Goal: Task Accomplishment & Management: Use online tool/utility

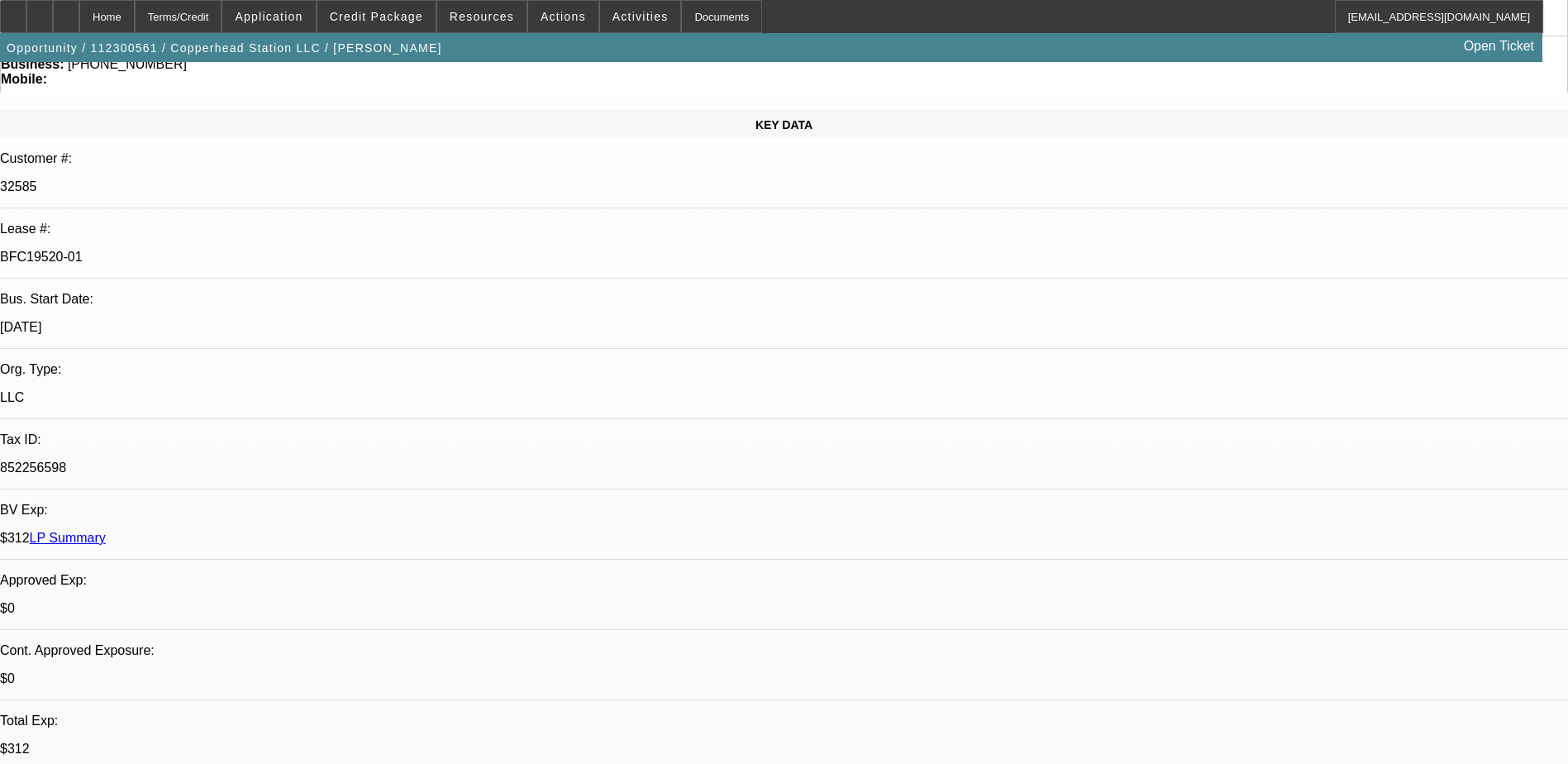
select select "0"
select select "2"
select select "0.1"
select select "0"
select select "2"
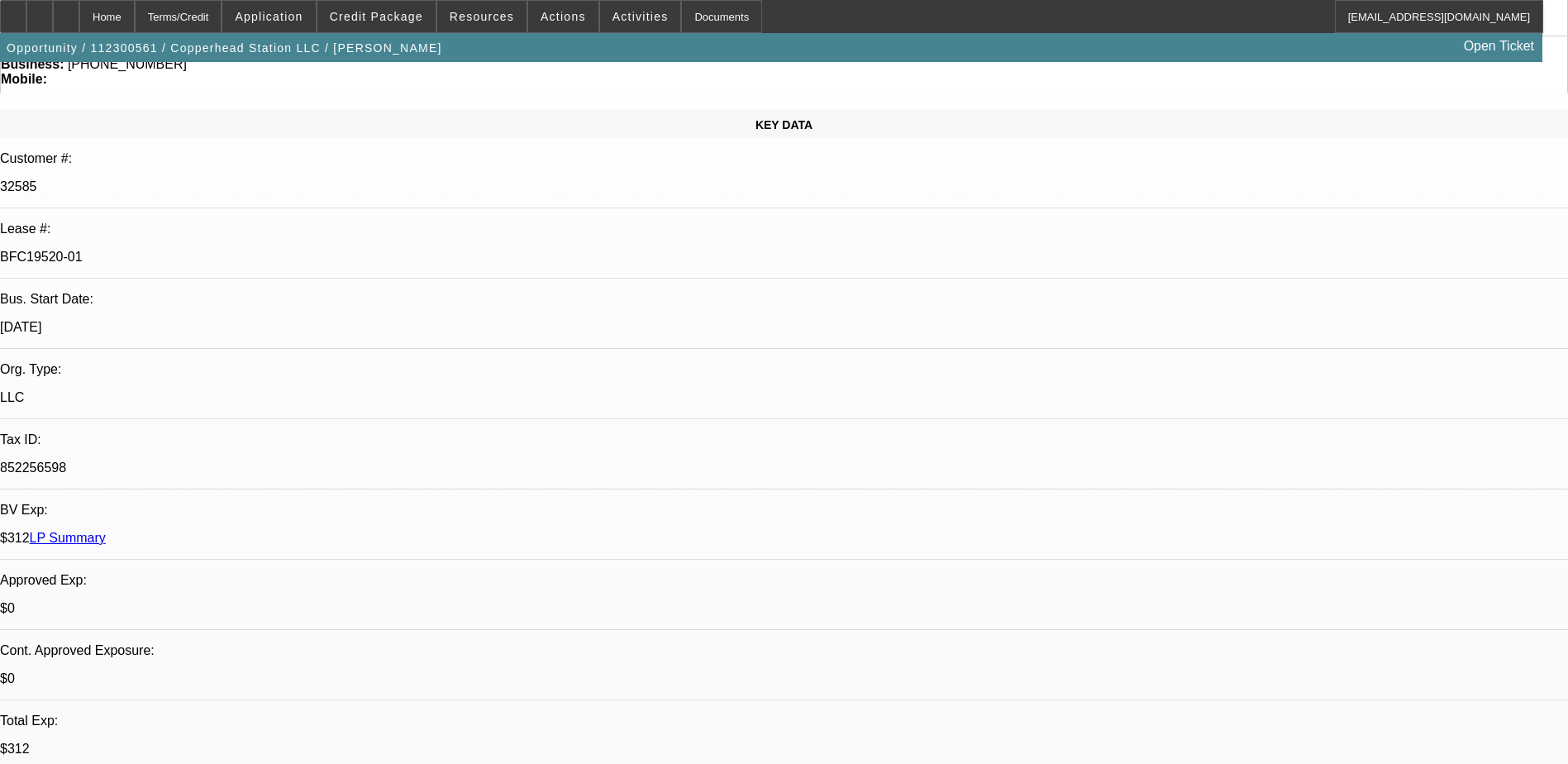
select select "0.1"
select select "0"
select select "2"
select select "0.1"
select select "0"
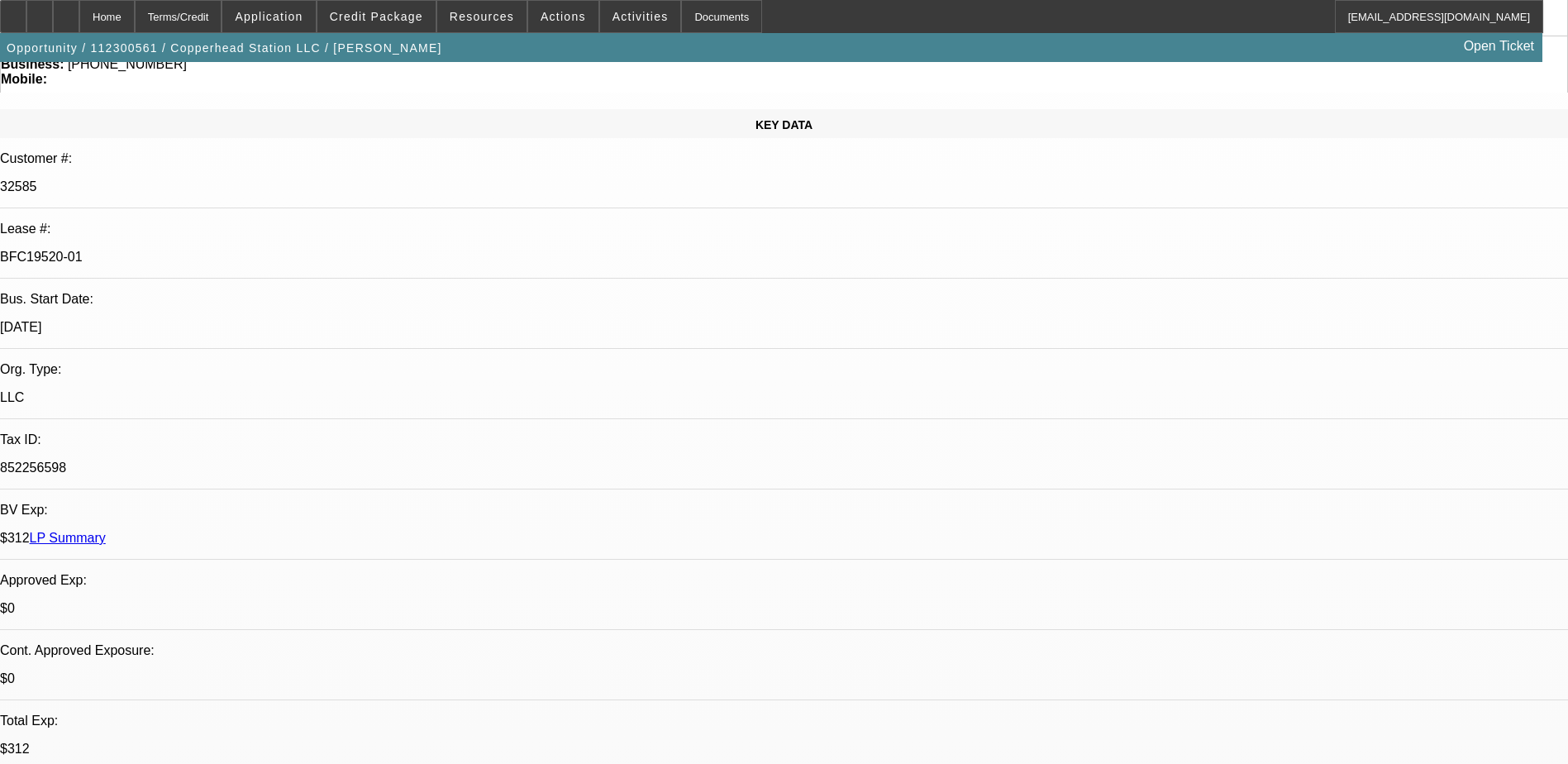
select select "2"
select select "0.1"
select select "1"
select select "2"
select select "4"
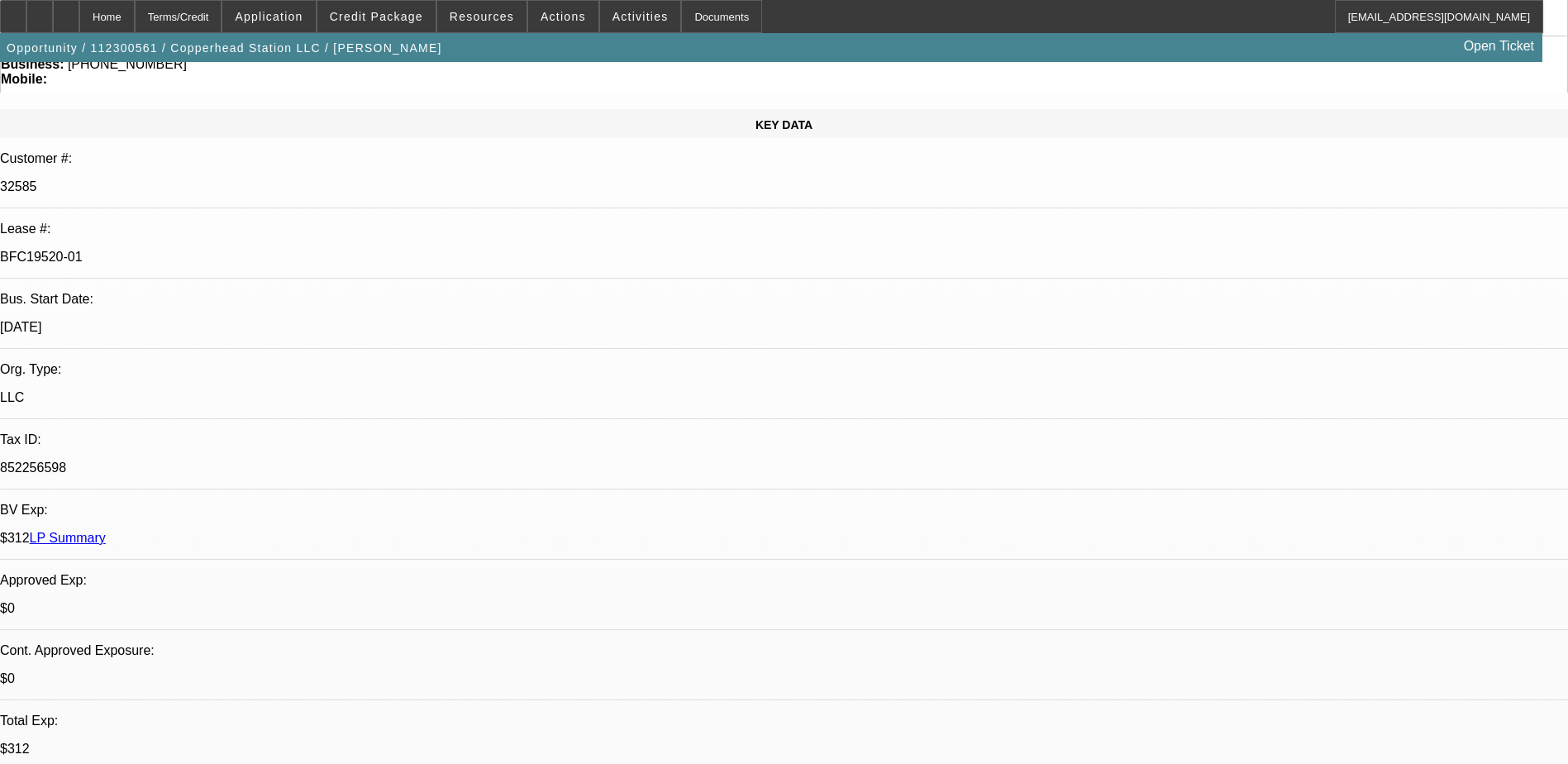
select select "1"
select select "2"
select select "4"
select select "1"
select select "2"
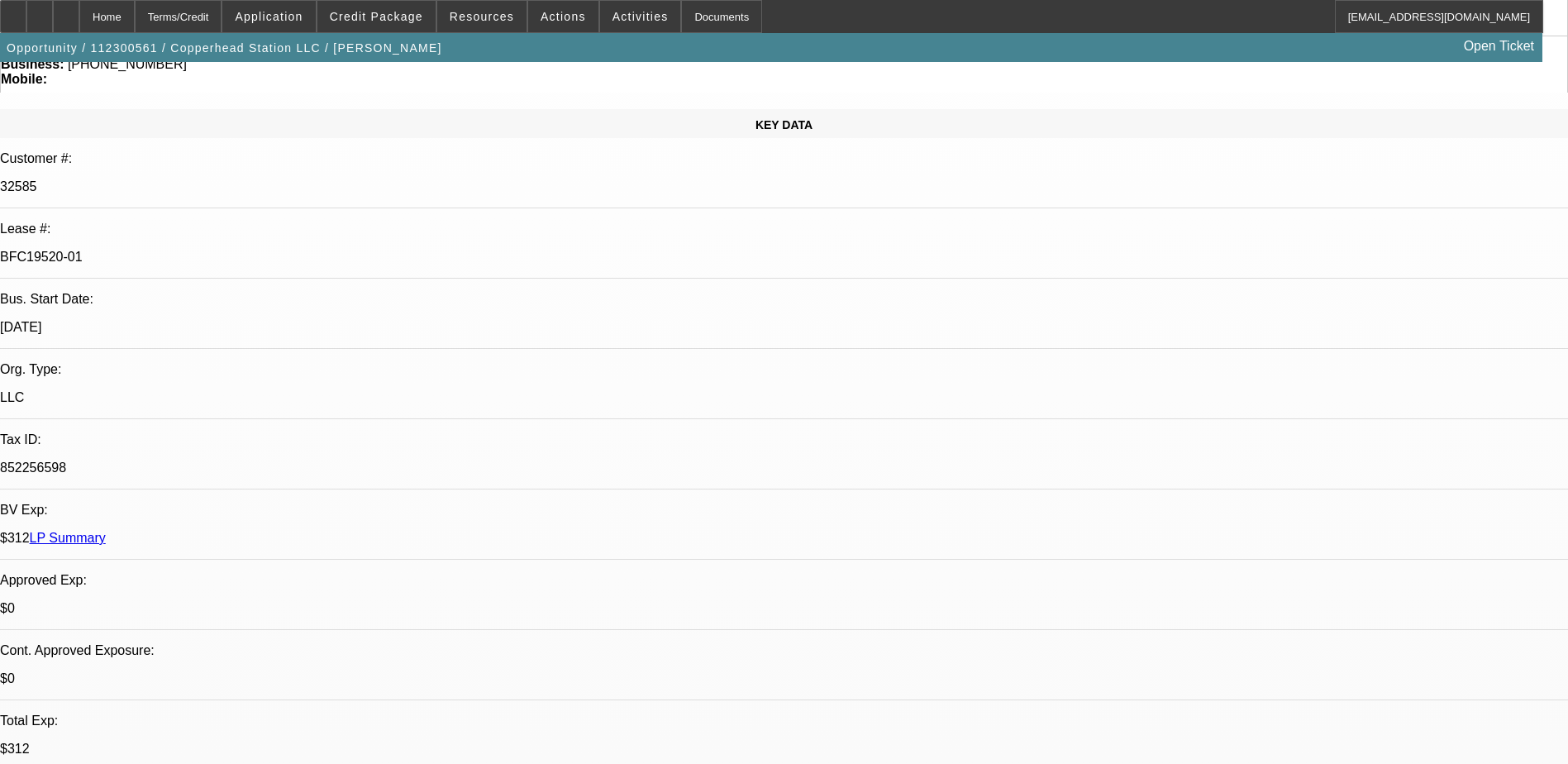
select select "4"
select select "1"
select select "2"
select select "4"
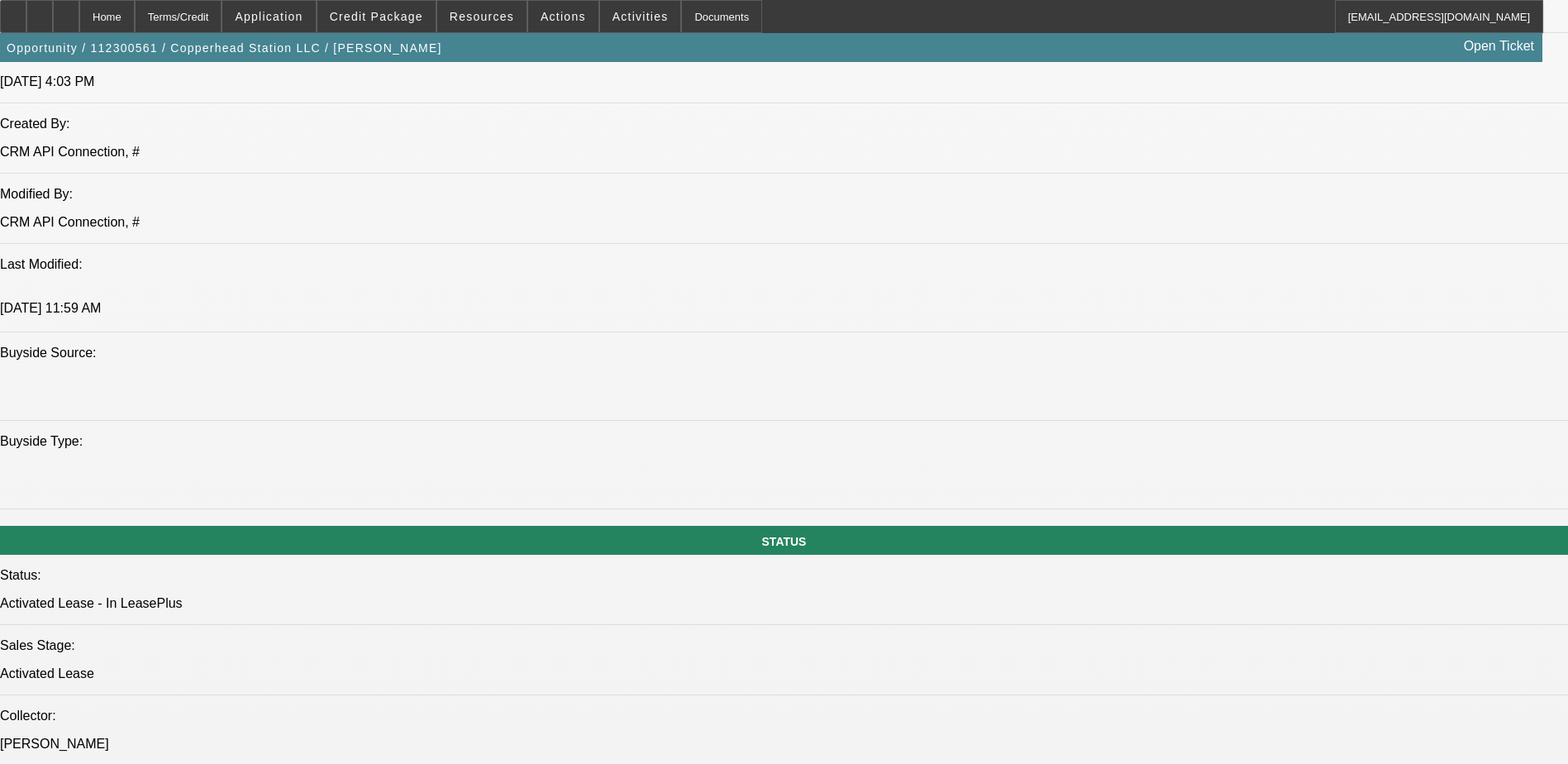
scroll to position [1489, 0]
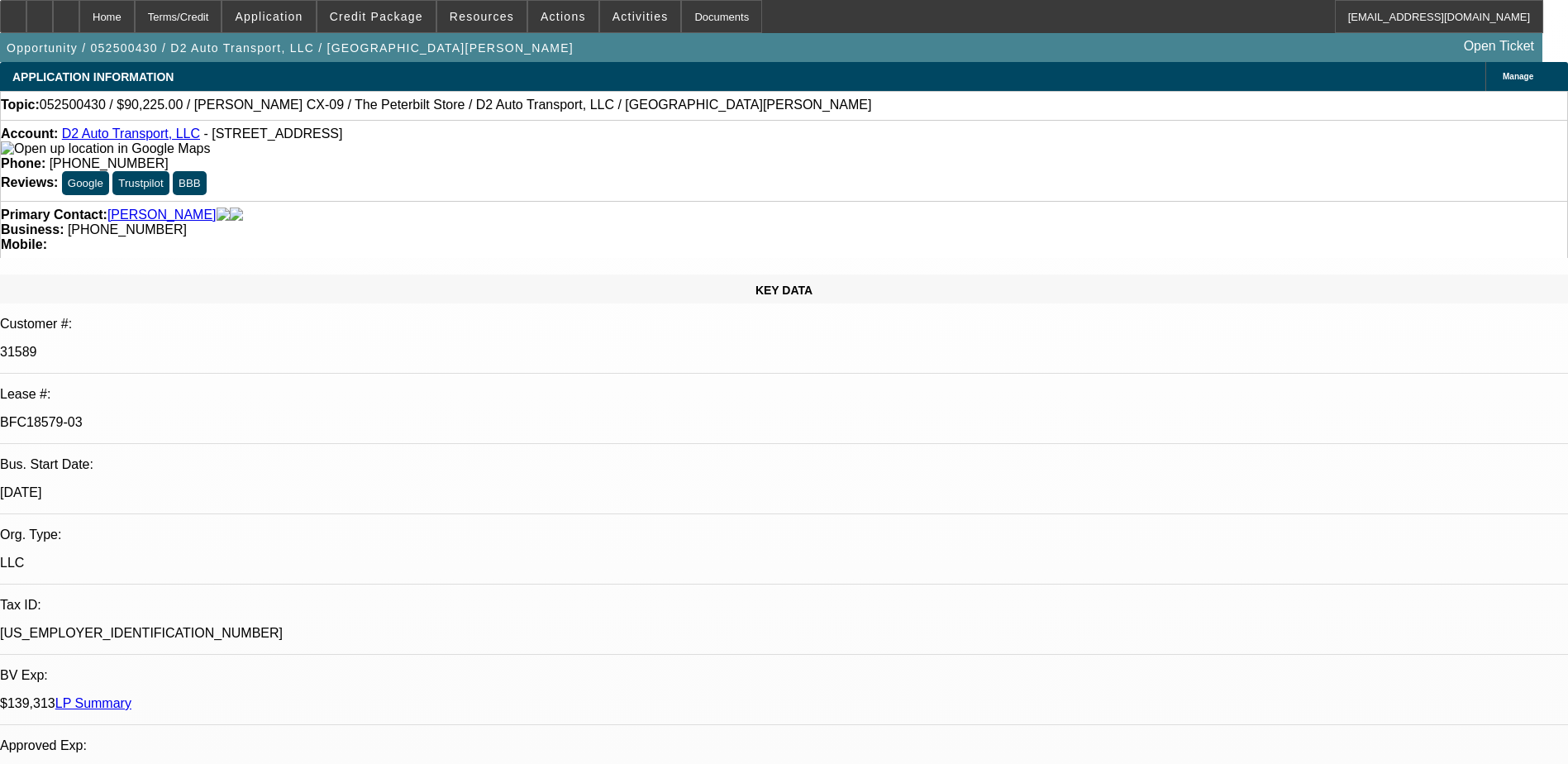
select select "0"
select select "2"
select select "0"
select select "2"
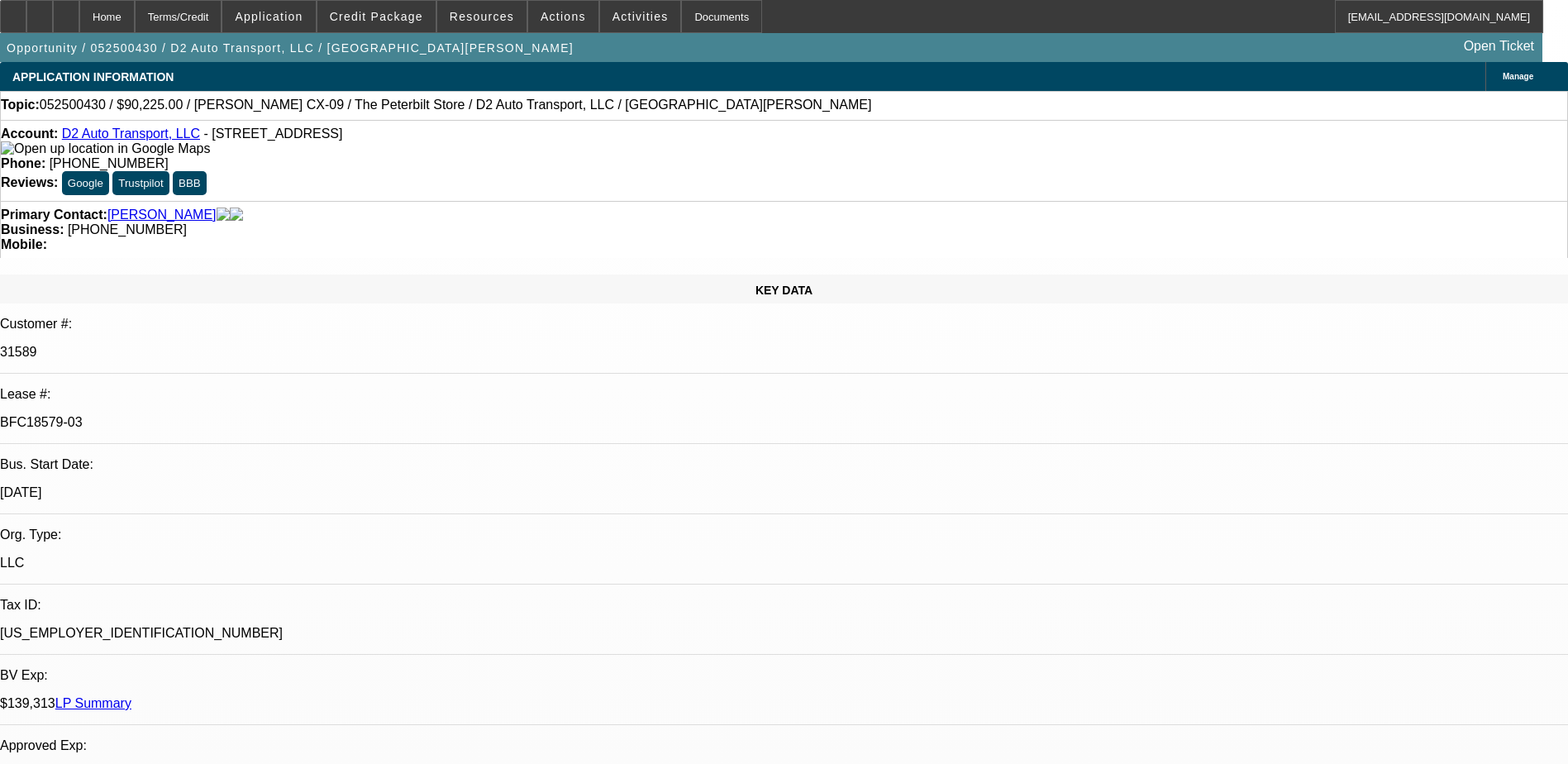
select select "0"
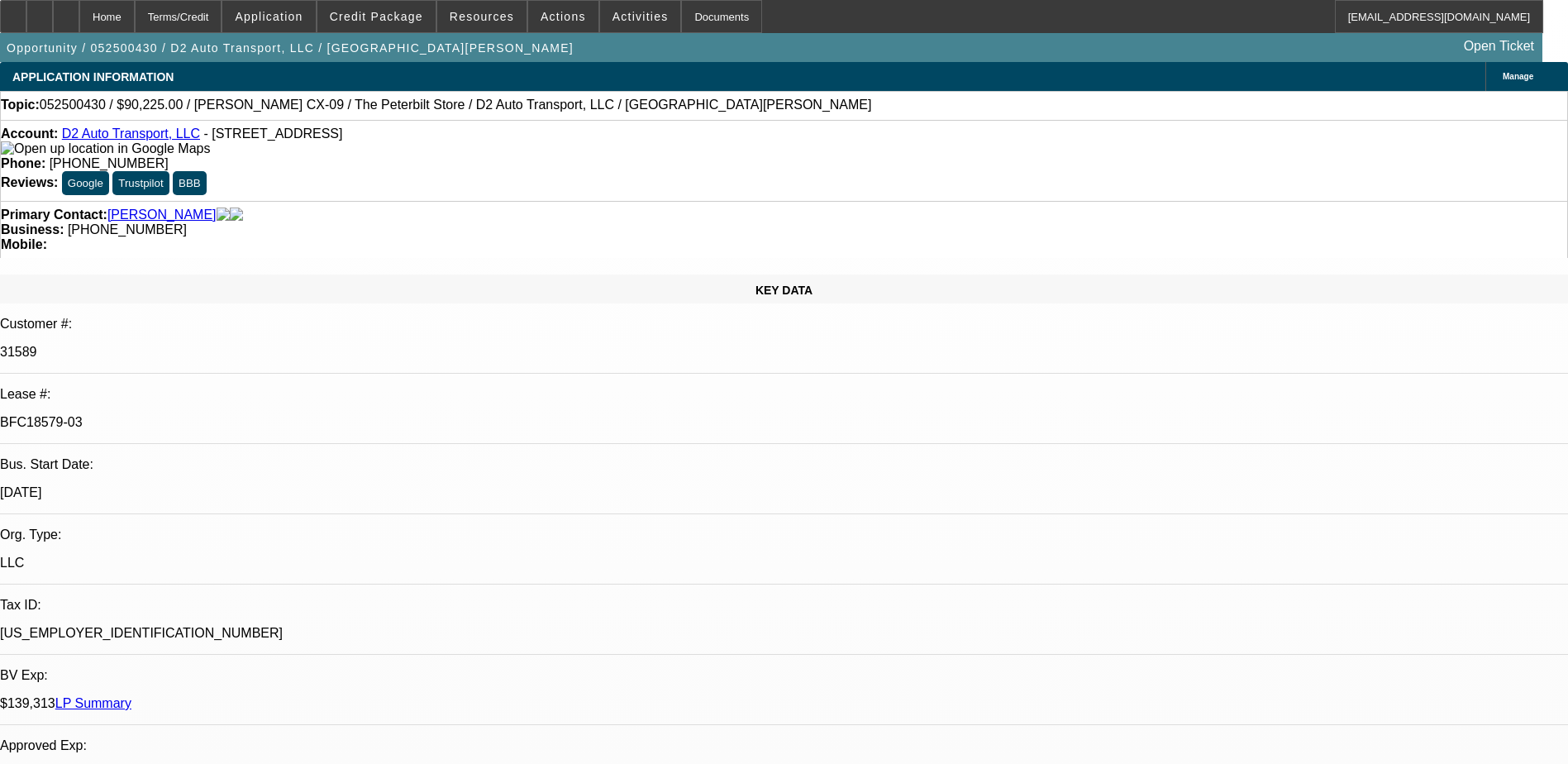
select select "2"
select select "0"
select select "1"
select select "2"
select select "6"
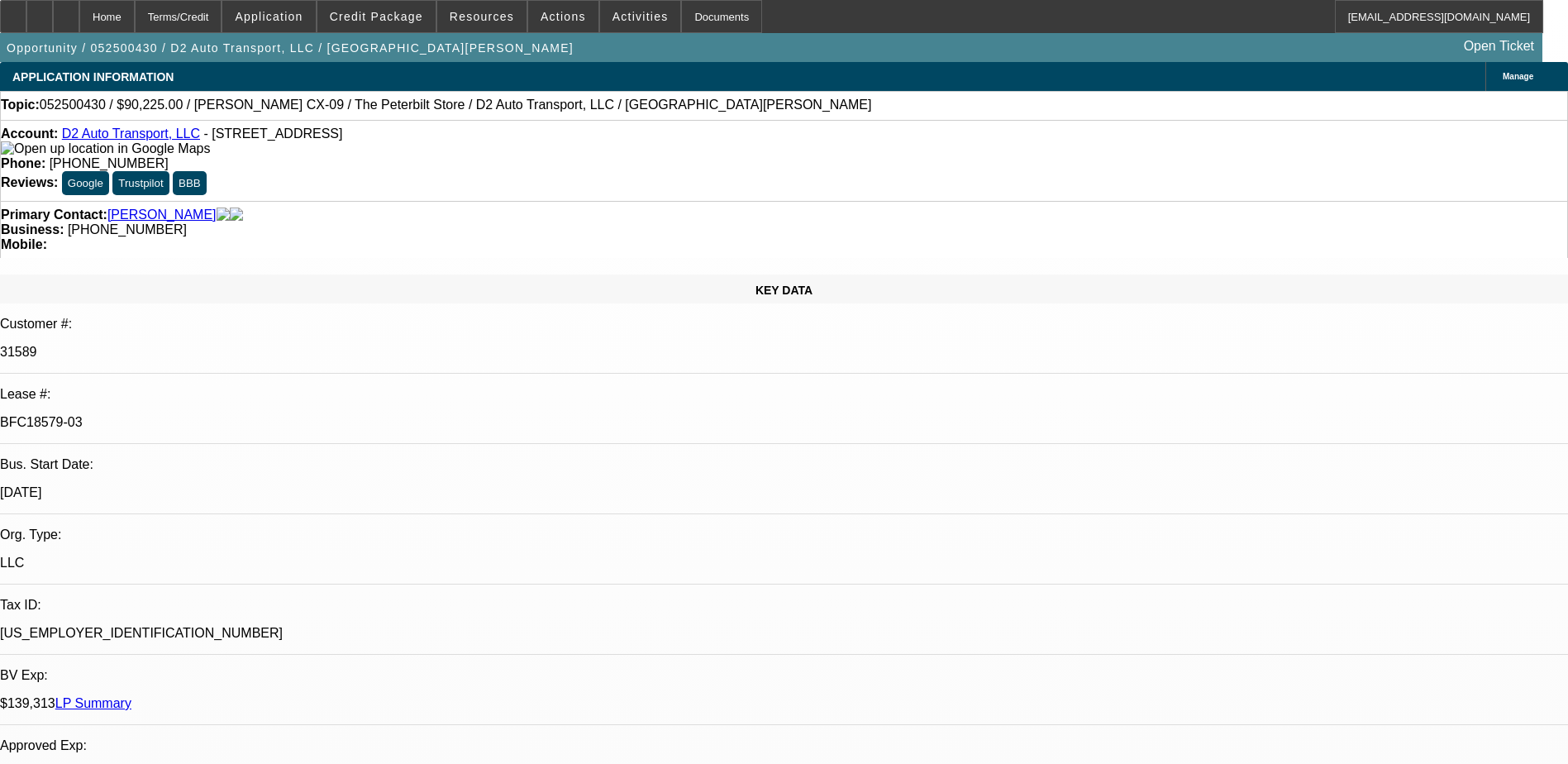
select select "1"
select select "2"
select select "6"
select select "1"
select select "2"
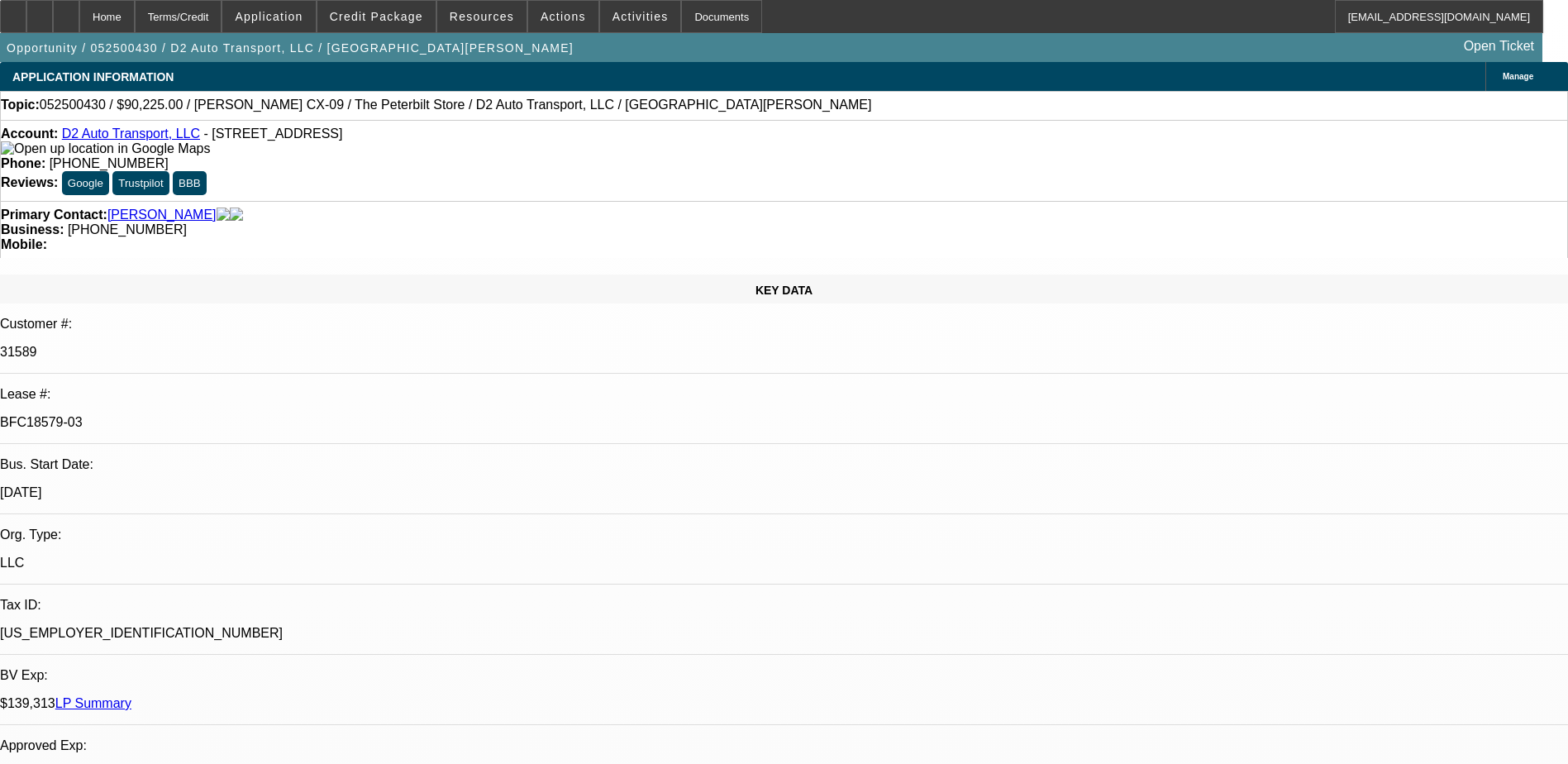
select select "6"
select select "1"
select select "2"
select select "6"
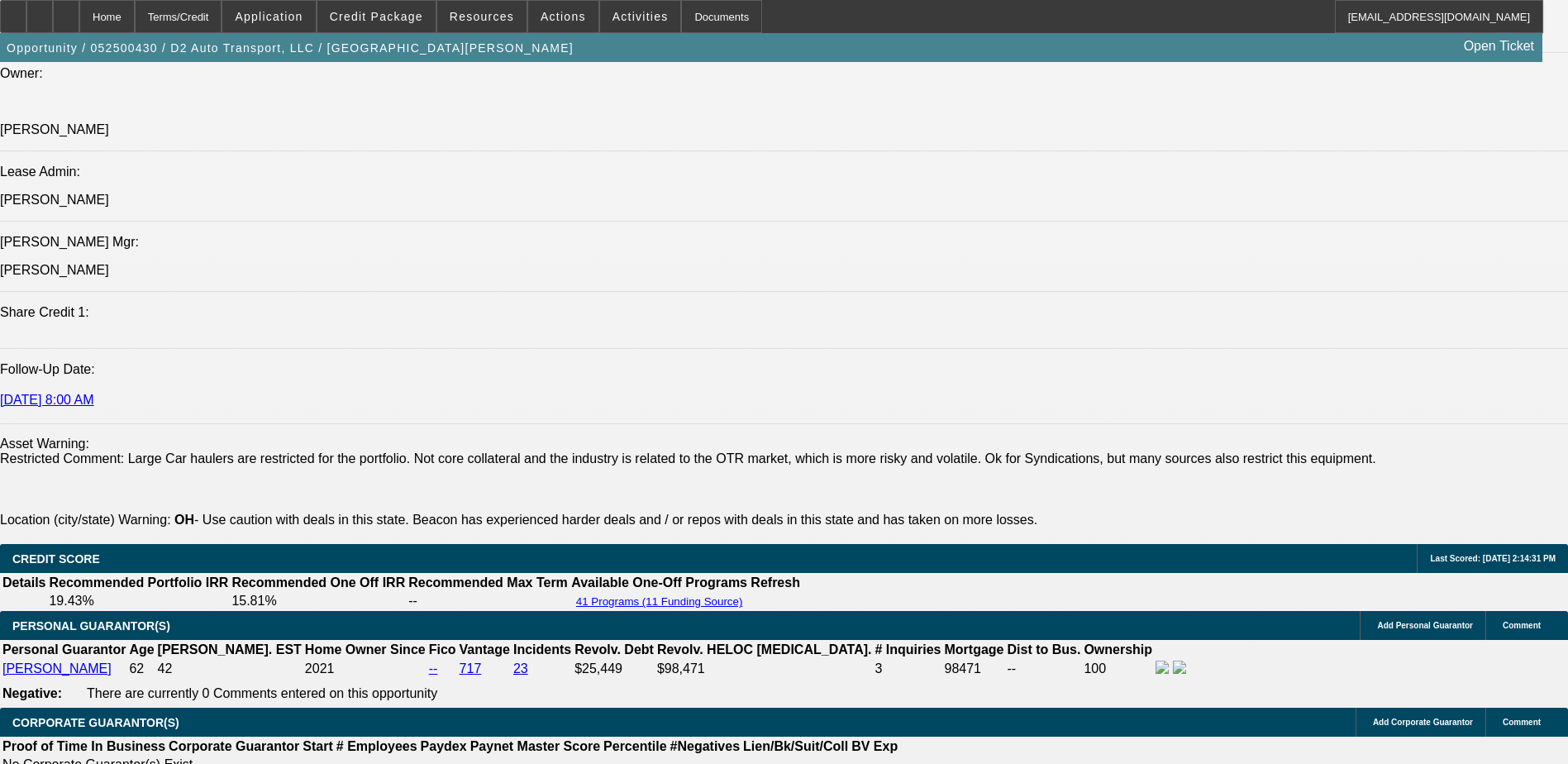
scroll to position [2150, 0]
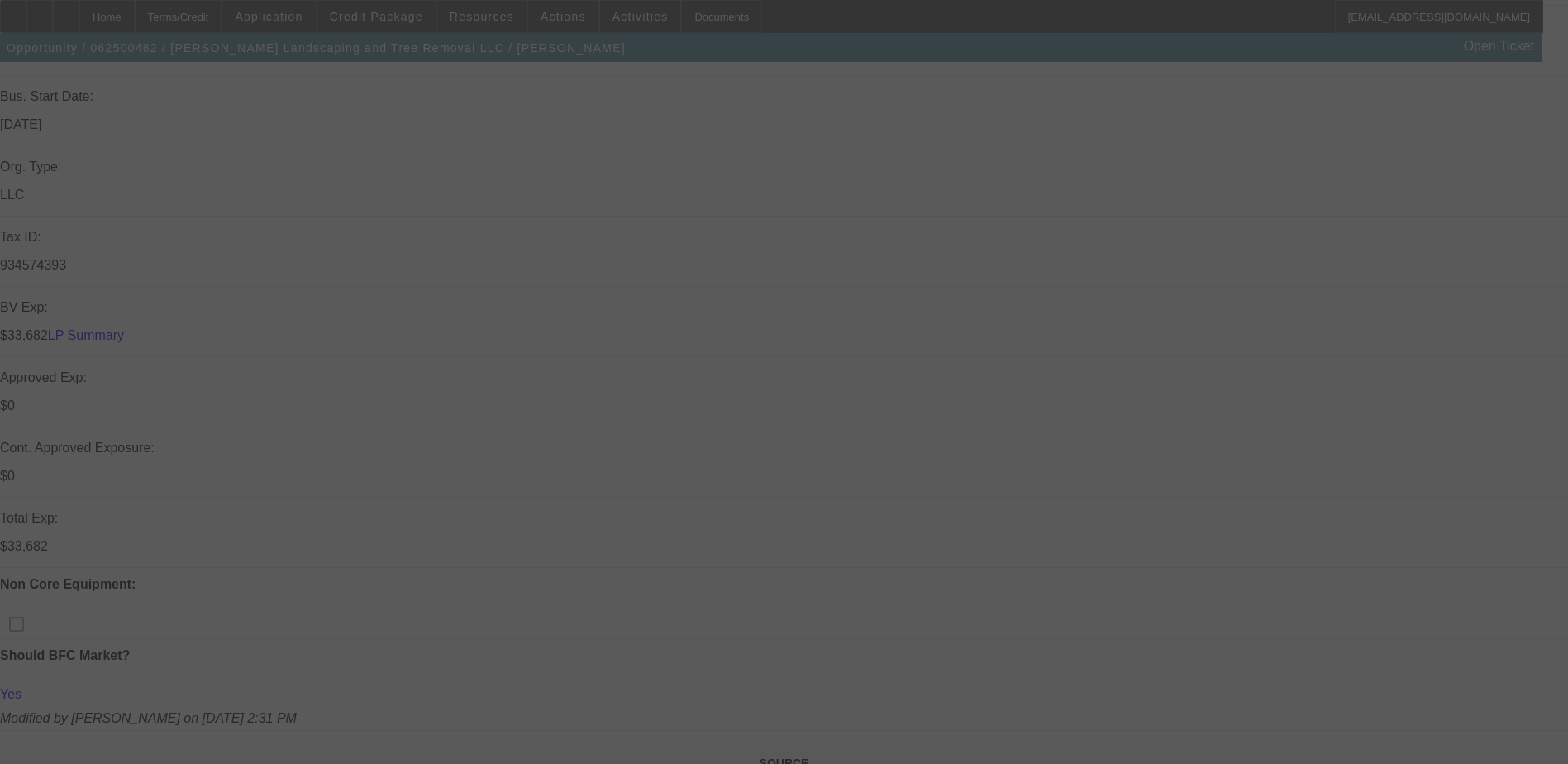
scroll to position [413, 0]
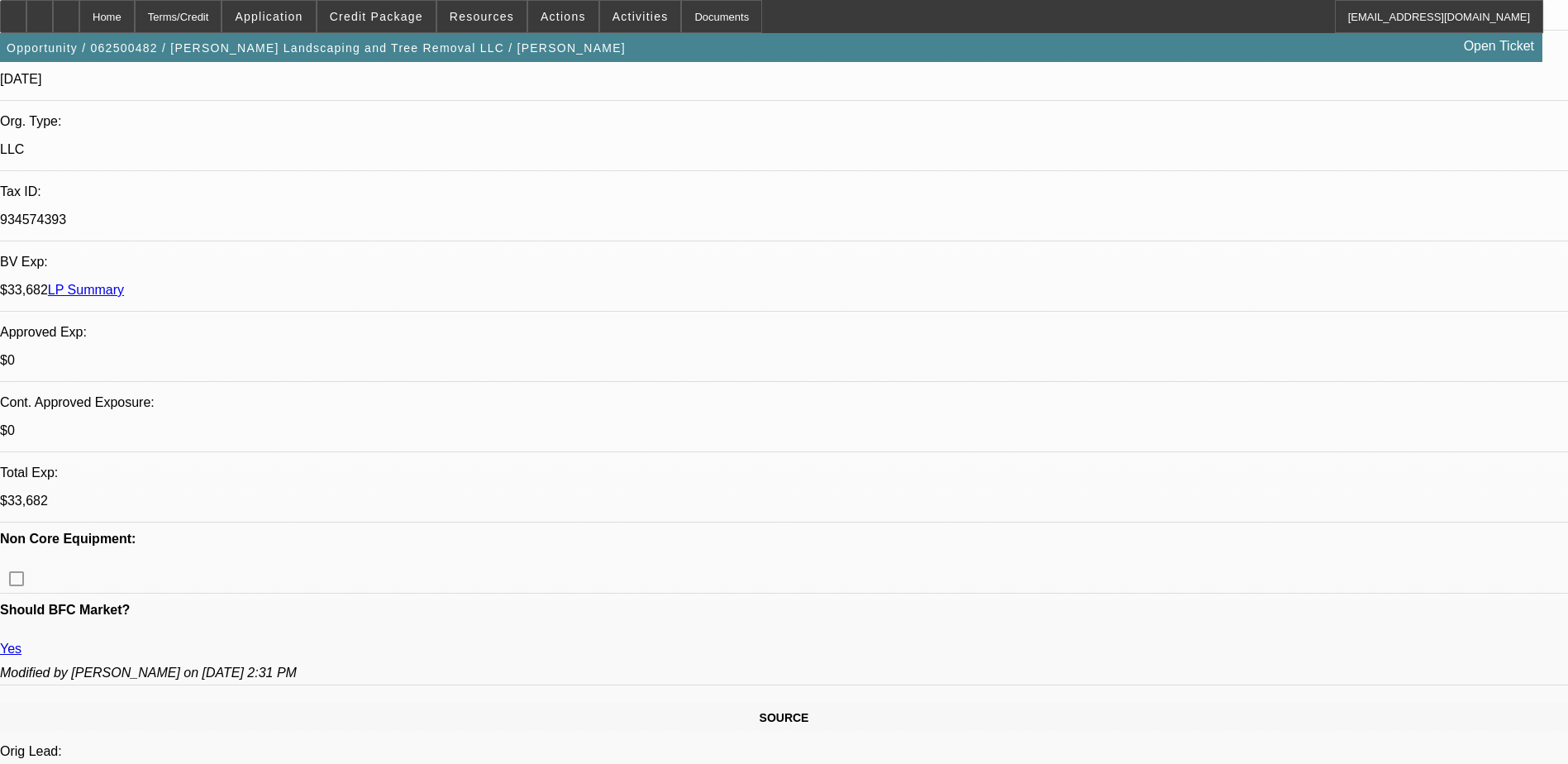
select select "0"
select select "2"
select select "0"
select select "2"
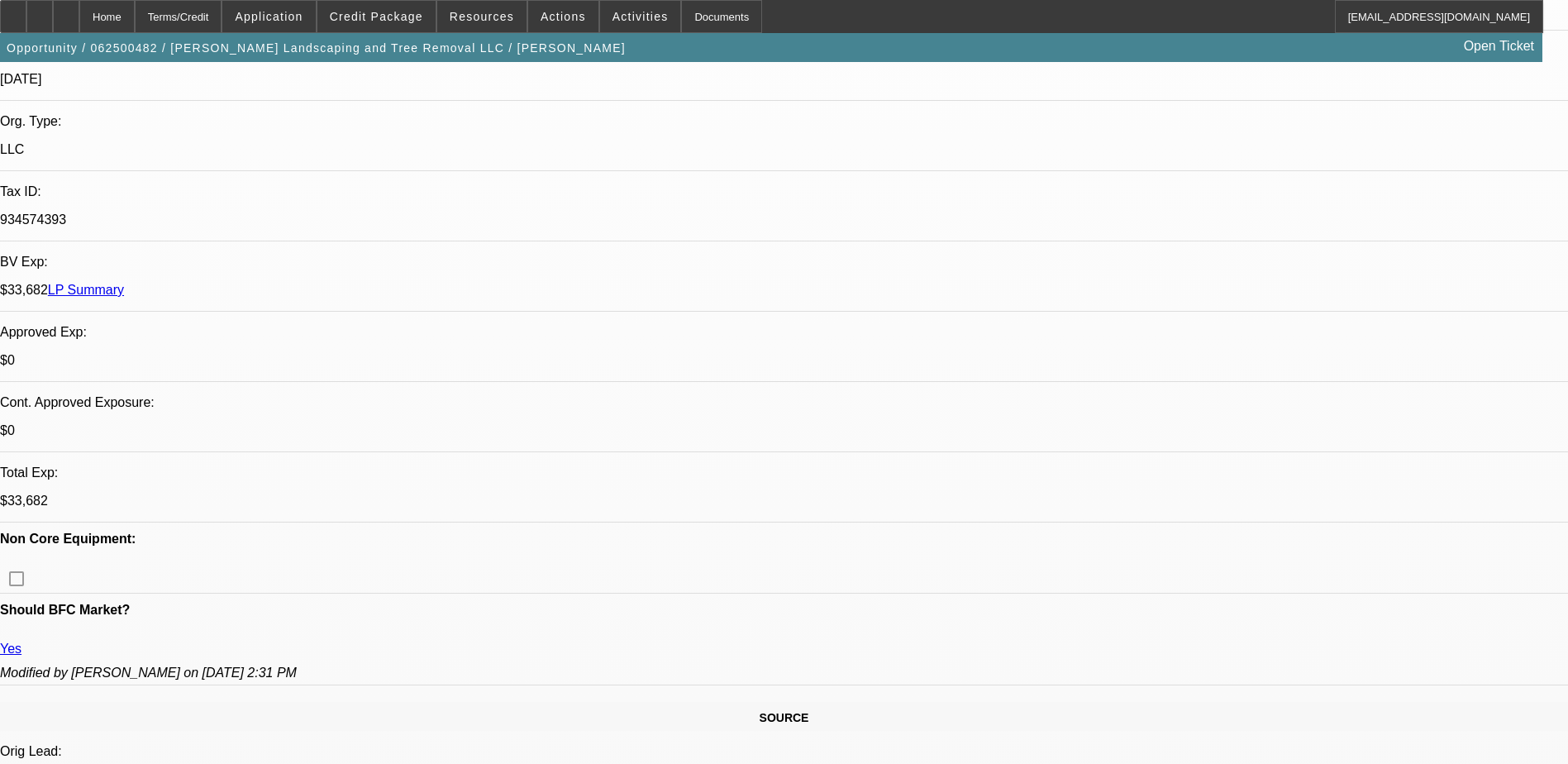
select select "0"
select select "2"
select select "0"
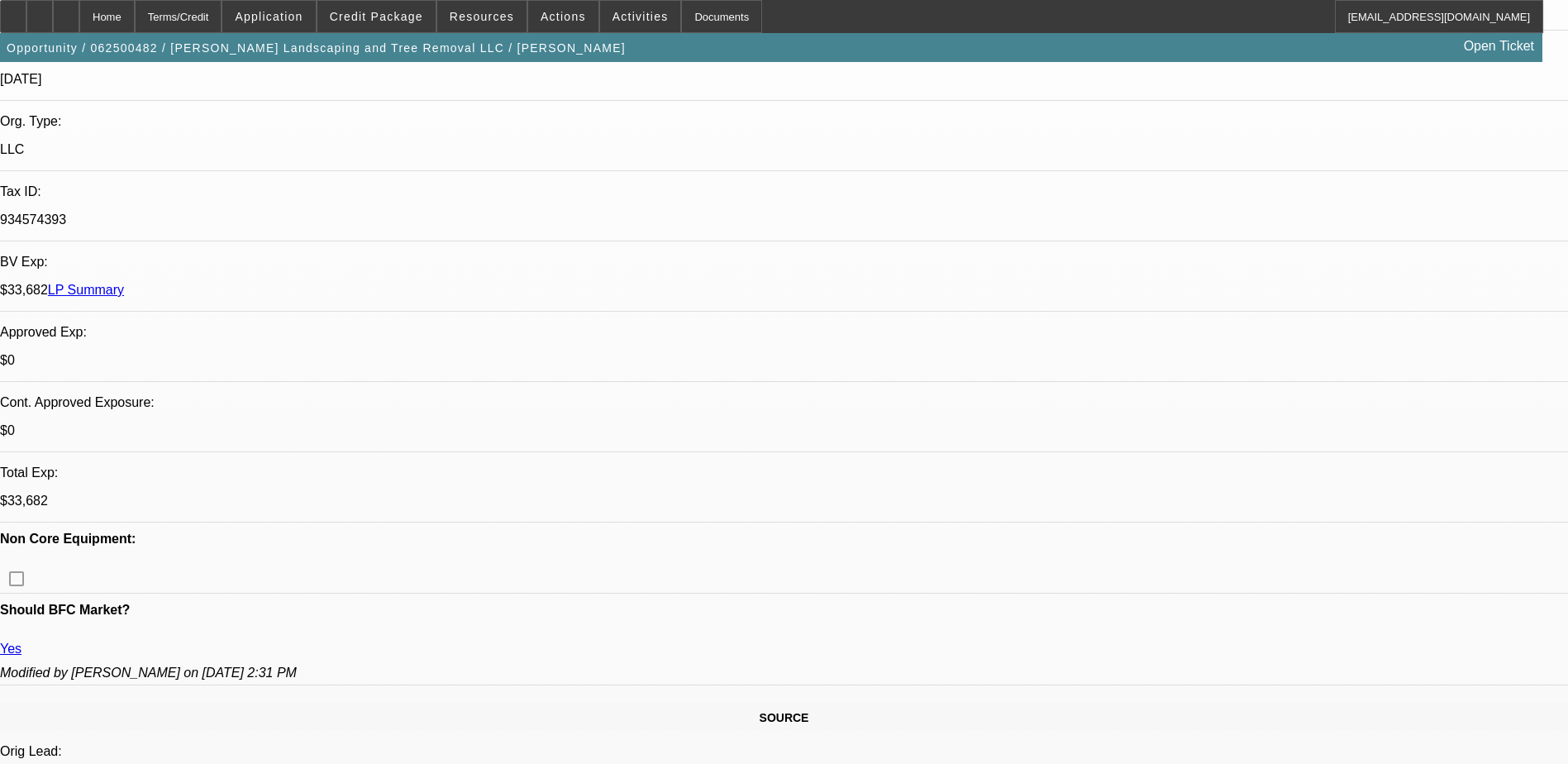
select select "2"
select select "0"
select select "1"
select select "2"
select select "6"
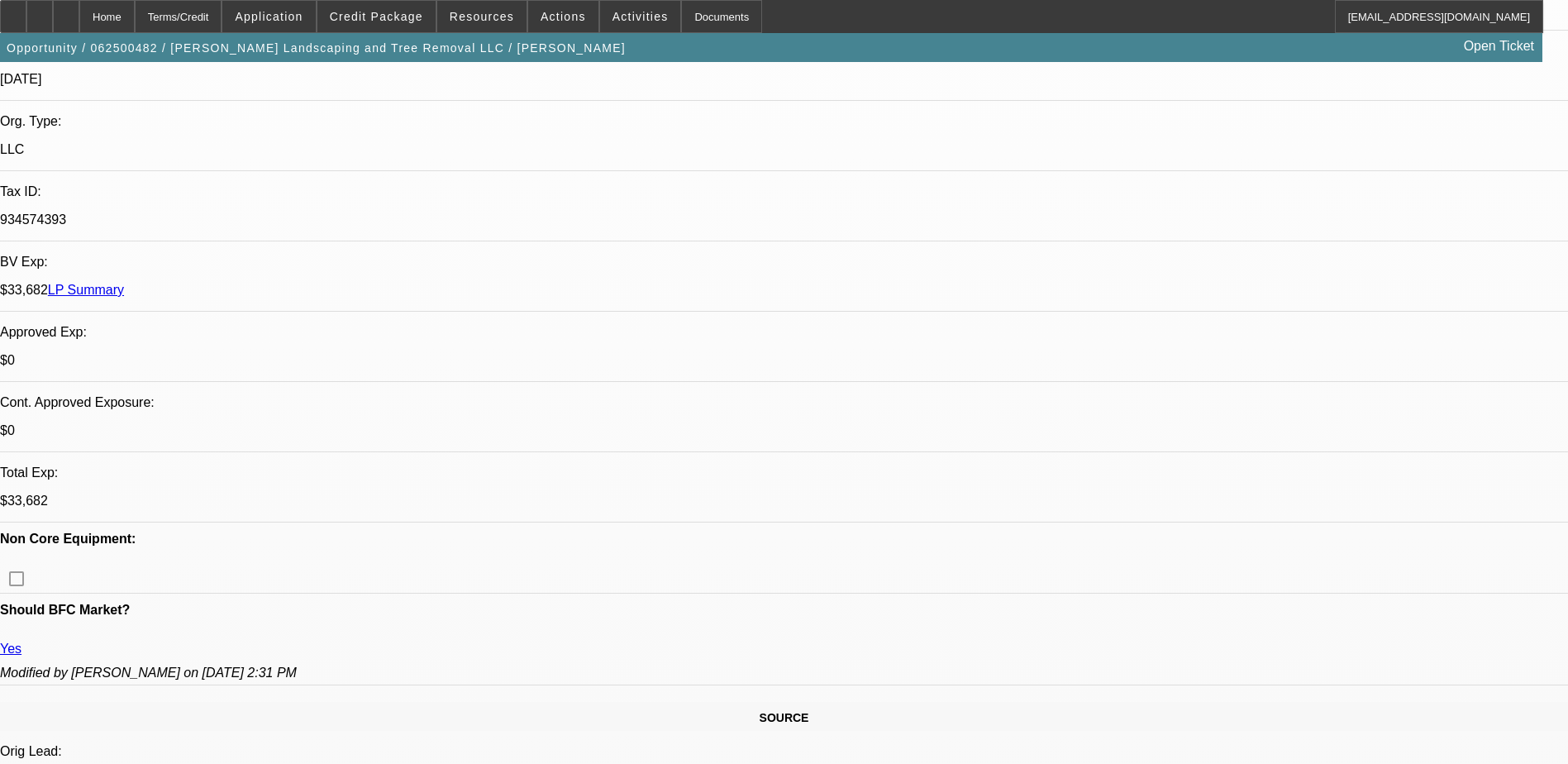
select select "1"
select select "2"
select select "6"
select select "1"
select select "2"
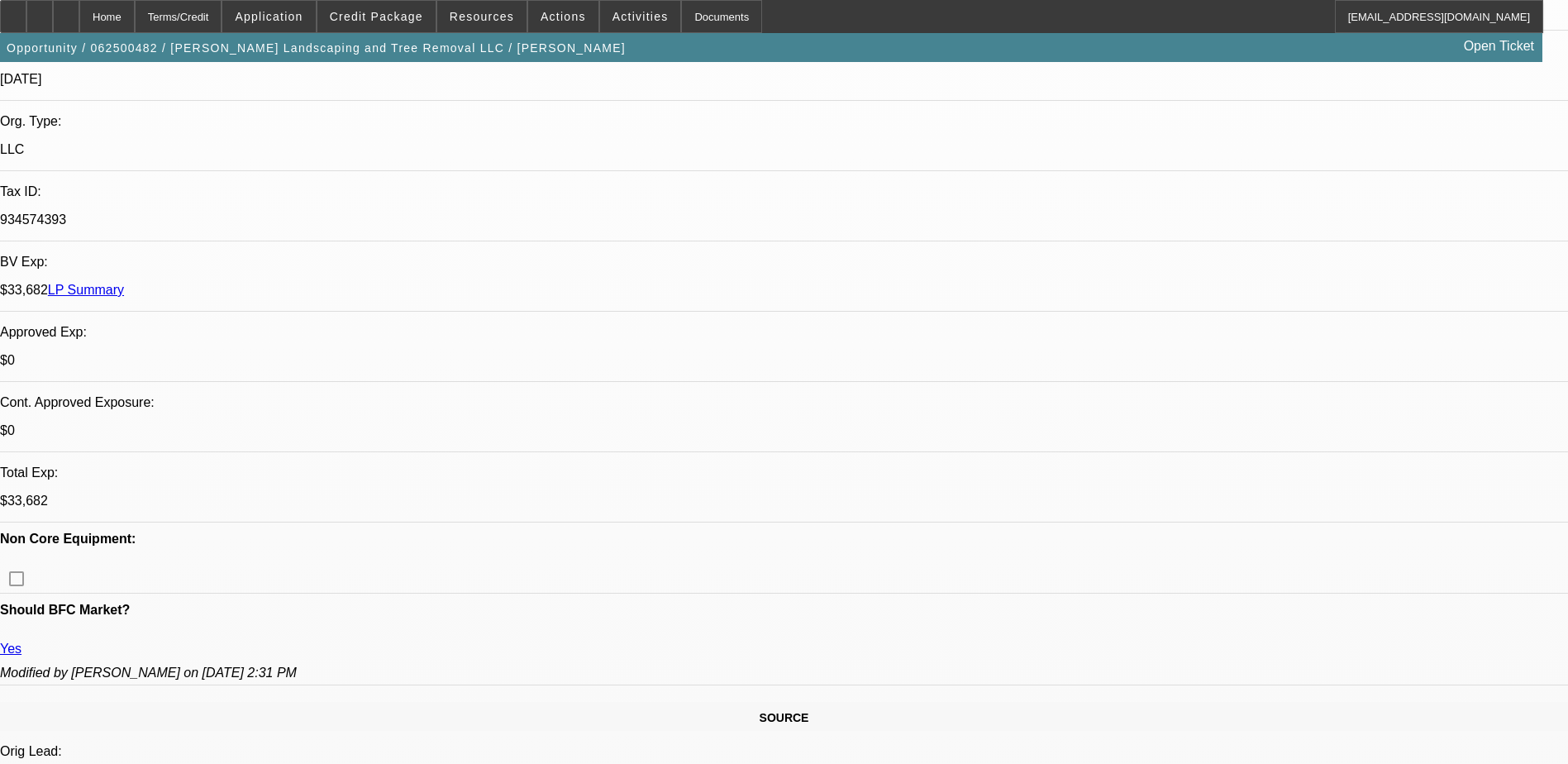
select select "6"
select select "1"
select select "2"
select select "6"
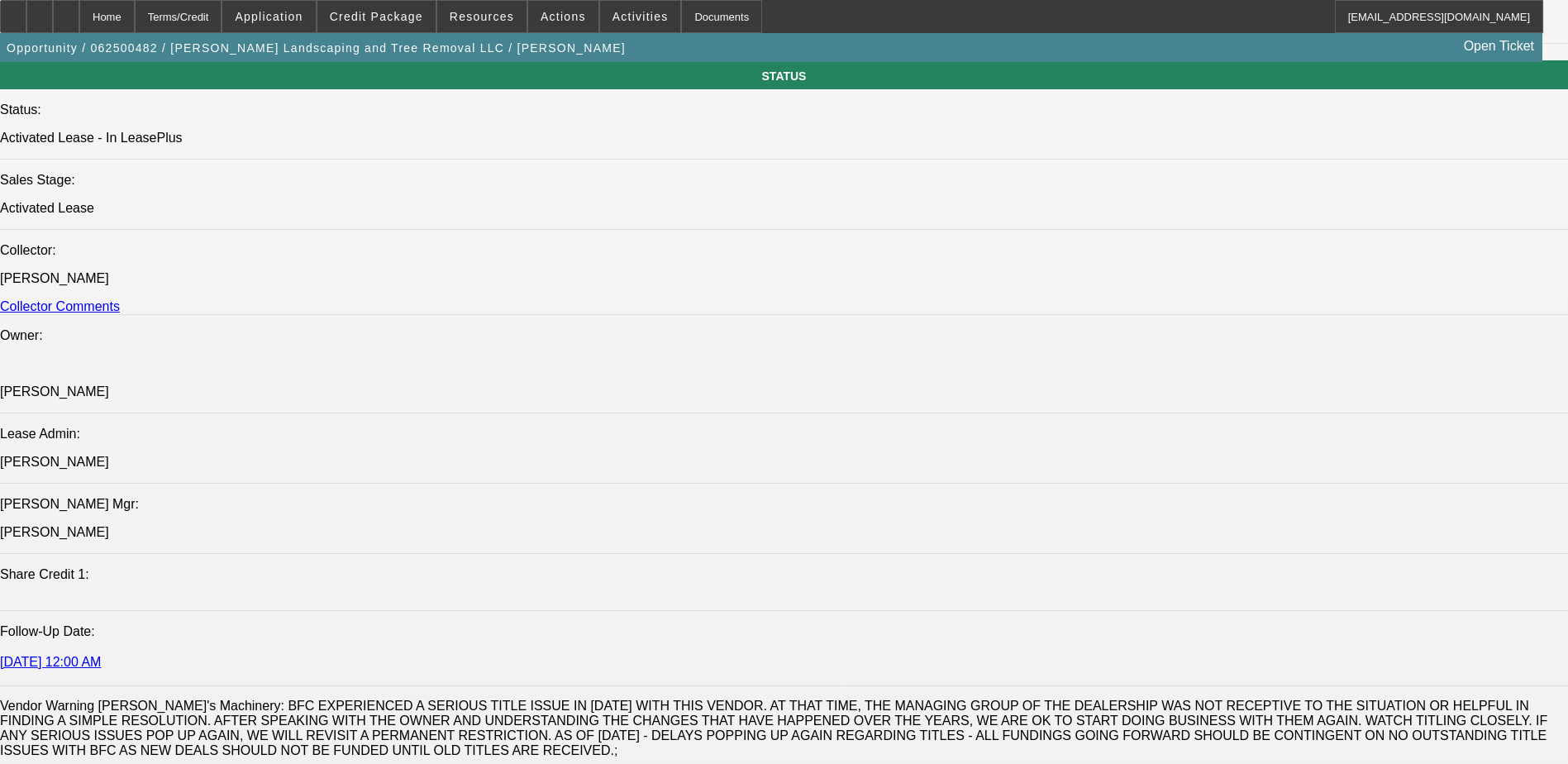
scroll to position [1902, 0]
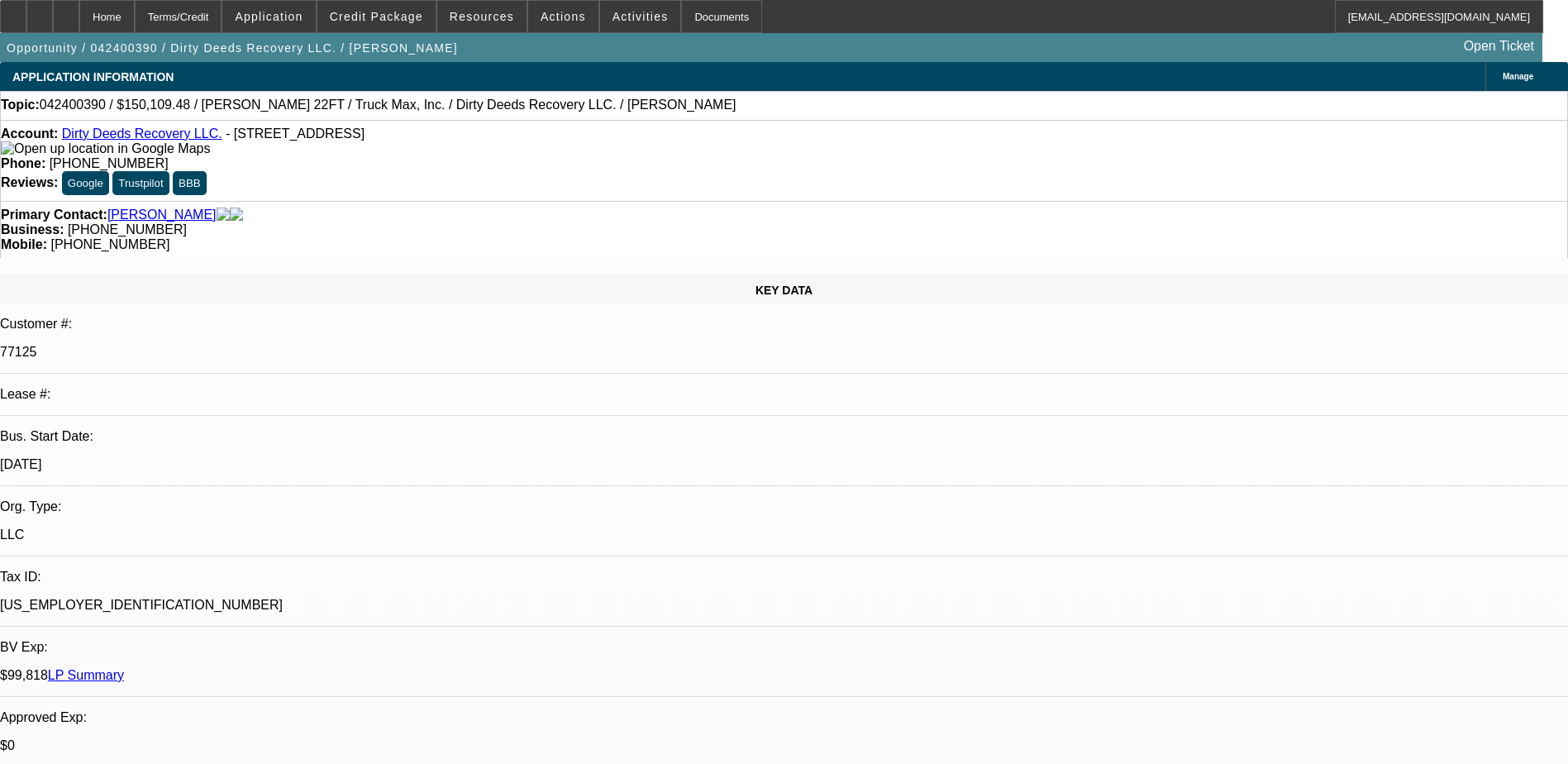
select select "0"
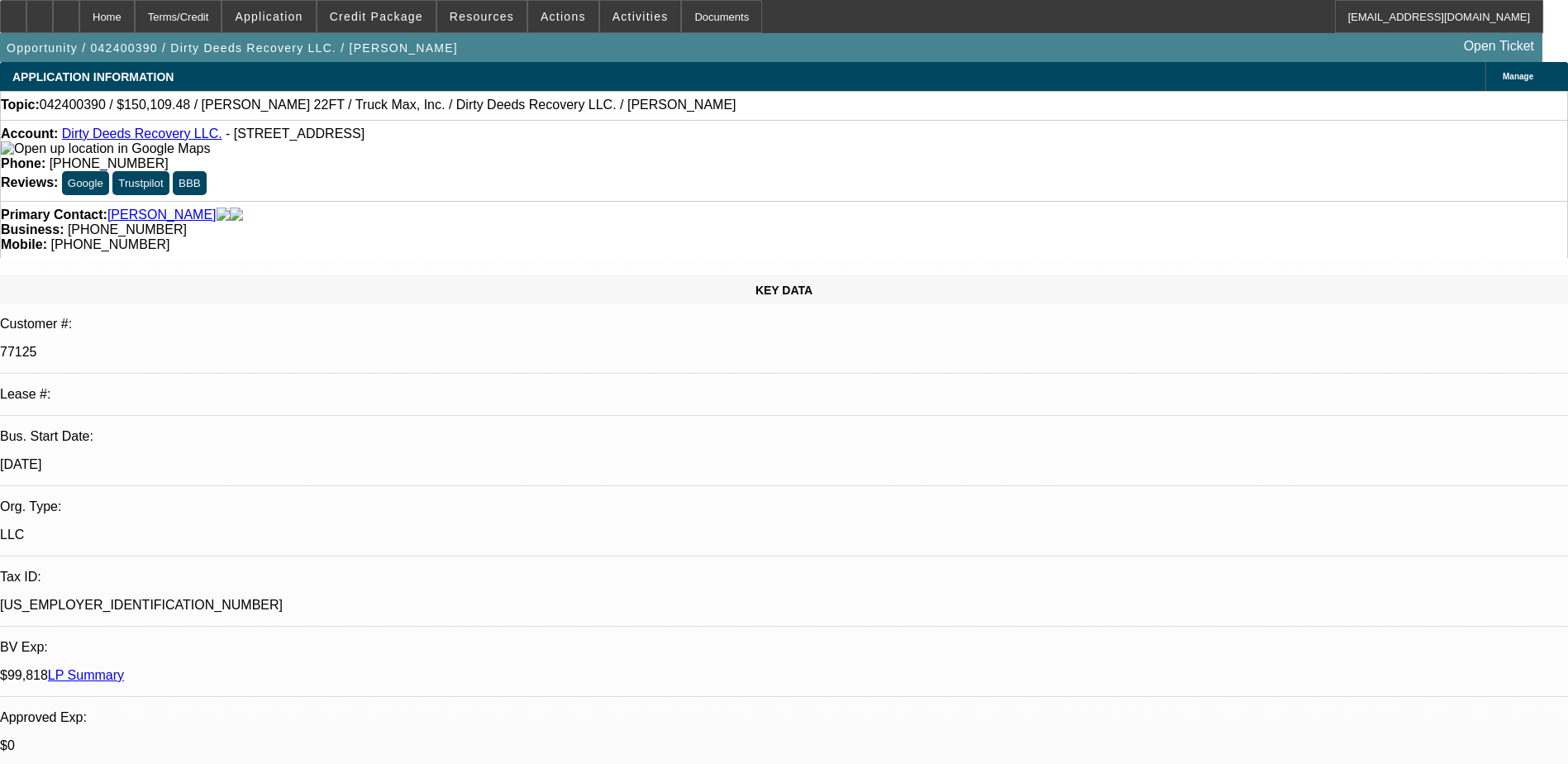
select select "0"
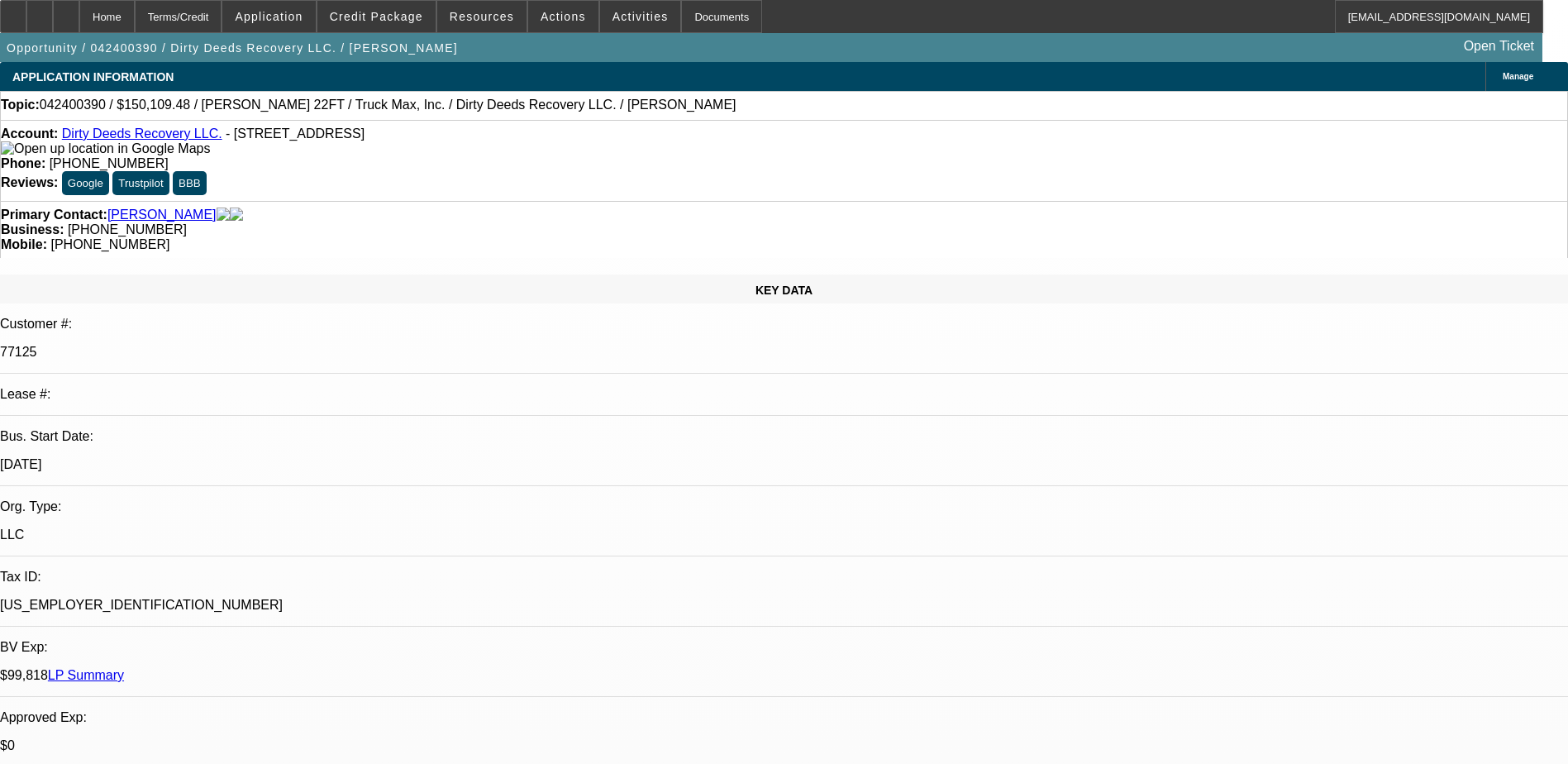
select select "2"
select select "0"
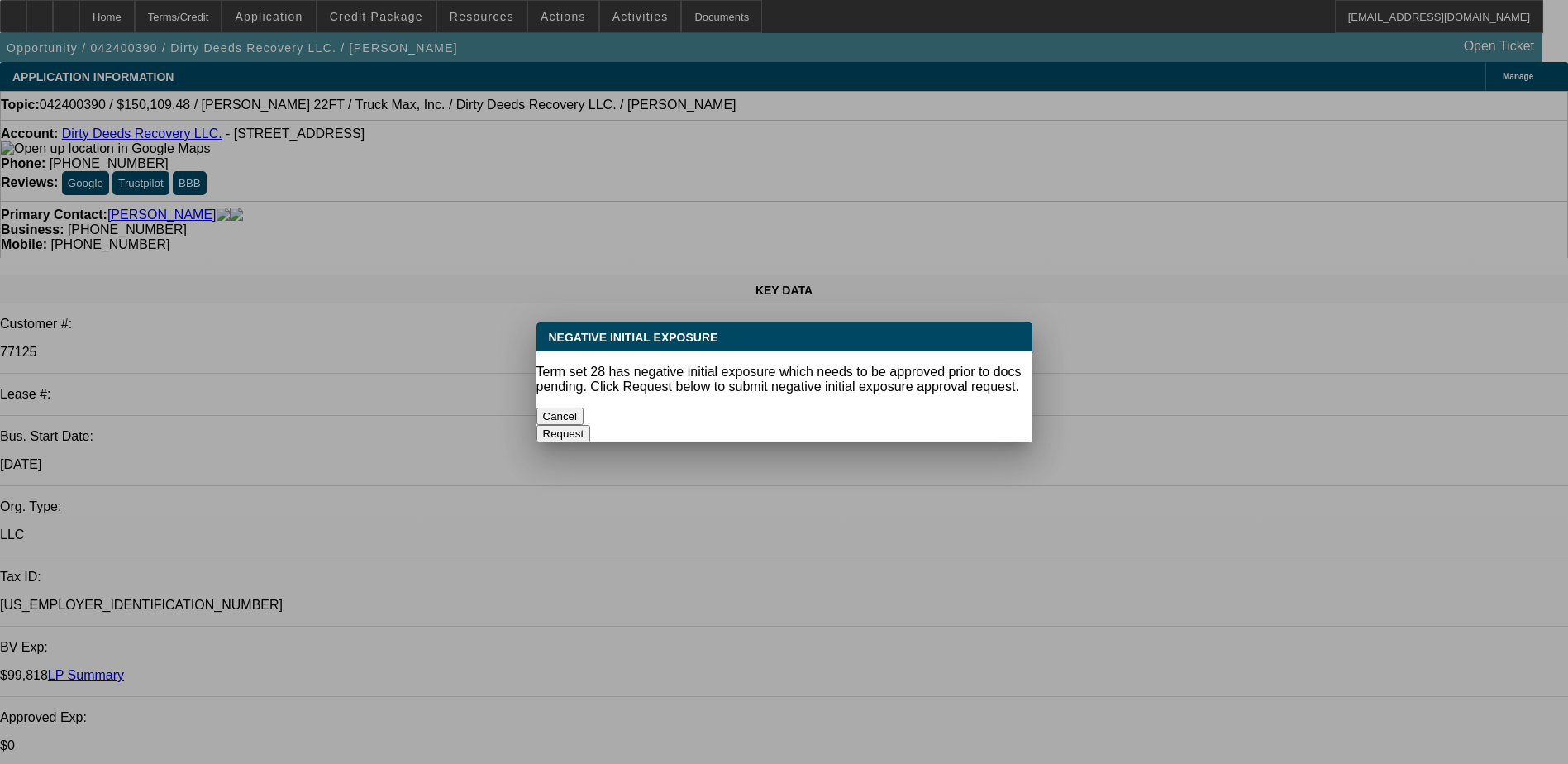
select select "1"
select select "6"
select select "1"
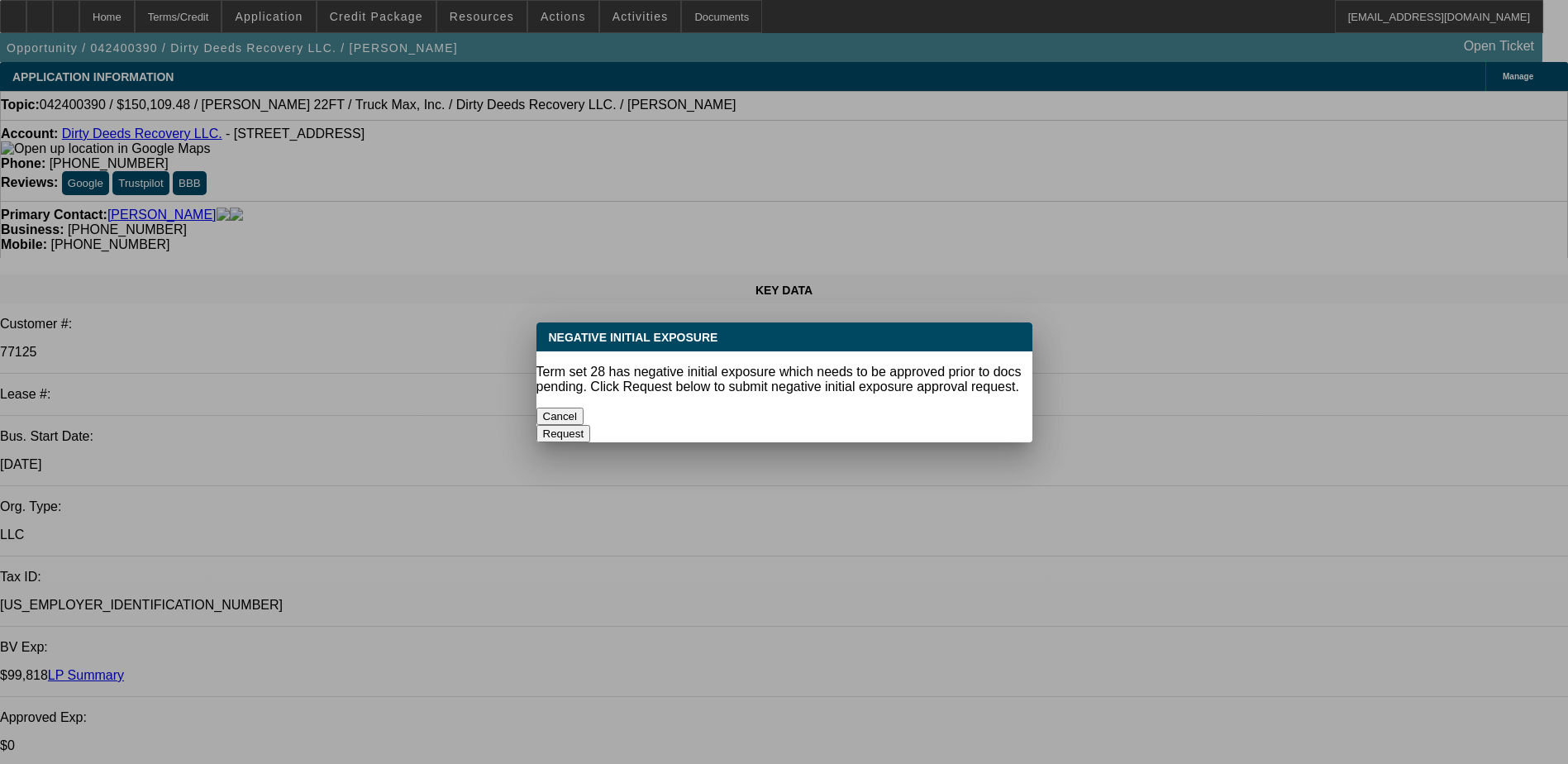
select select "6"
select select "1"
select select "6"
select select "1"
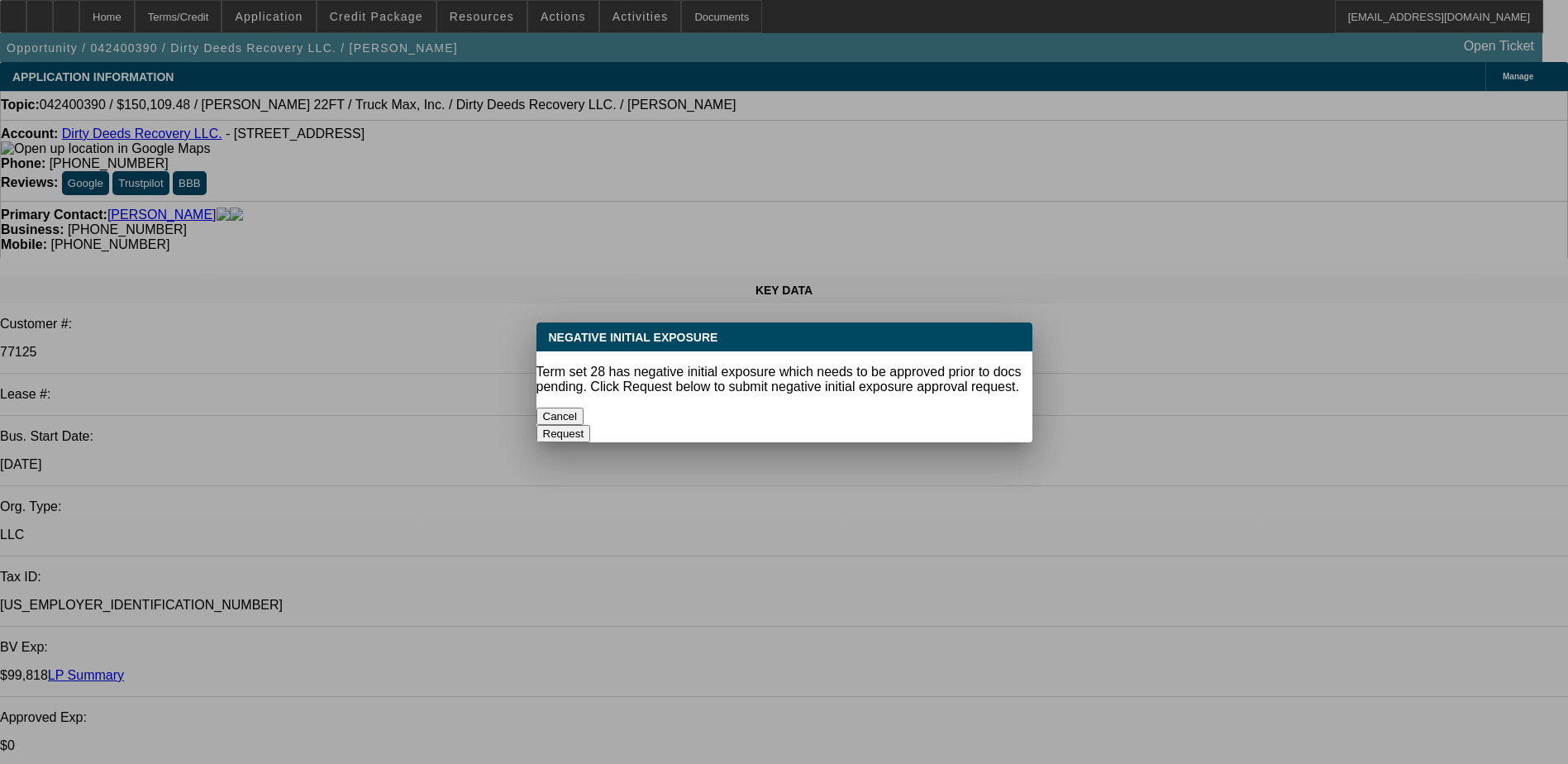
select select "2"
select select "6"
click at [584, 412] on button "Cancel" at bounding box center [560, 416] width 48 height 17
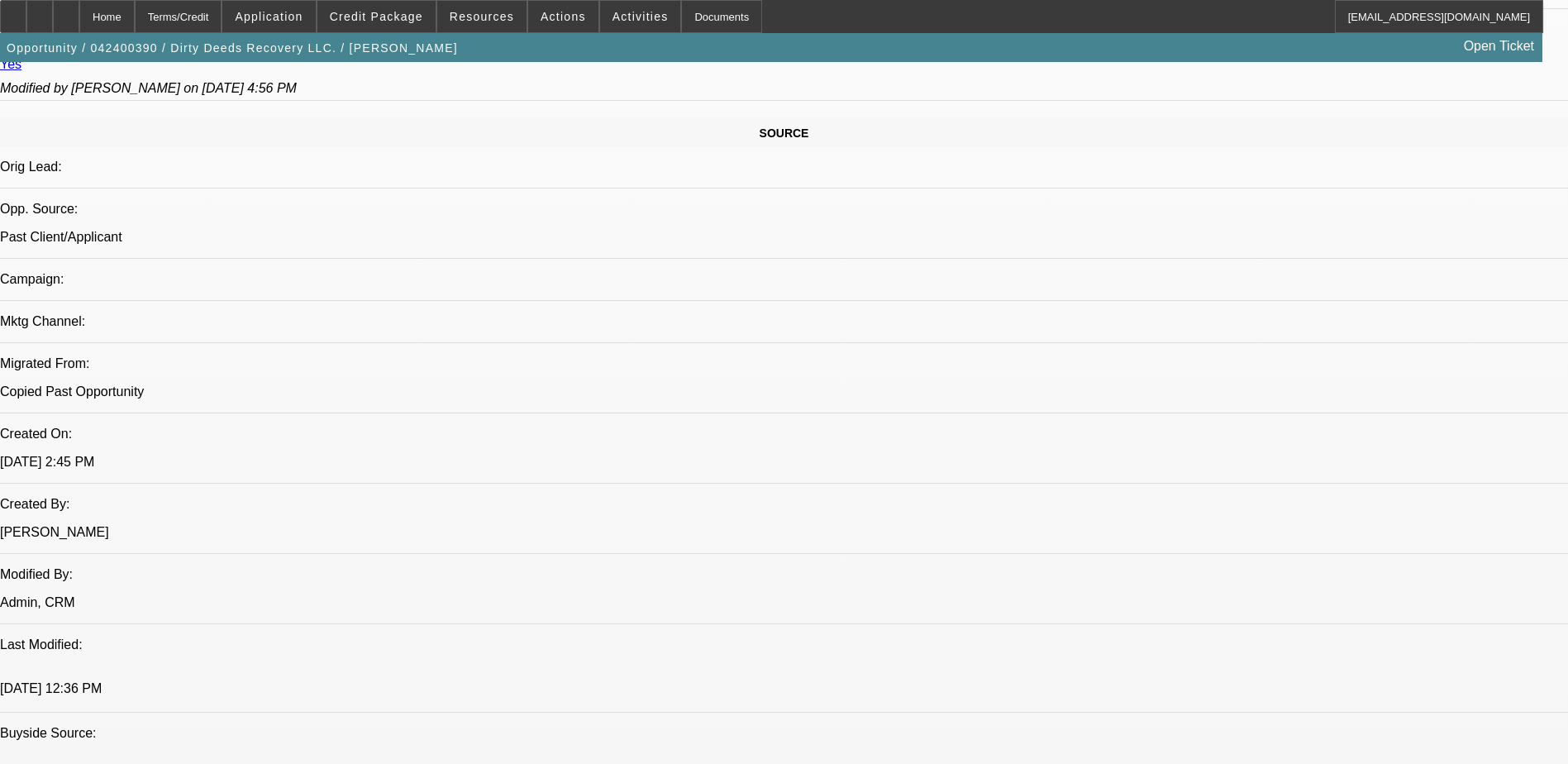
scroll to position [992, 0]
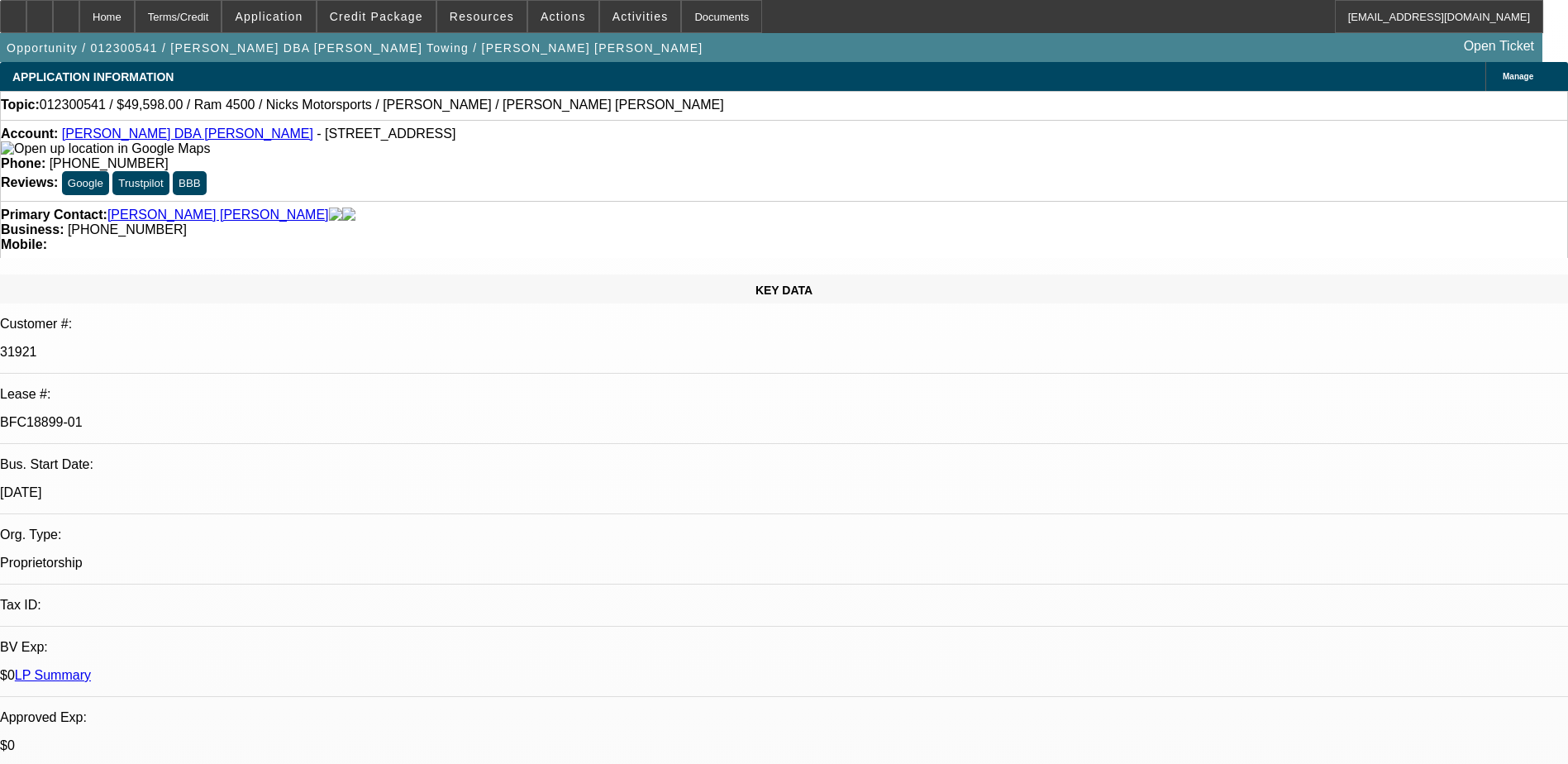
select select "0"
select select "2"
select select "0.1"
select select "0"
select select "2"
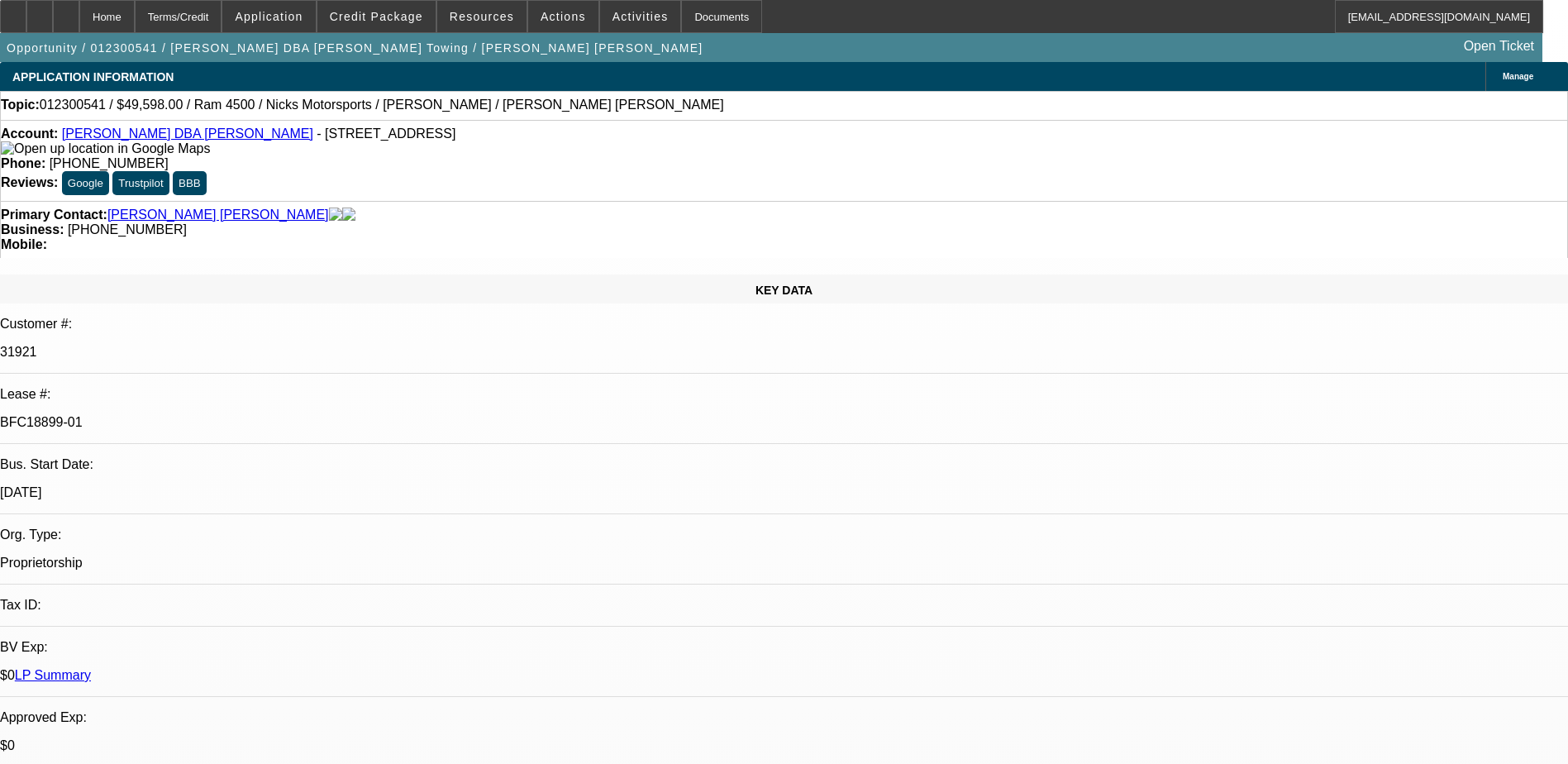
select select "0.1"
select select "0"
select select "2"
select select "0.1"
select select "0"
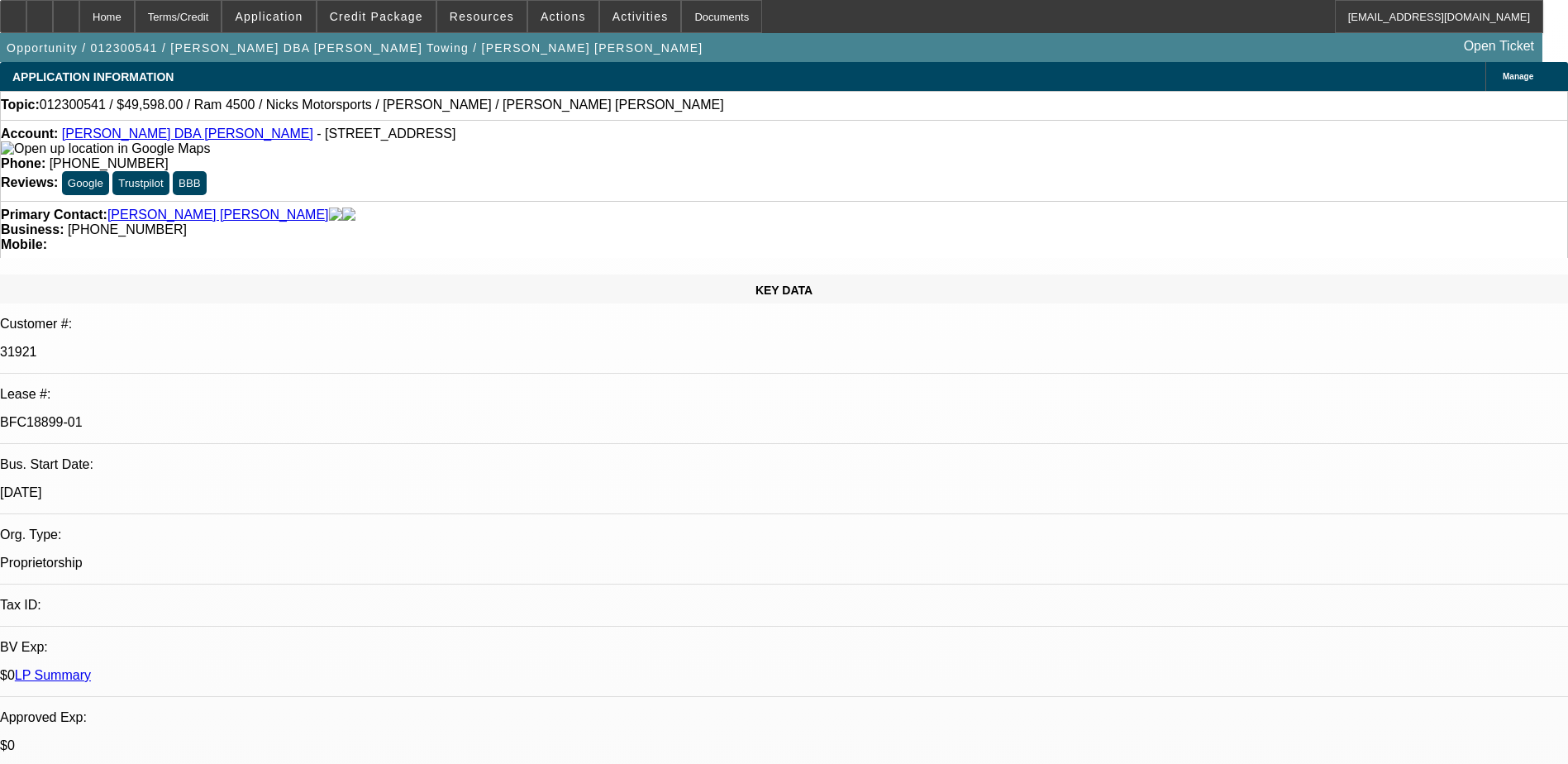
select select "2"
select select "0.1"
select select "1"
select select "2"
select select "4"
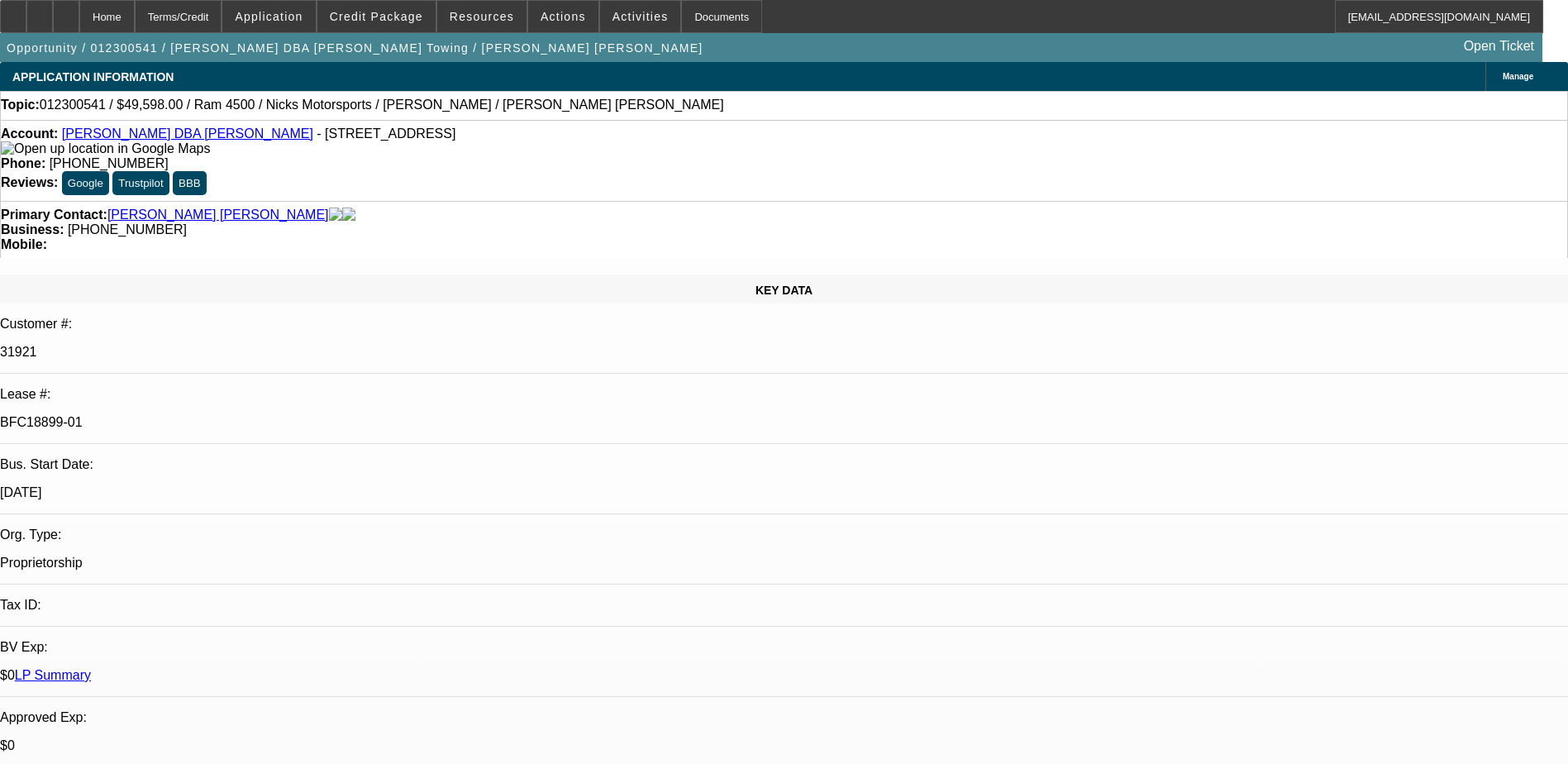
select select "1"
select select "2"
select select "4"
select select "1"
select select "2"
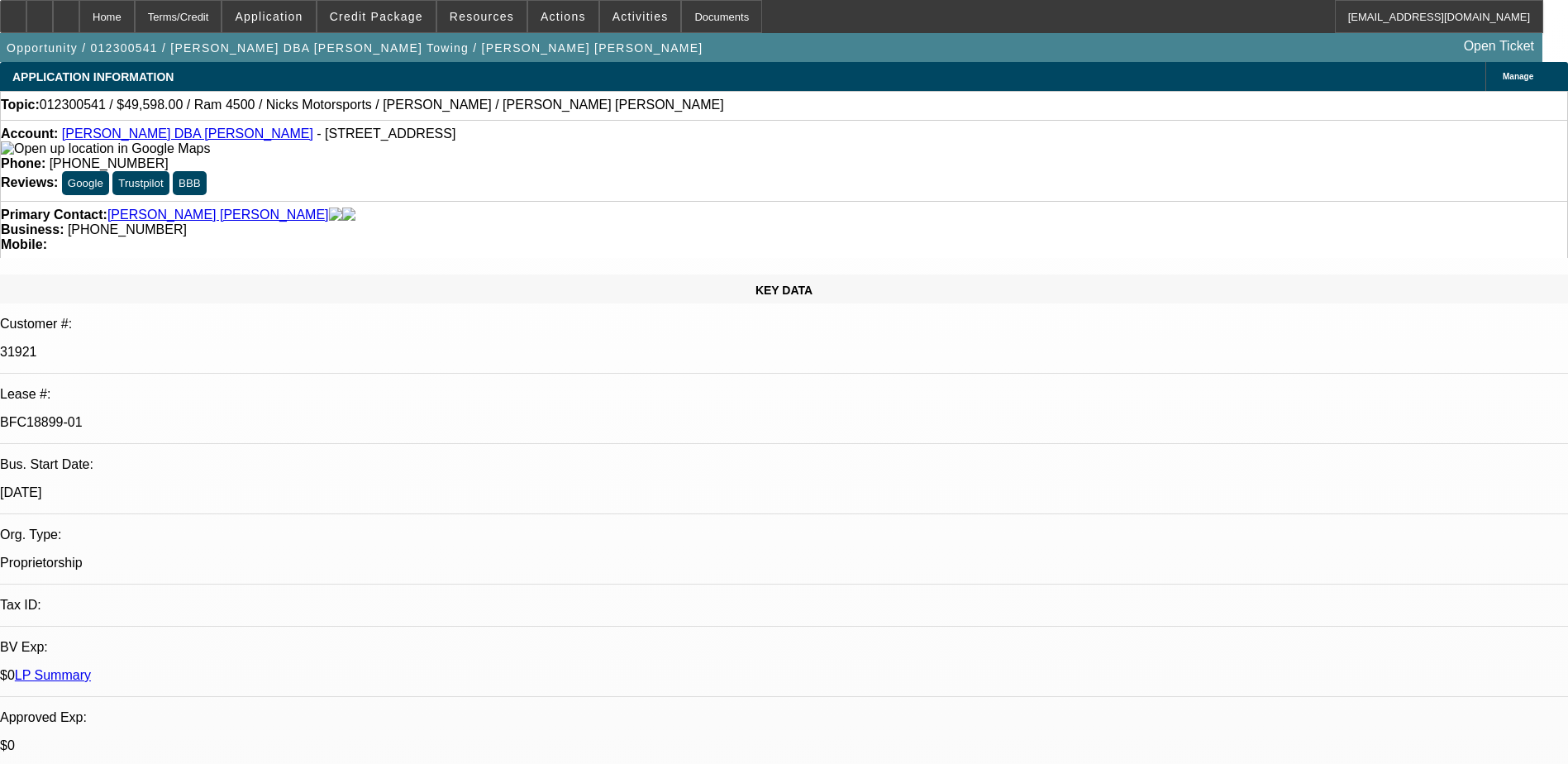
select select "4"
select select "1"
select select "2"
select select "4"
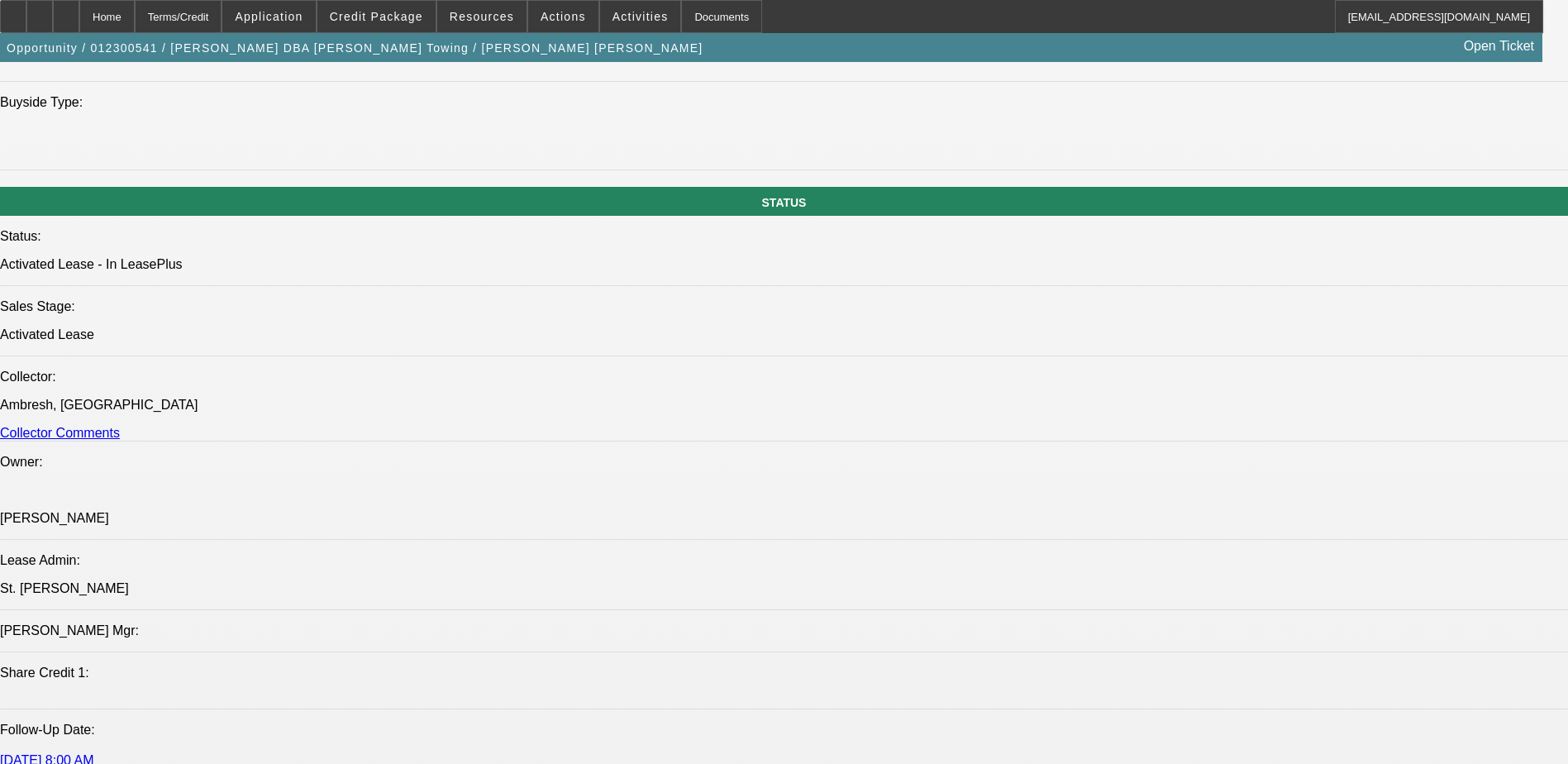
scroll to position [1819, 0]
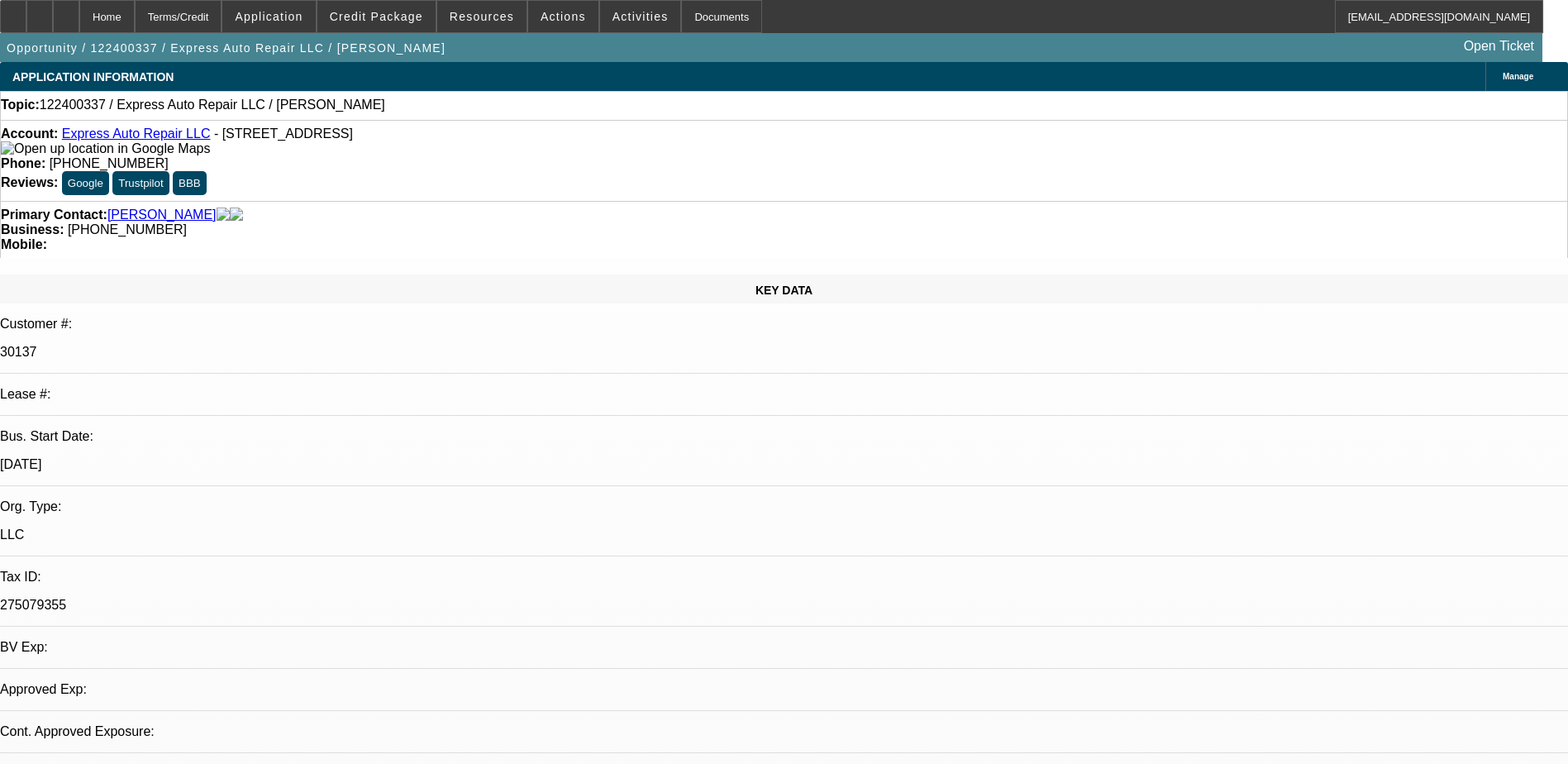
select select "0"
select select "2"
select select "0.1"
select select "1"
select select "2"
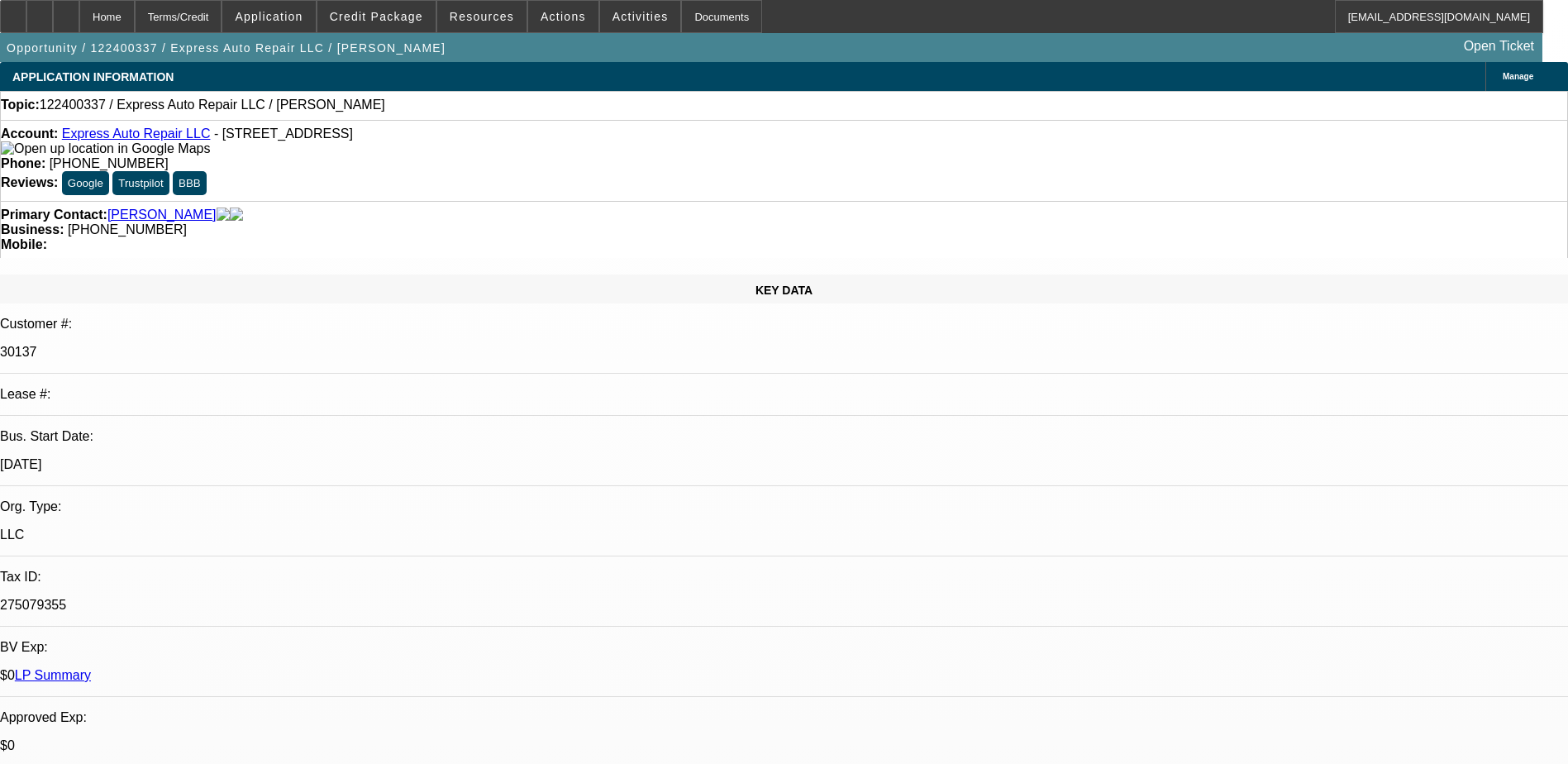
select select "4"
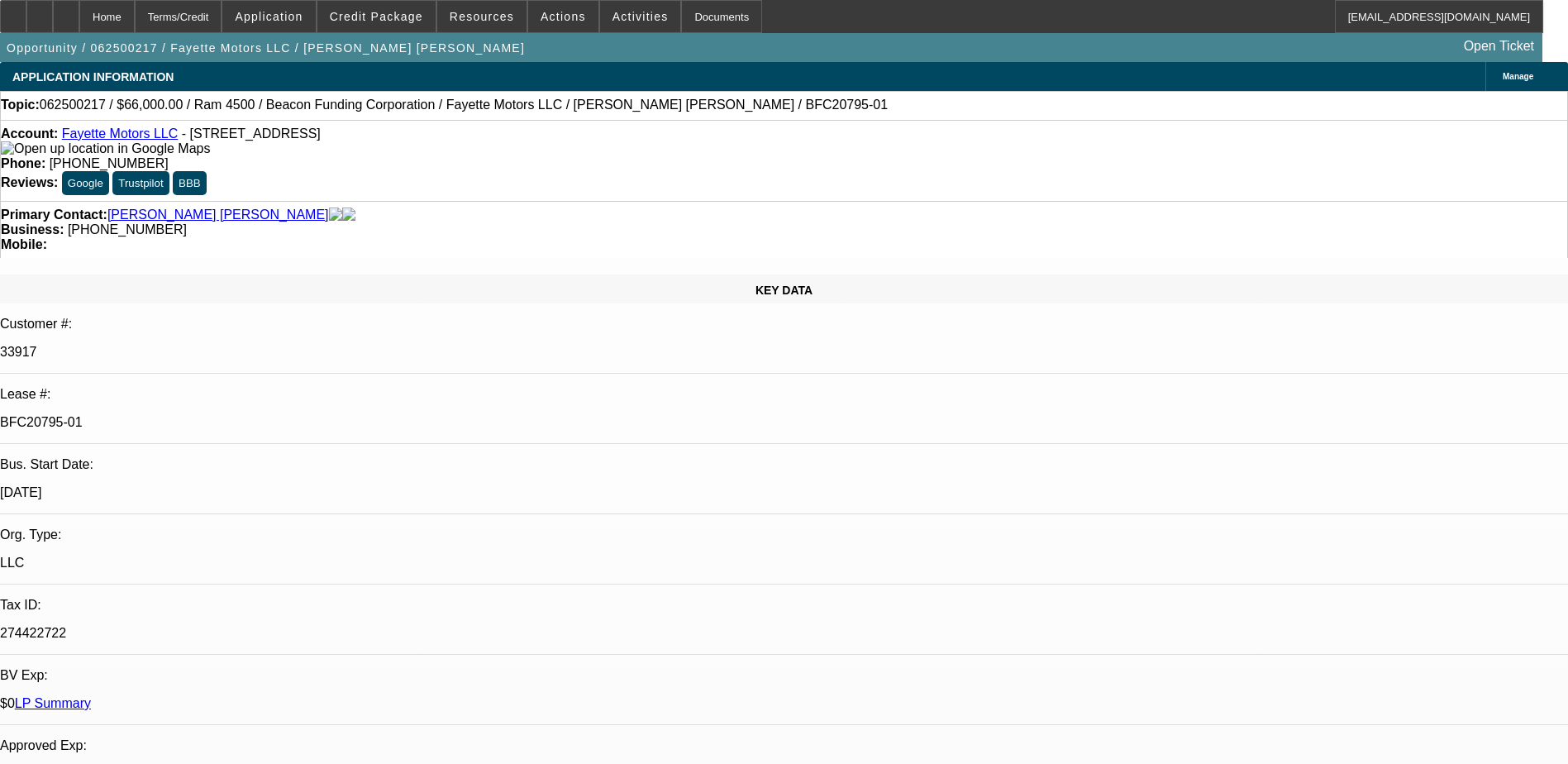
select select "0"
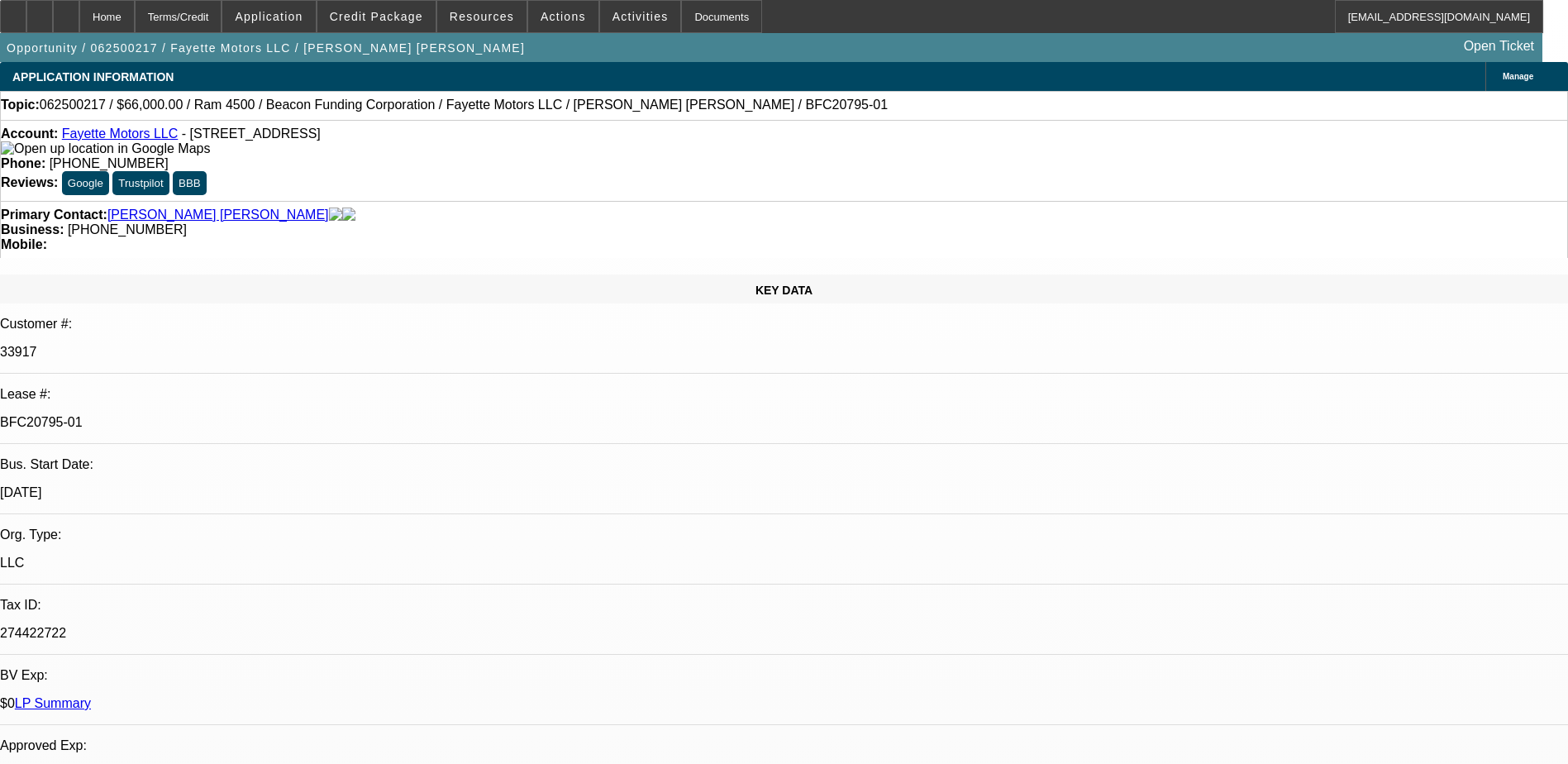
select select "0"
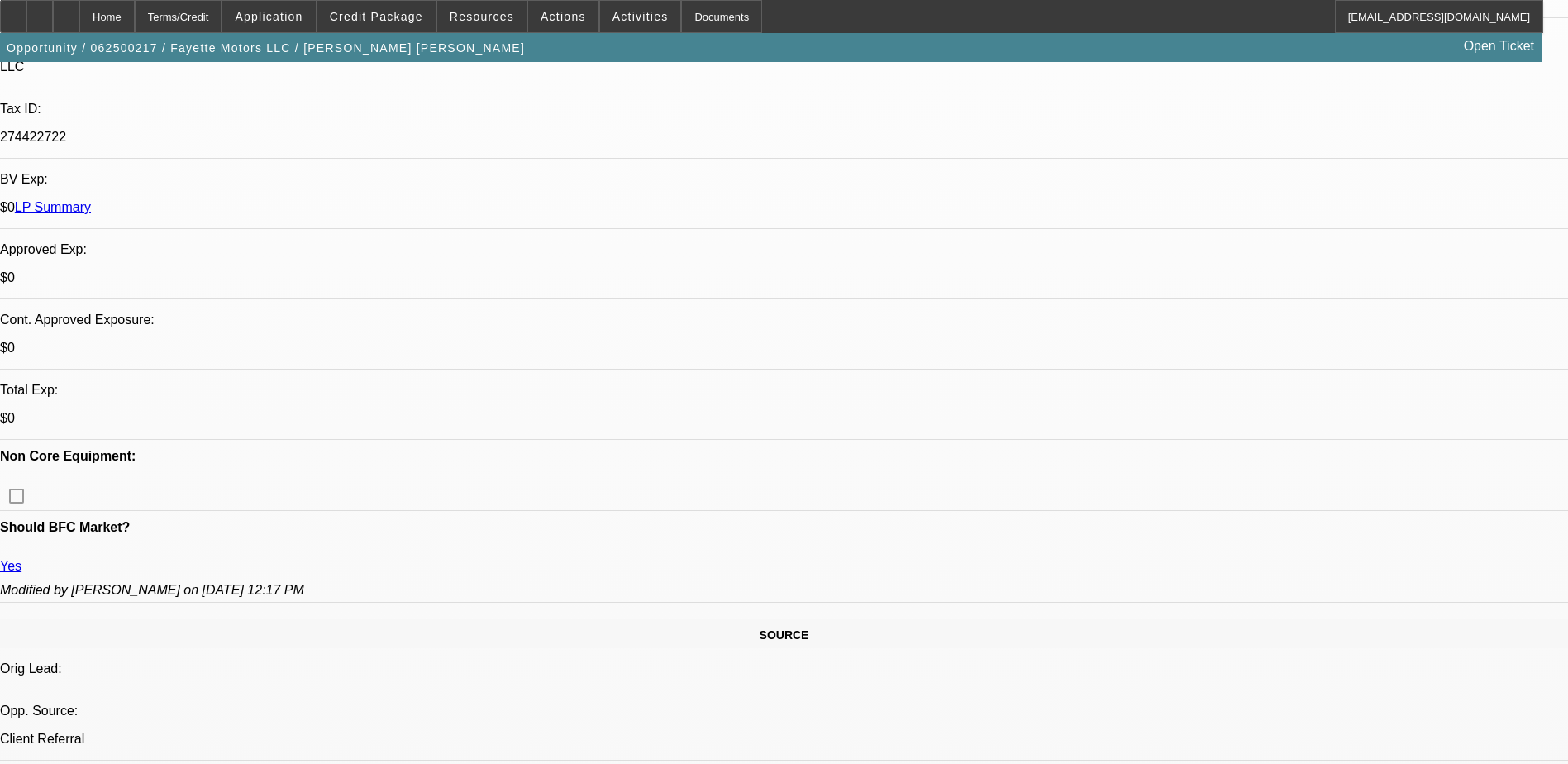
select select "1"
select select "3"
select select "6"
select select "1"
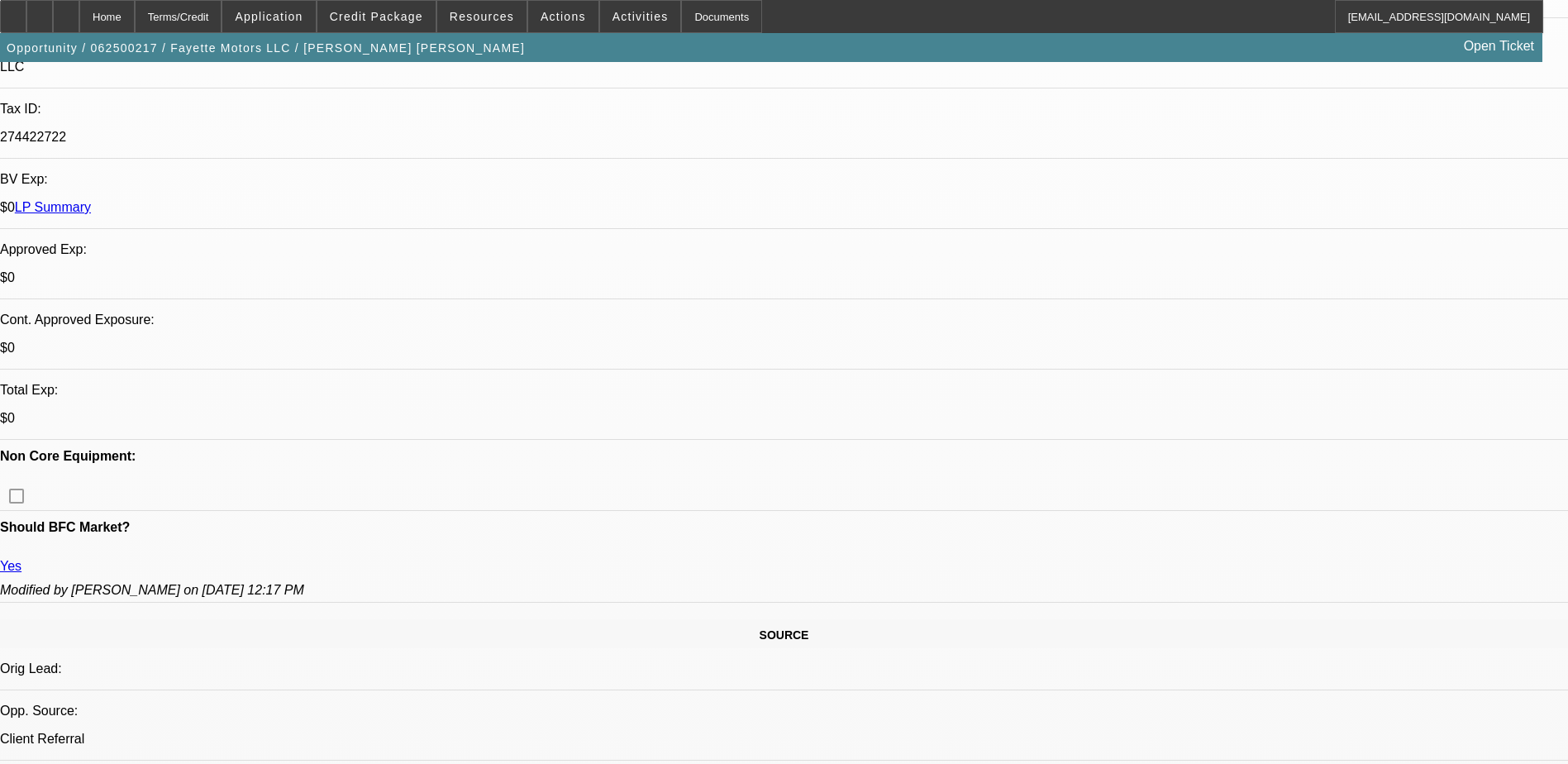
select select "6"
select select "1"
select select "6"
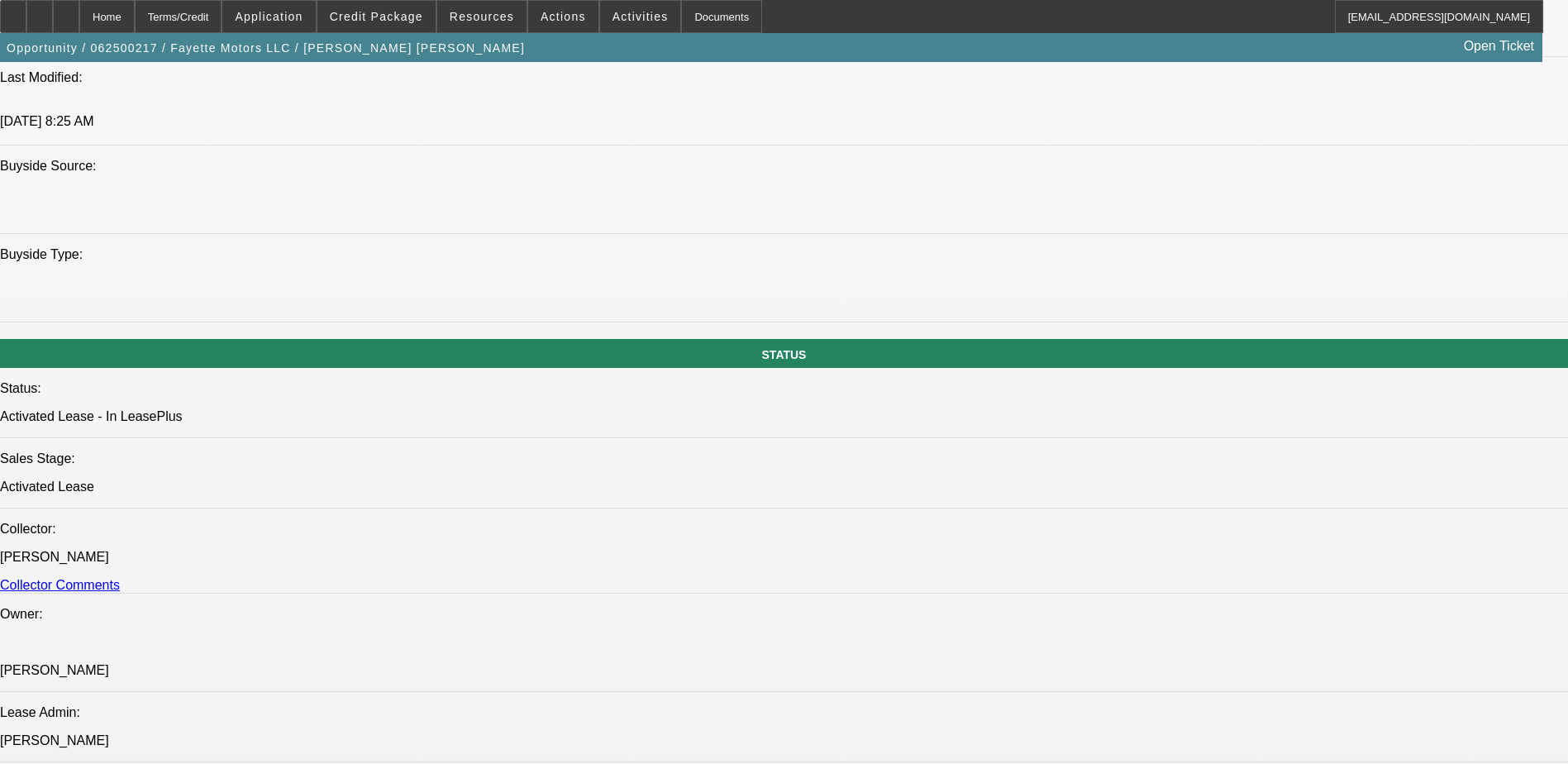
scroll to position [1654, 0]
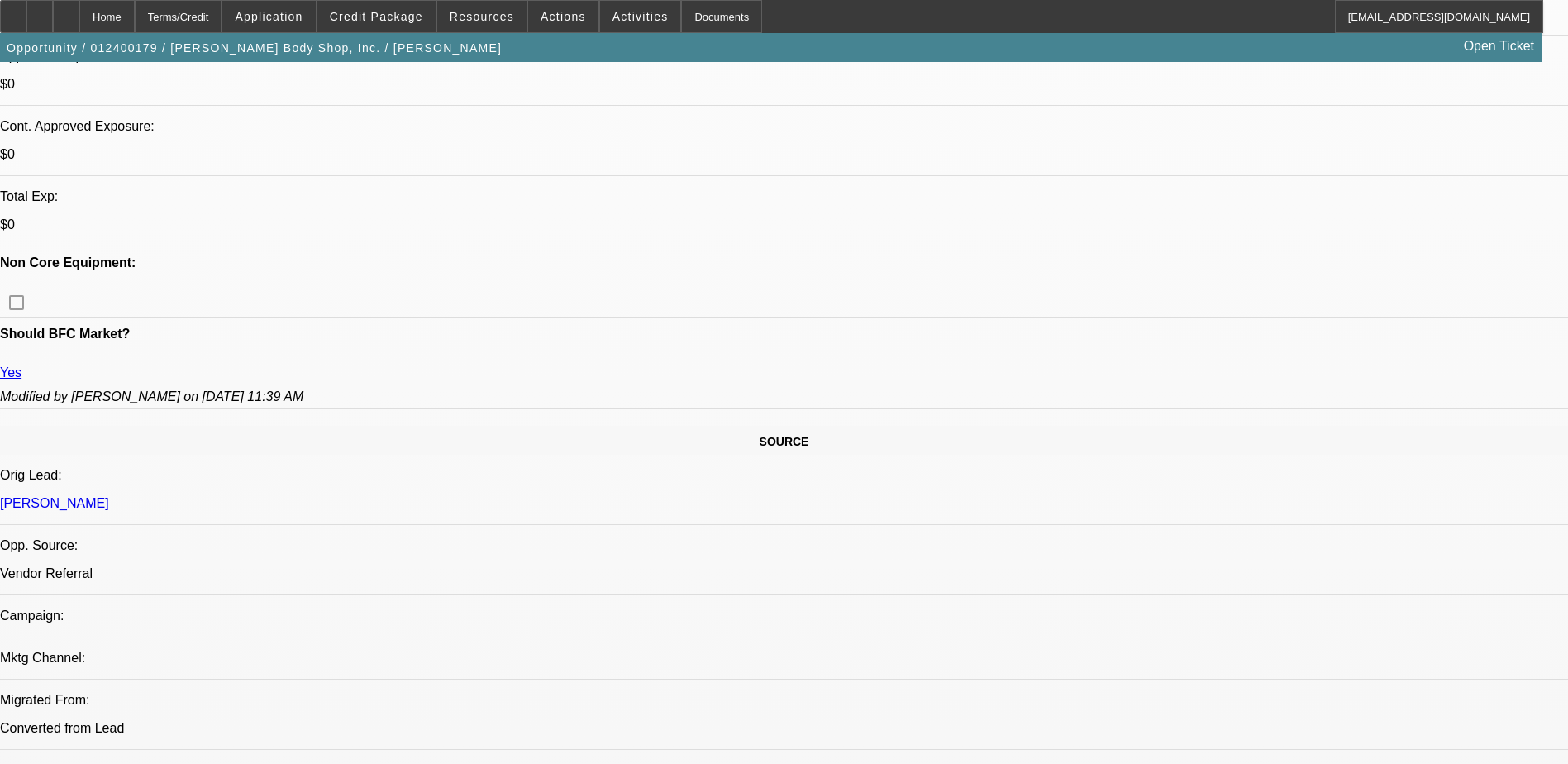
select select "0"
select select "2"
select select "0"
select select "2"
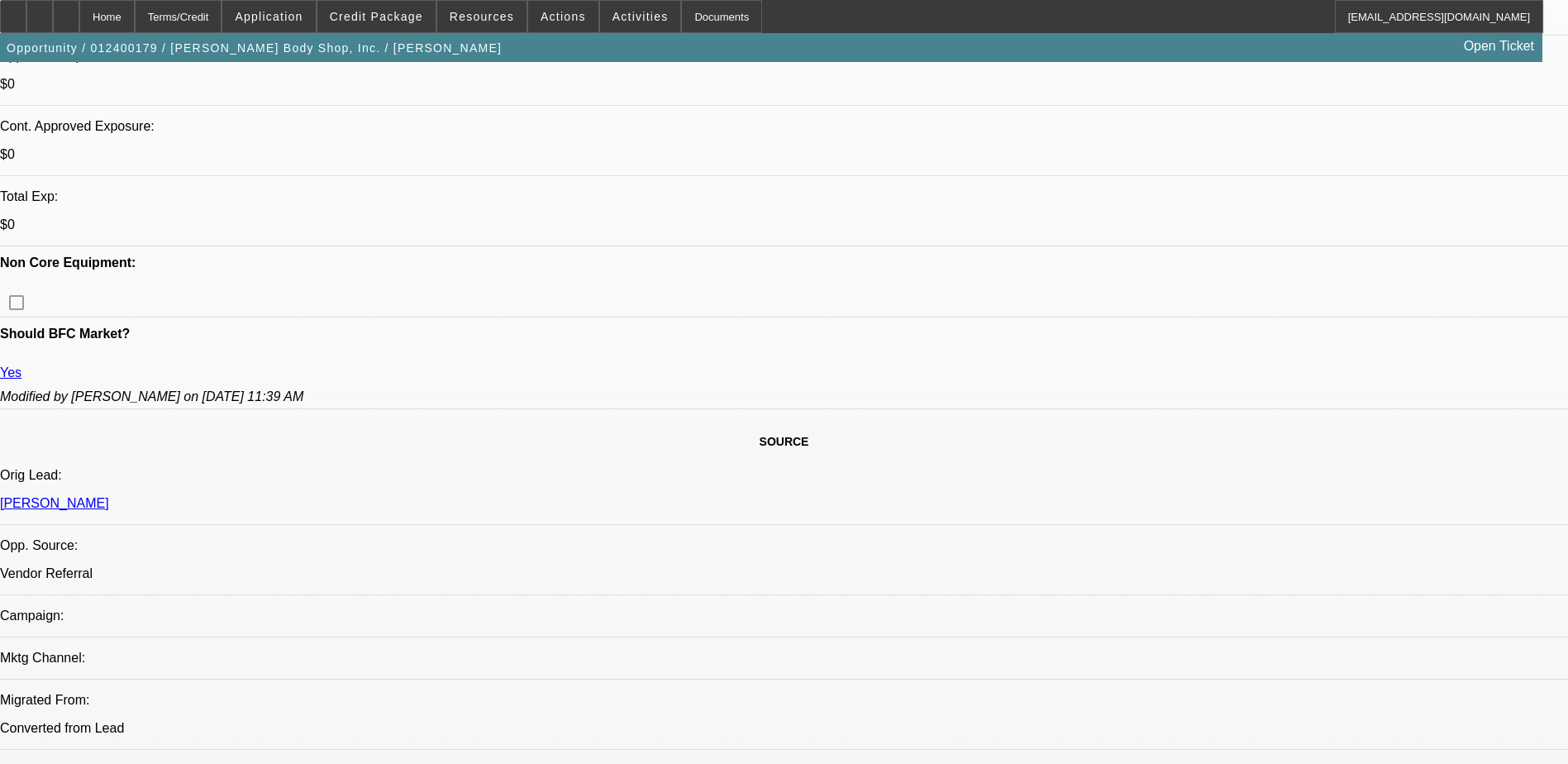
select select "0.1"
select select "0"
select select "2"
select select "0.1"
select select "0"
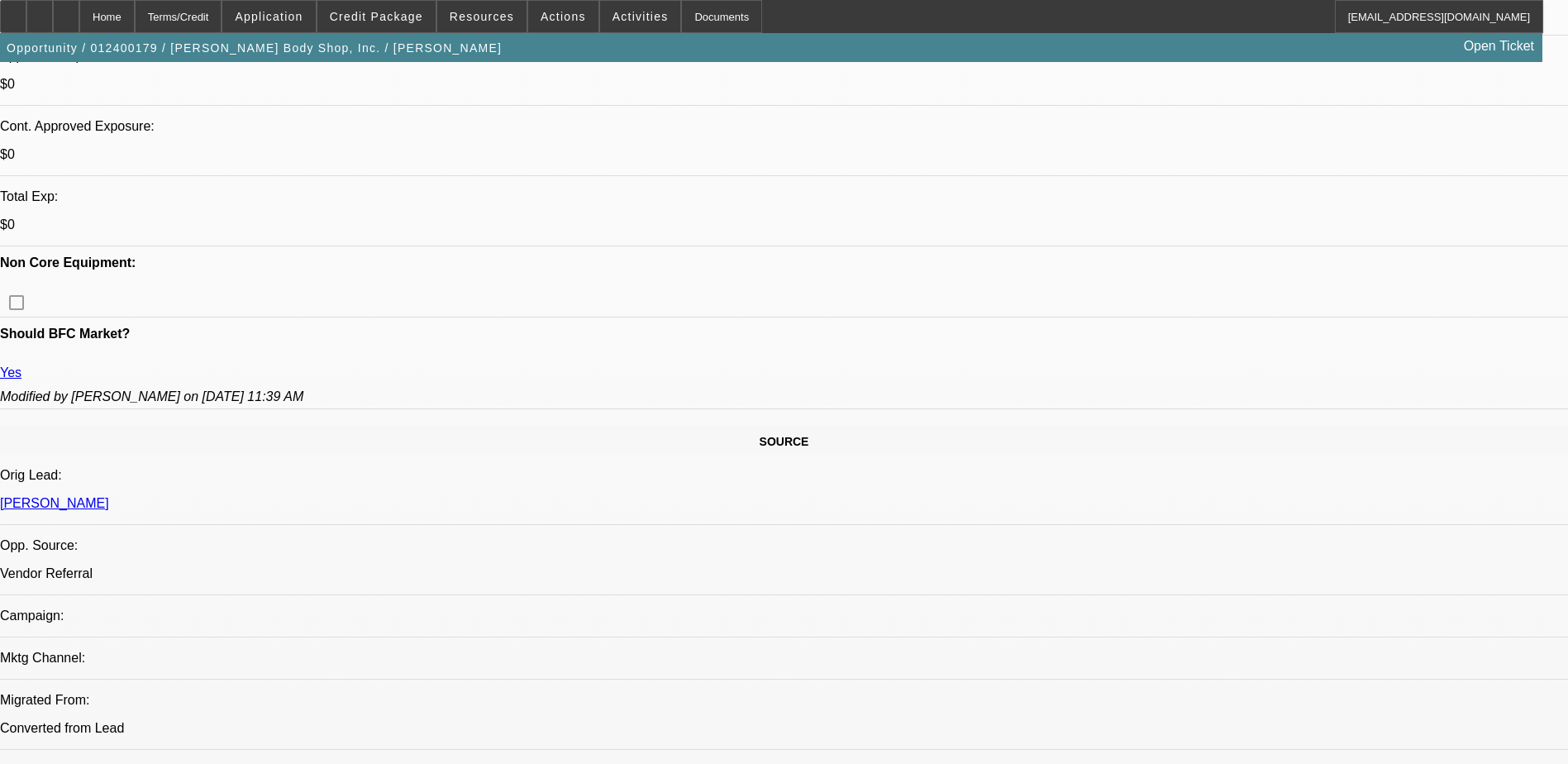
select select "2"
select select "0.1"
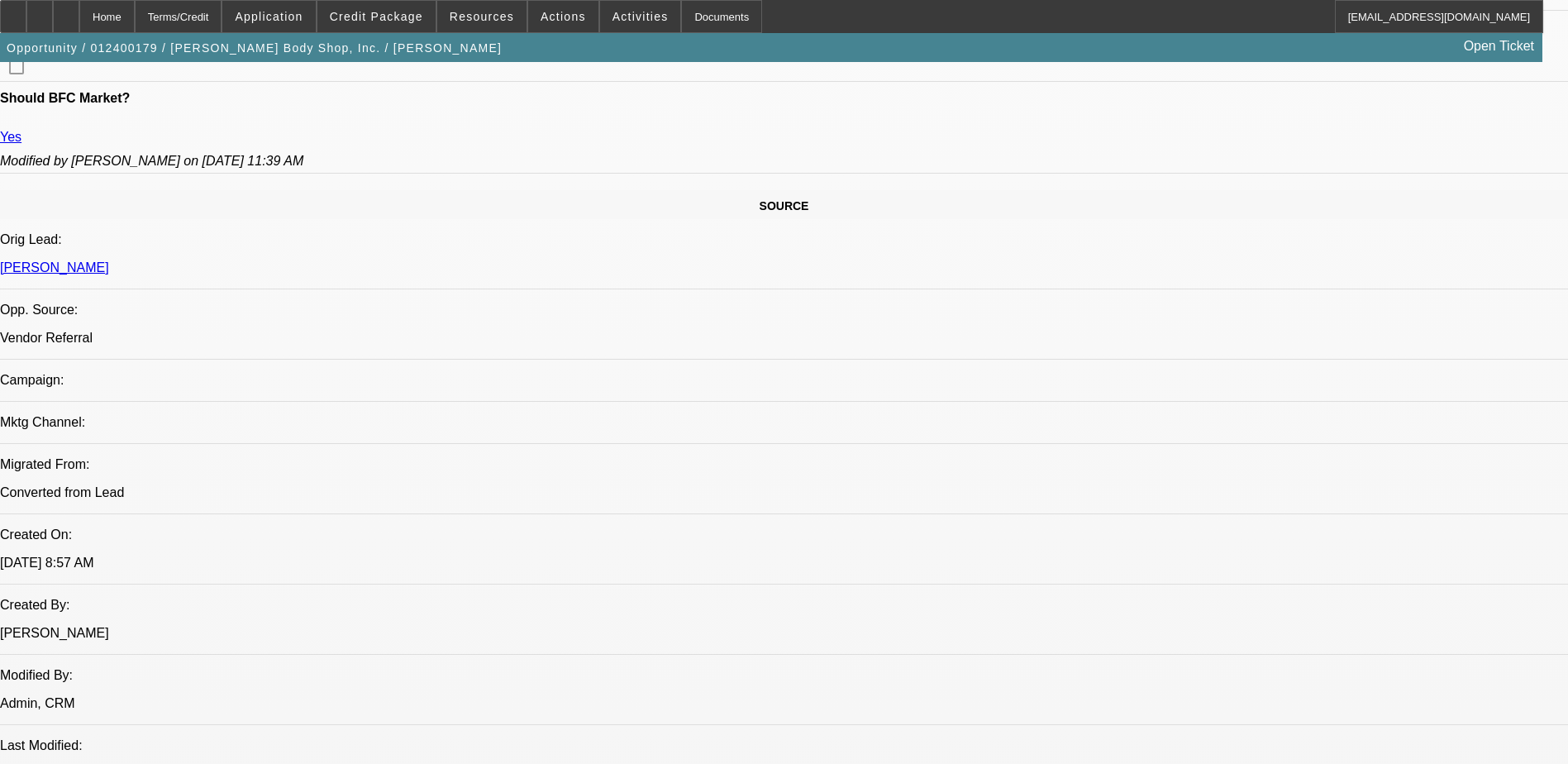
select select "1"
select select "2"
select select "6"
select select "1"
select select "2"
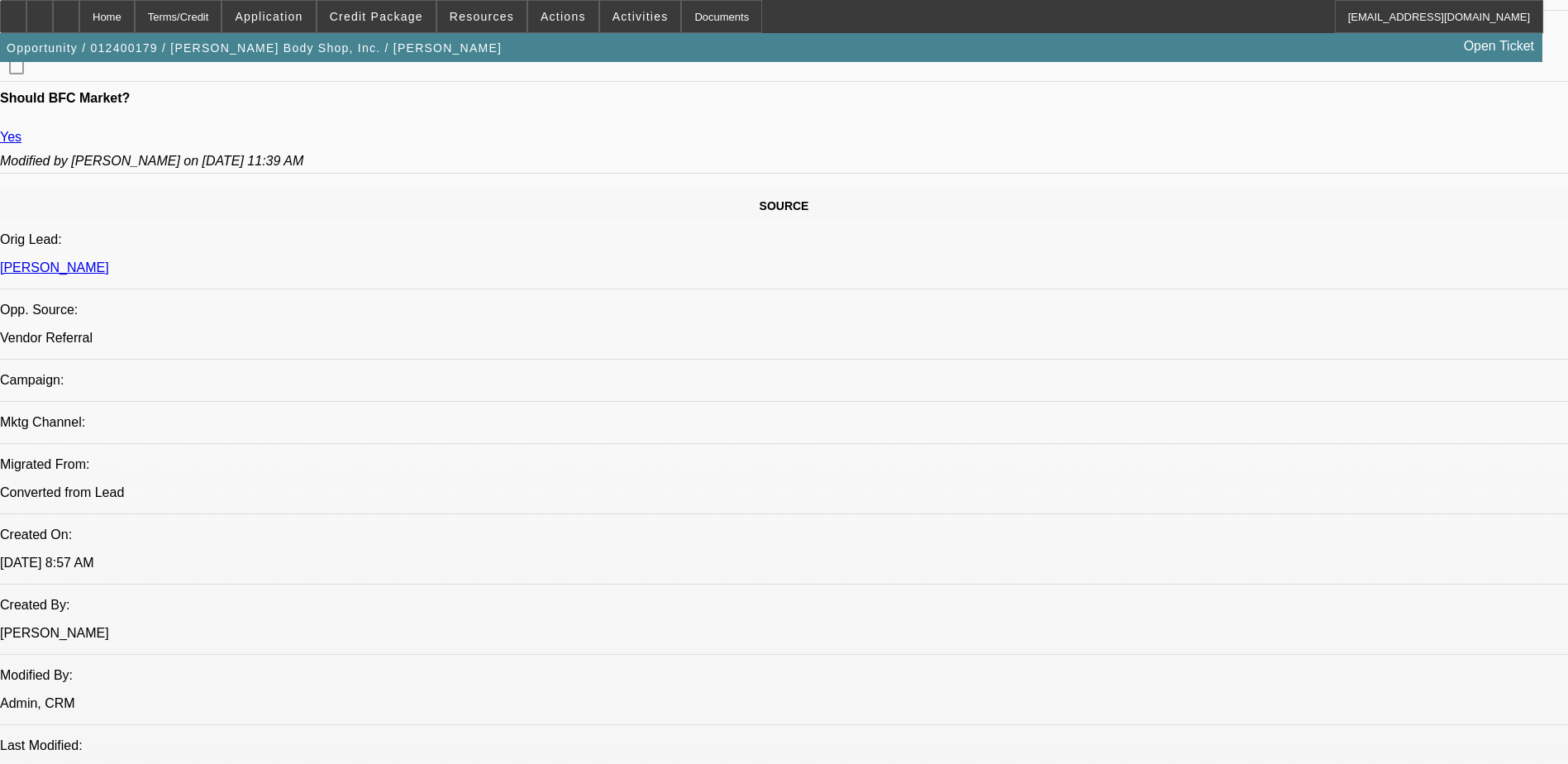
select select "4"
select select "1"
select select "2"
select select "4"
select select "1"
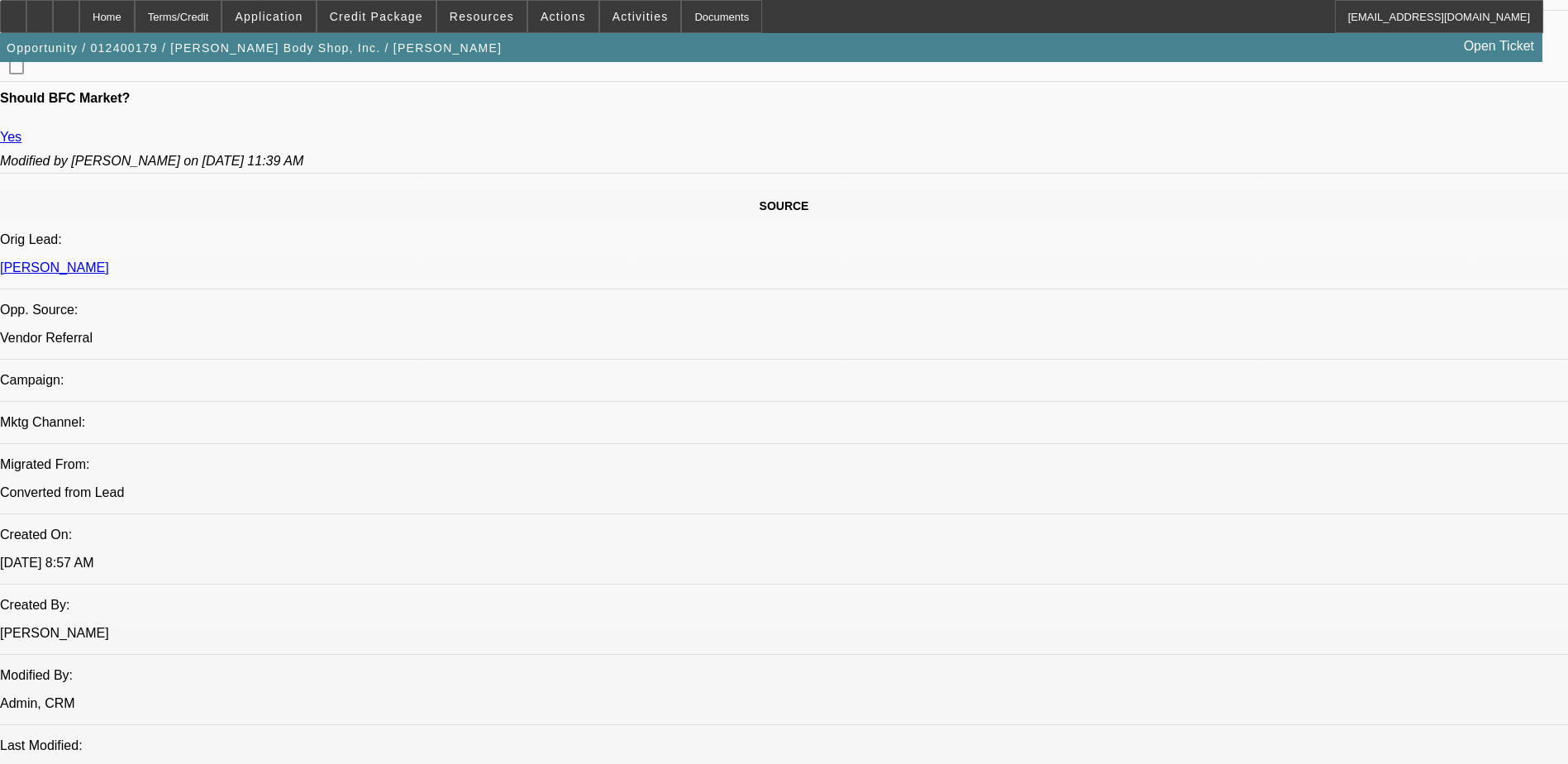
select select "2"
select select "4"
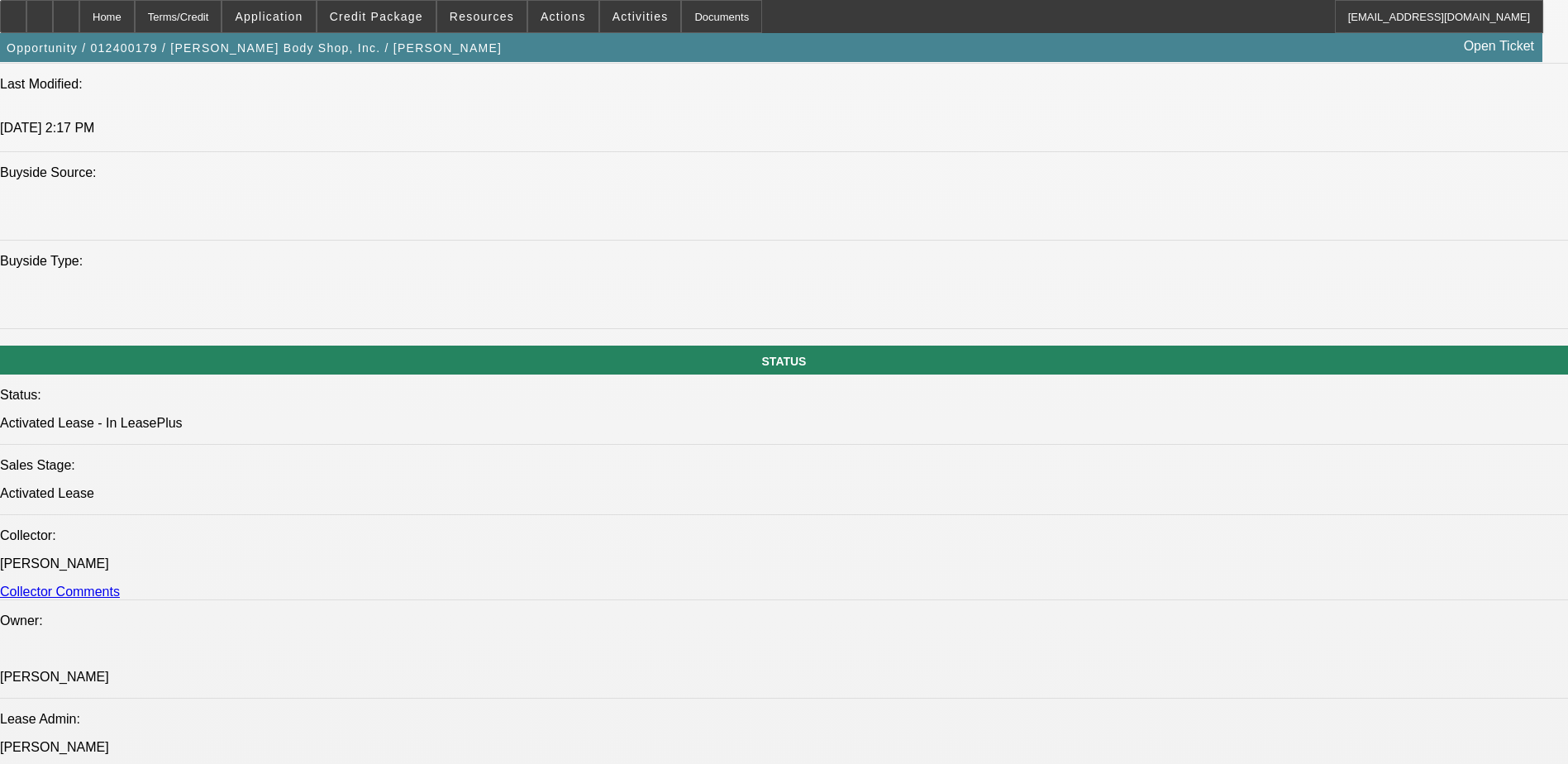
scroll to position [1571, 0]
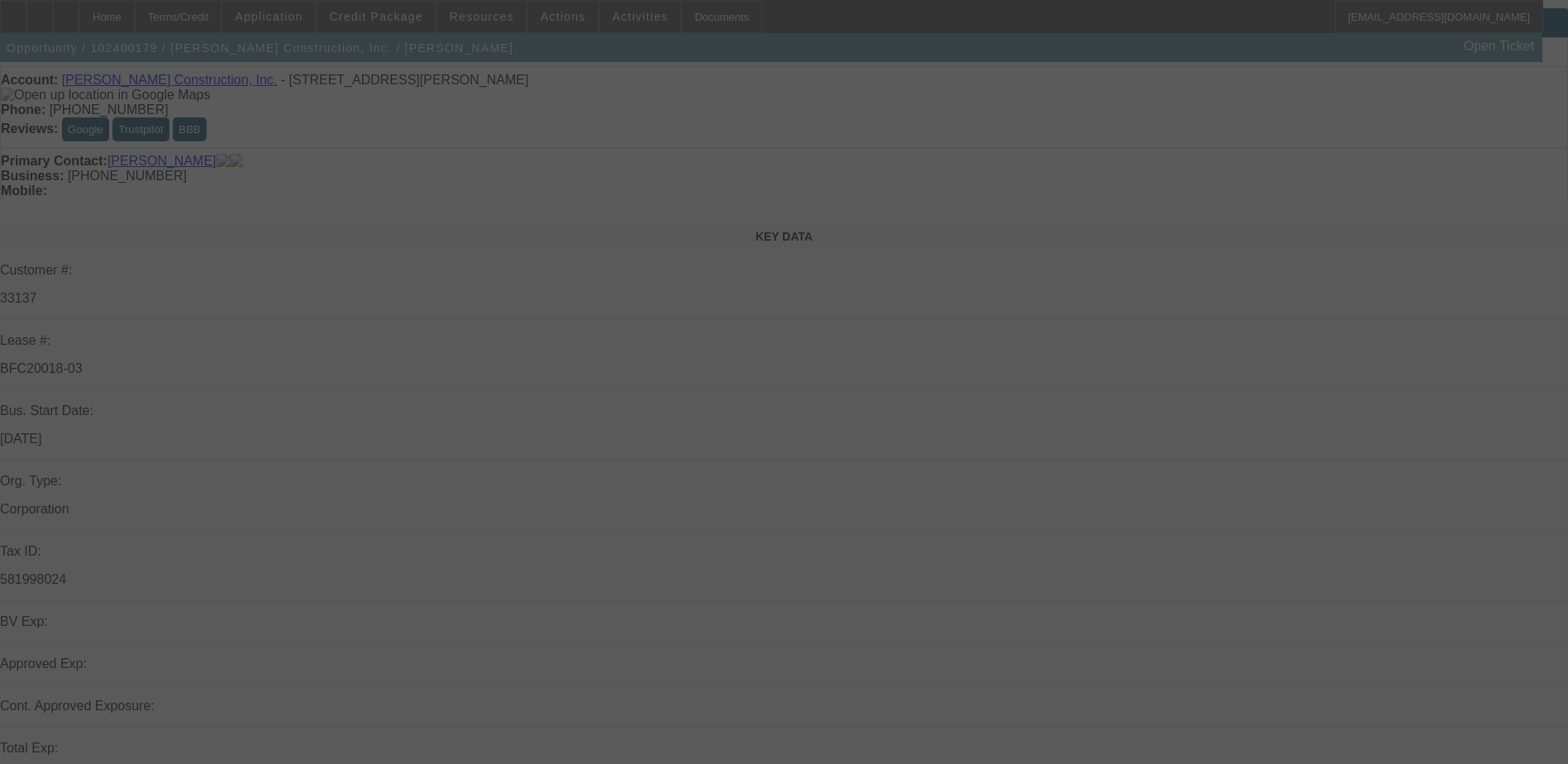
scroll to position [83, 0]
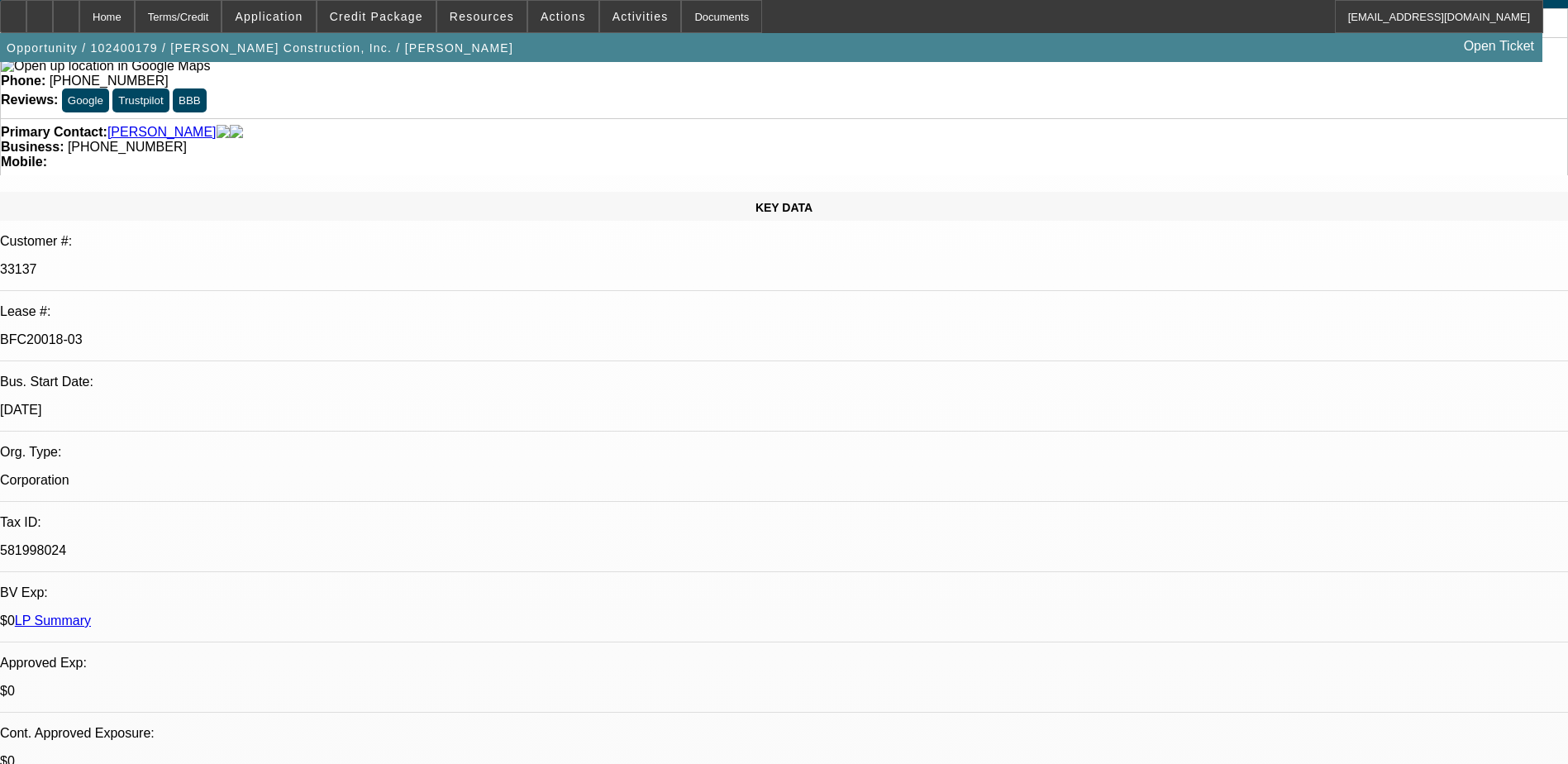
select select "0"
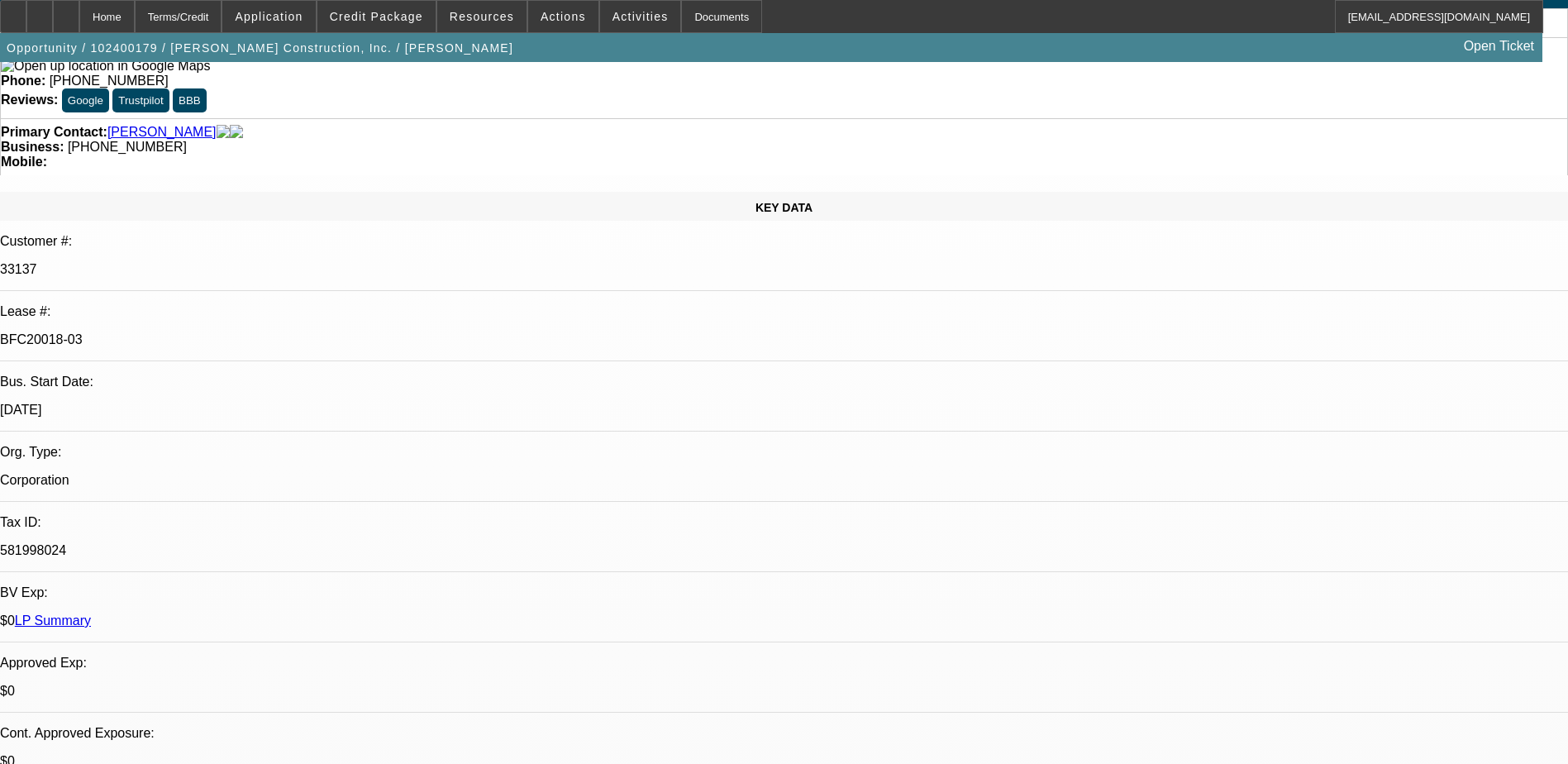
select select "0"
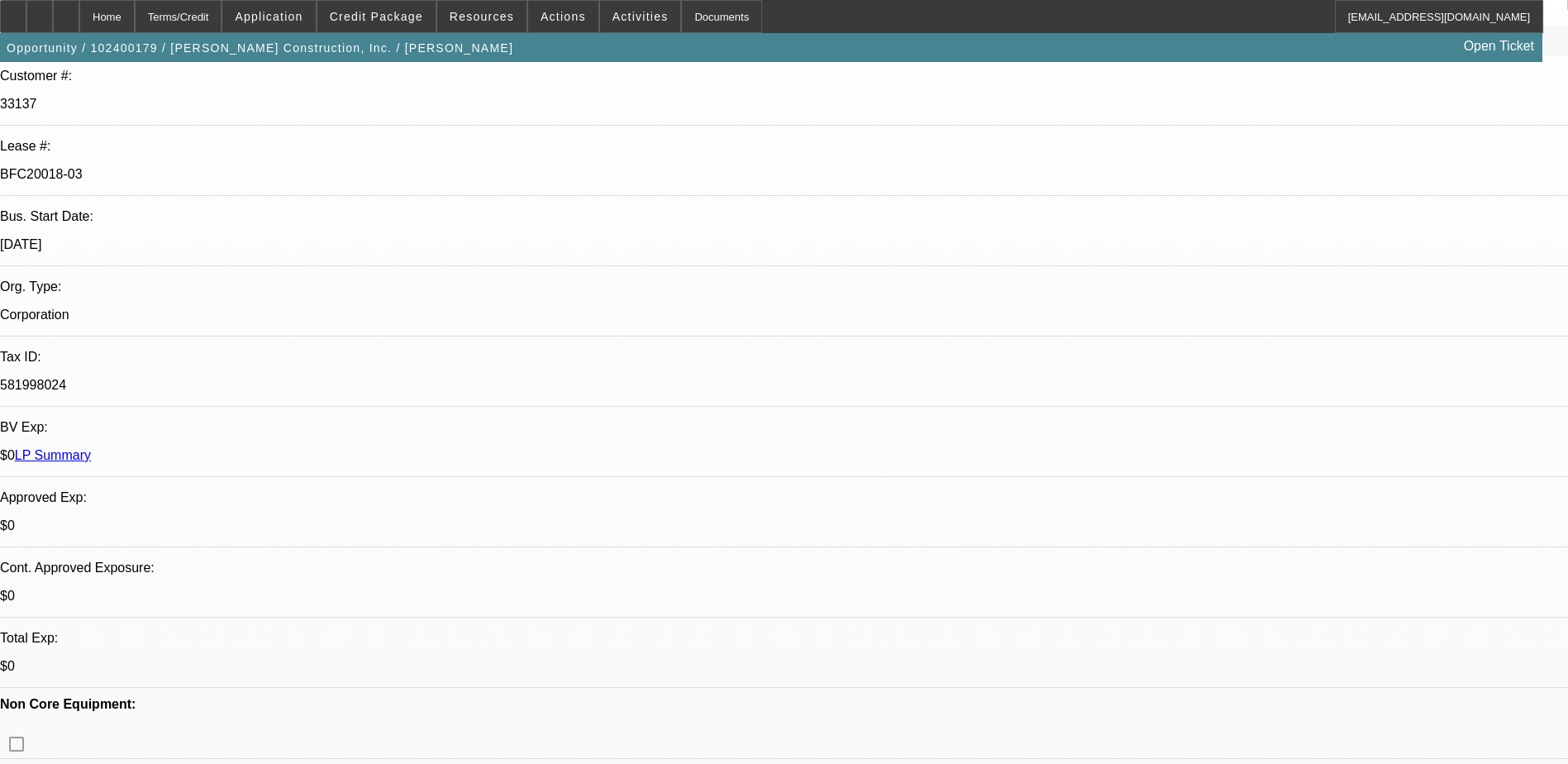
select select "1"
select select "2"
select select "6"
select select "1"
select select "2"
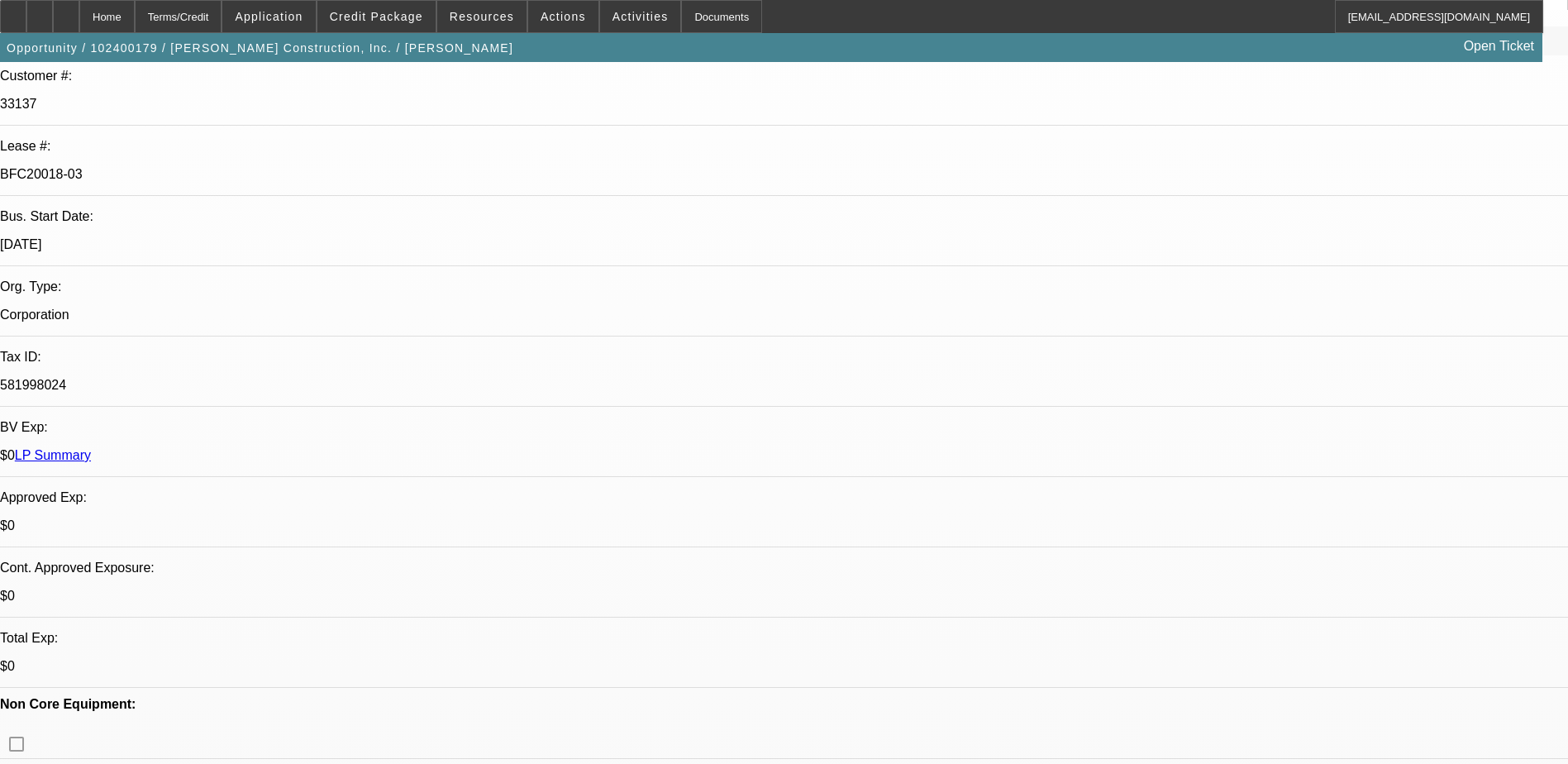
select select "6"
select select "1"
select select "2"
select select "6"
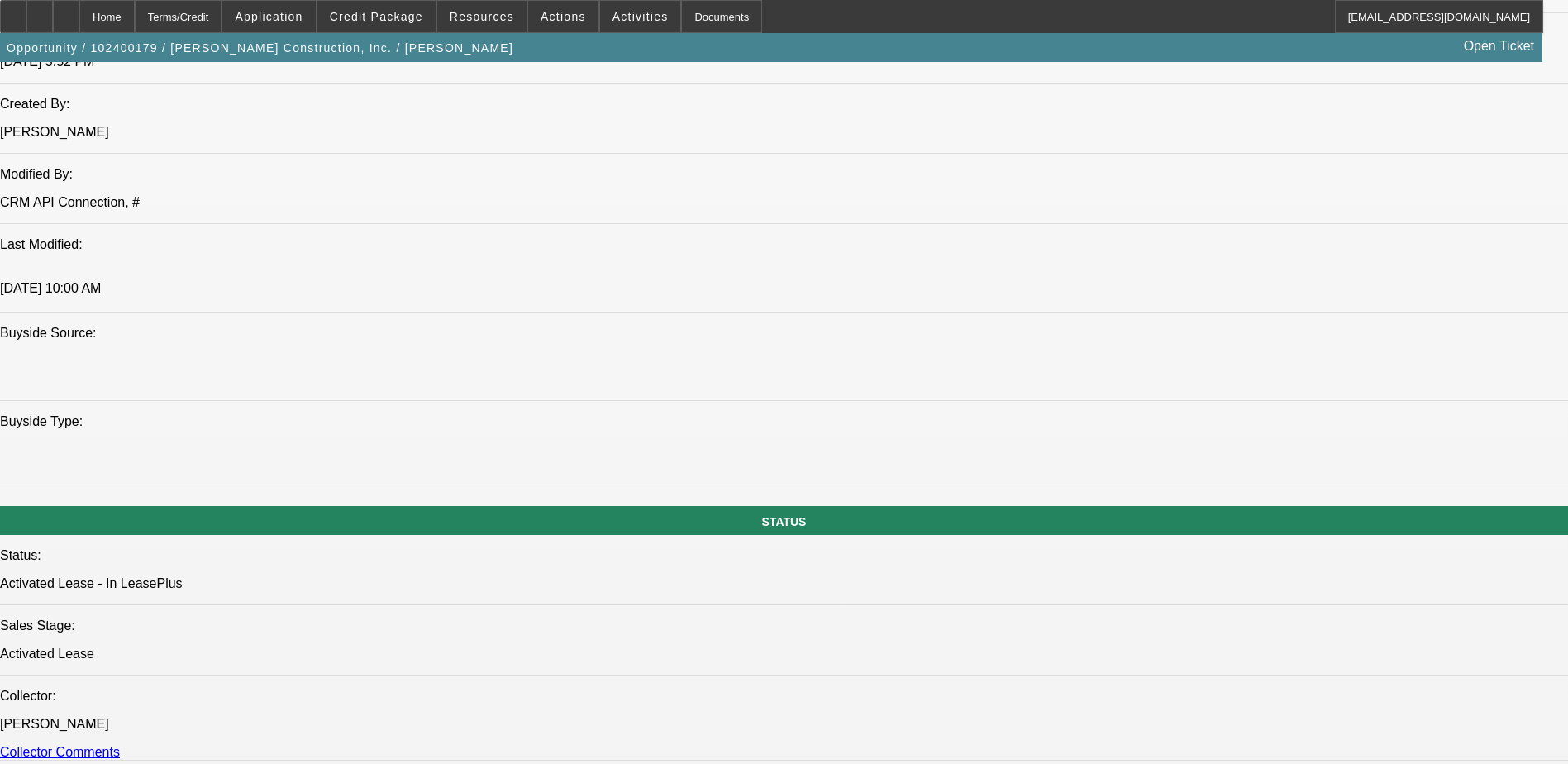
scroll to position [1406, 0]
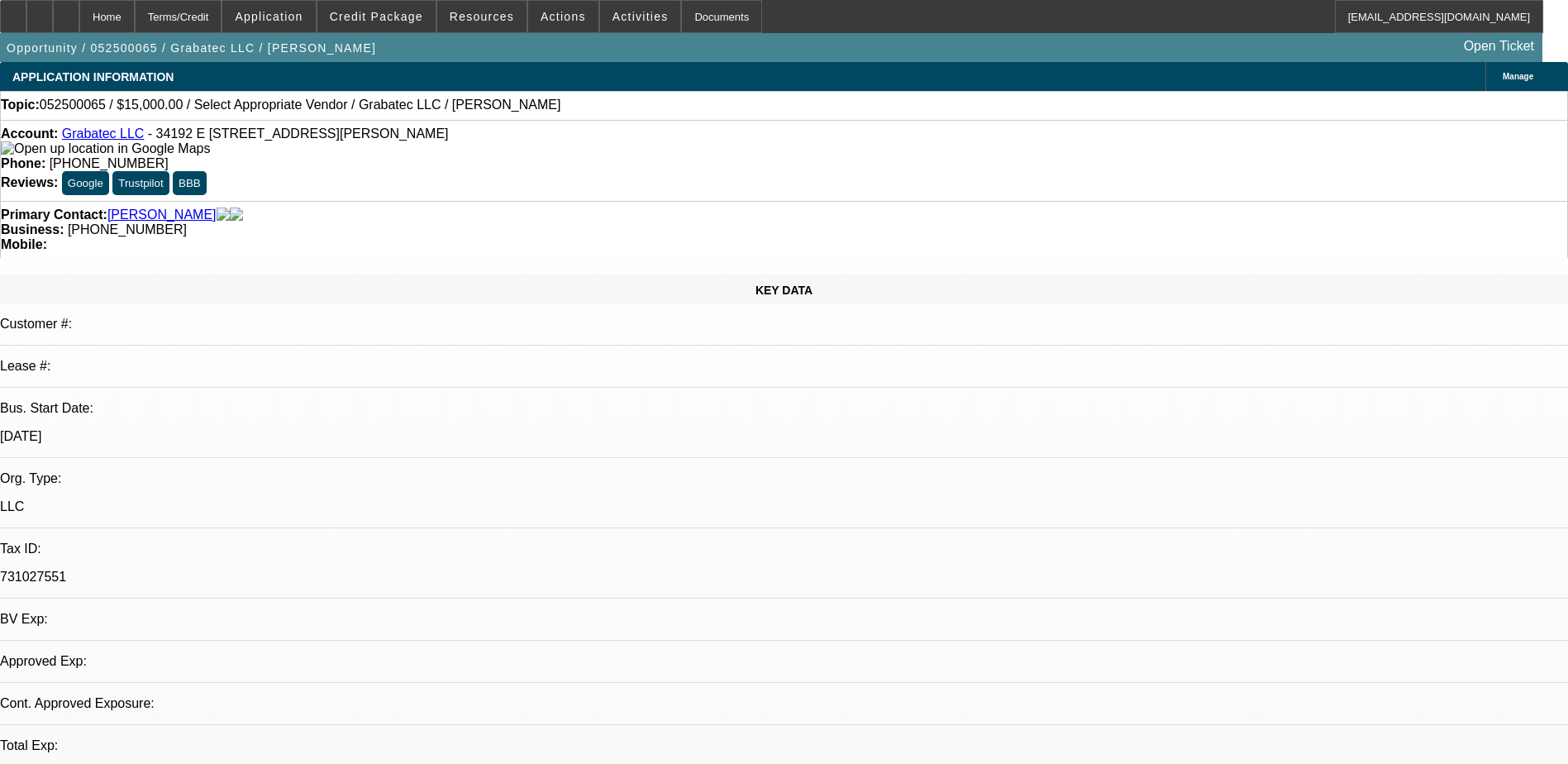
select select "0"
select select "2"
select select "0.1"
select select "1"
select select "2"
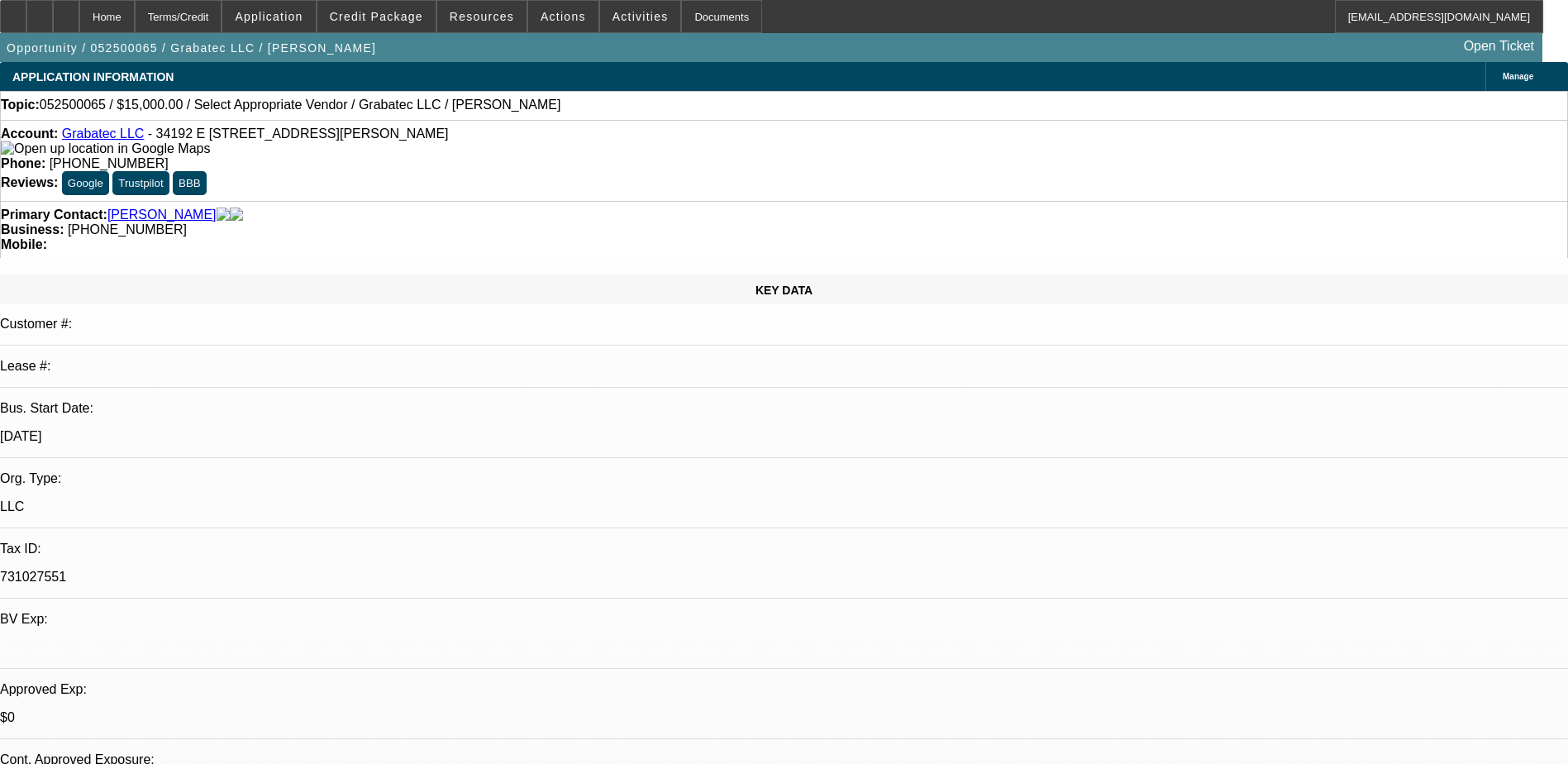
select select "4"
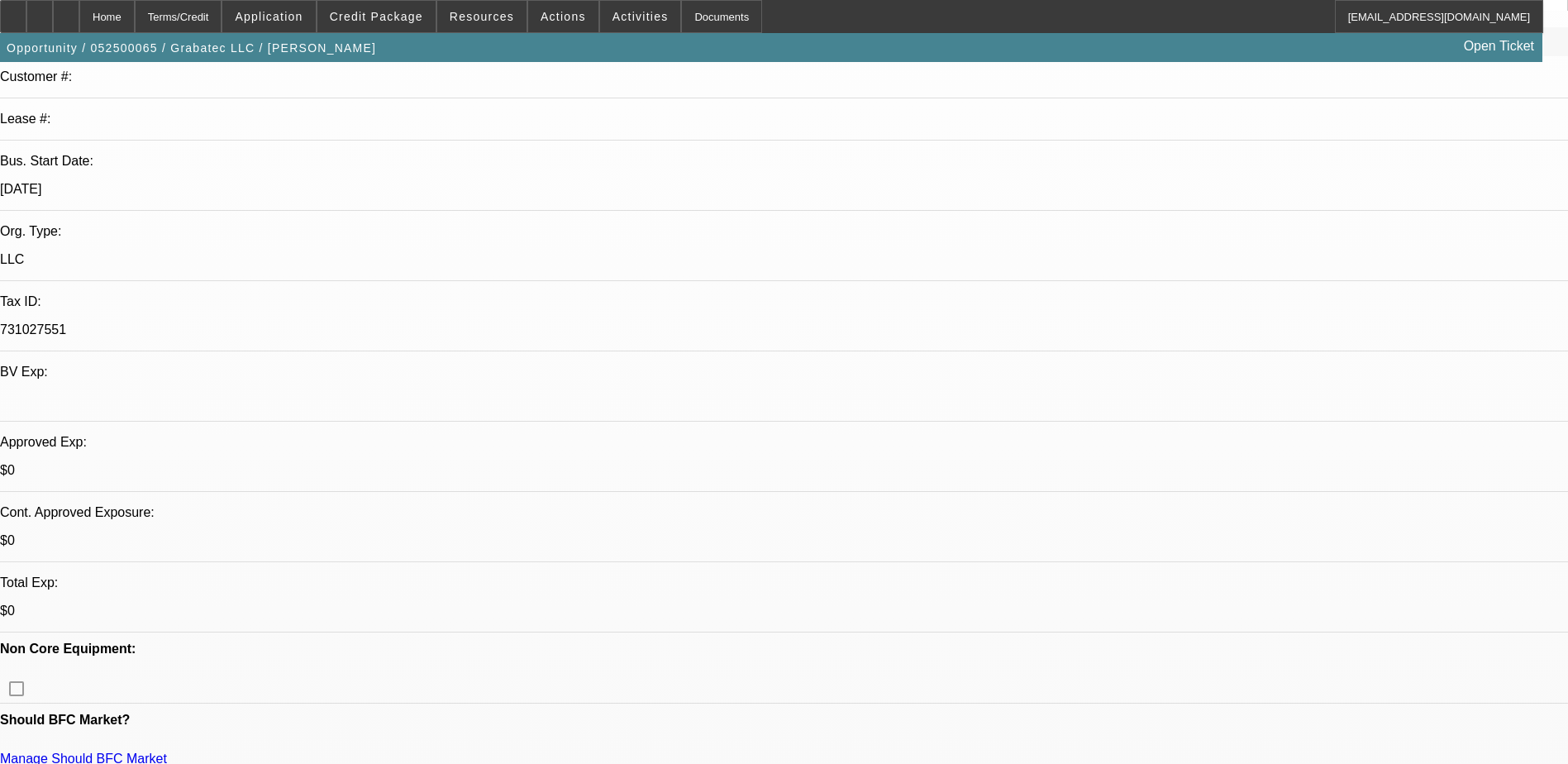
scroll to position [248, 0]
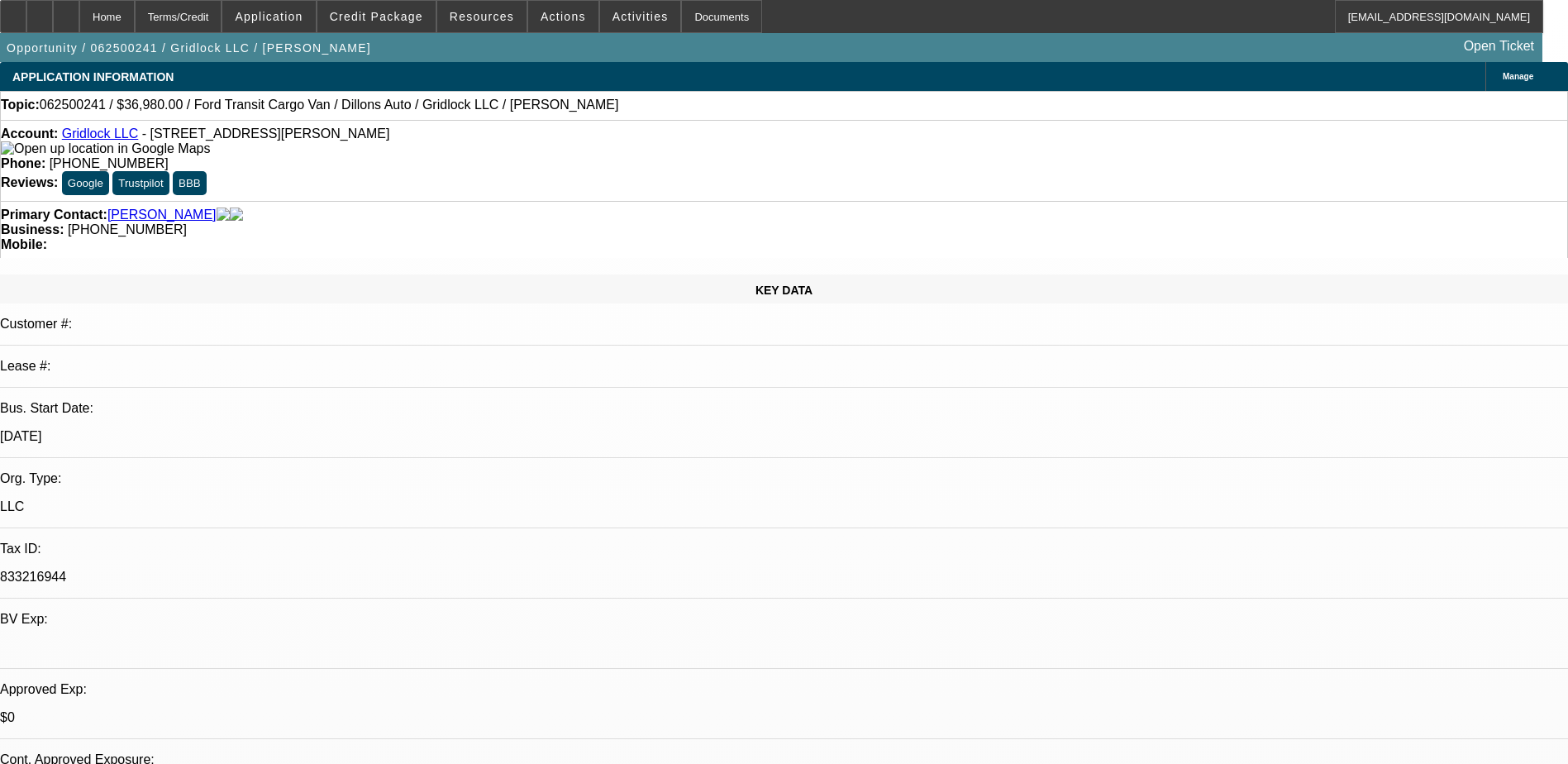
select select "0"
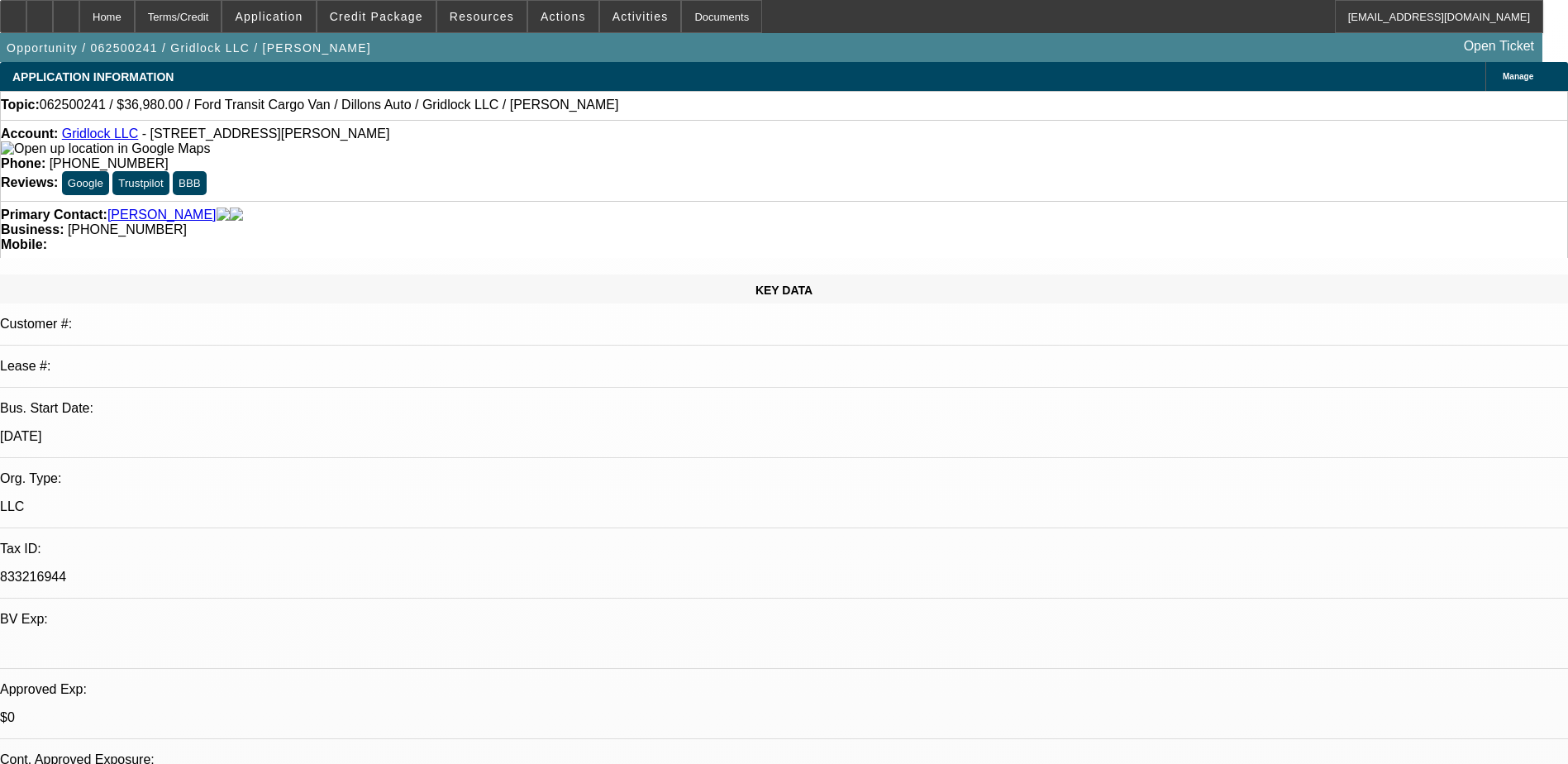
select select "0"
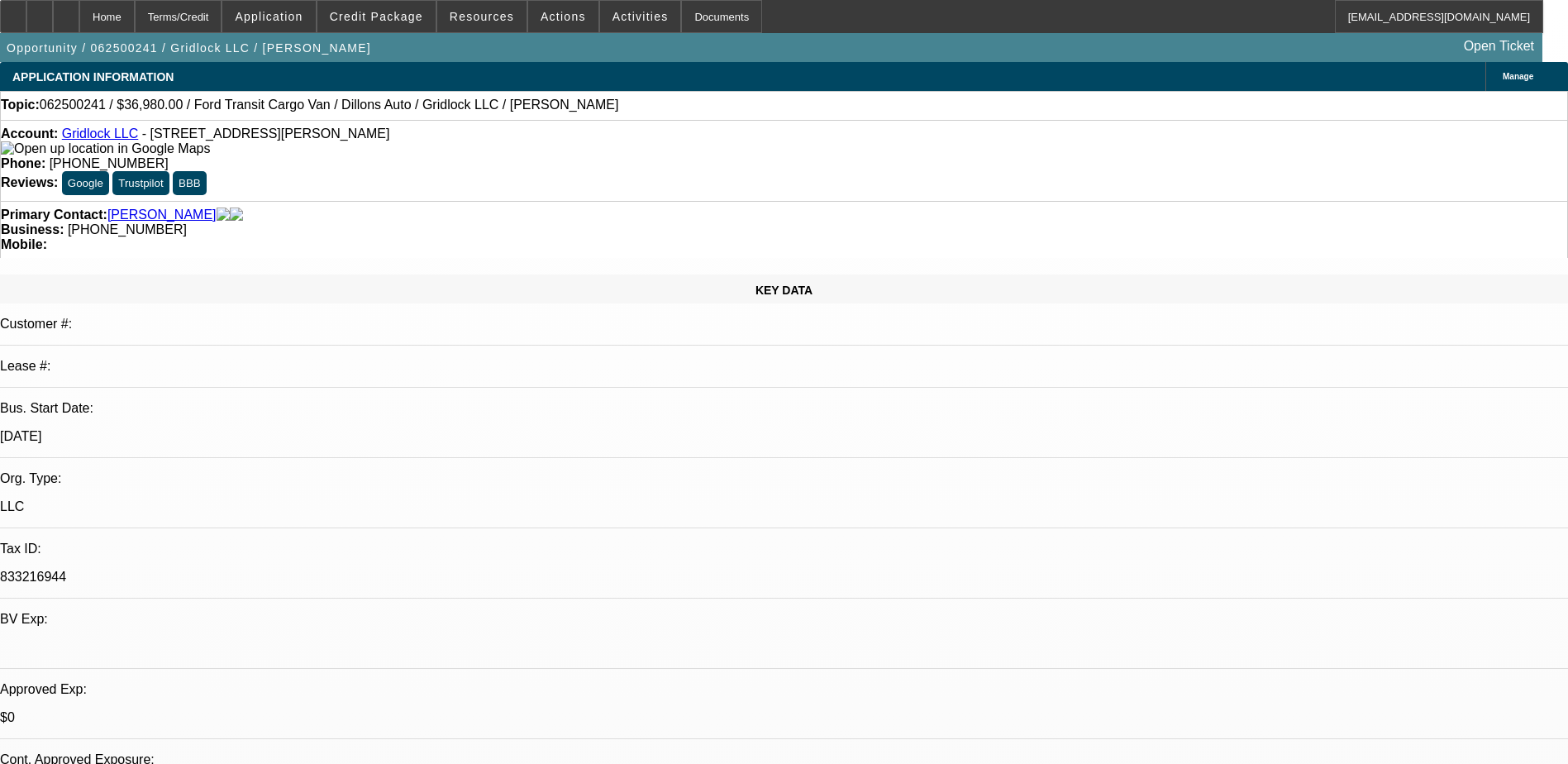
select select "0"
select select "1"
select select "2"
select select "1"
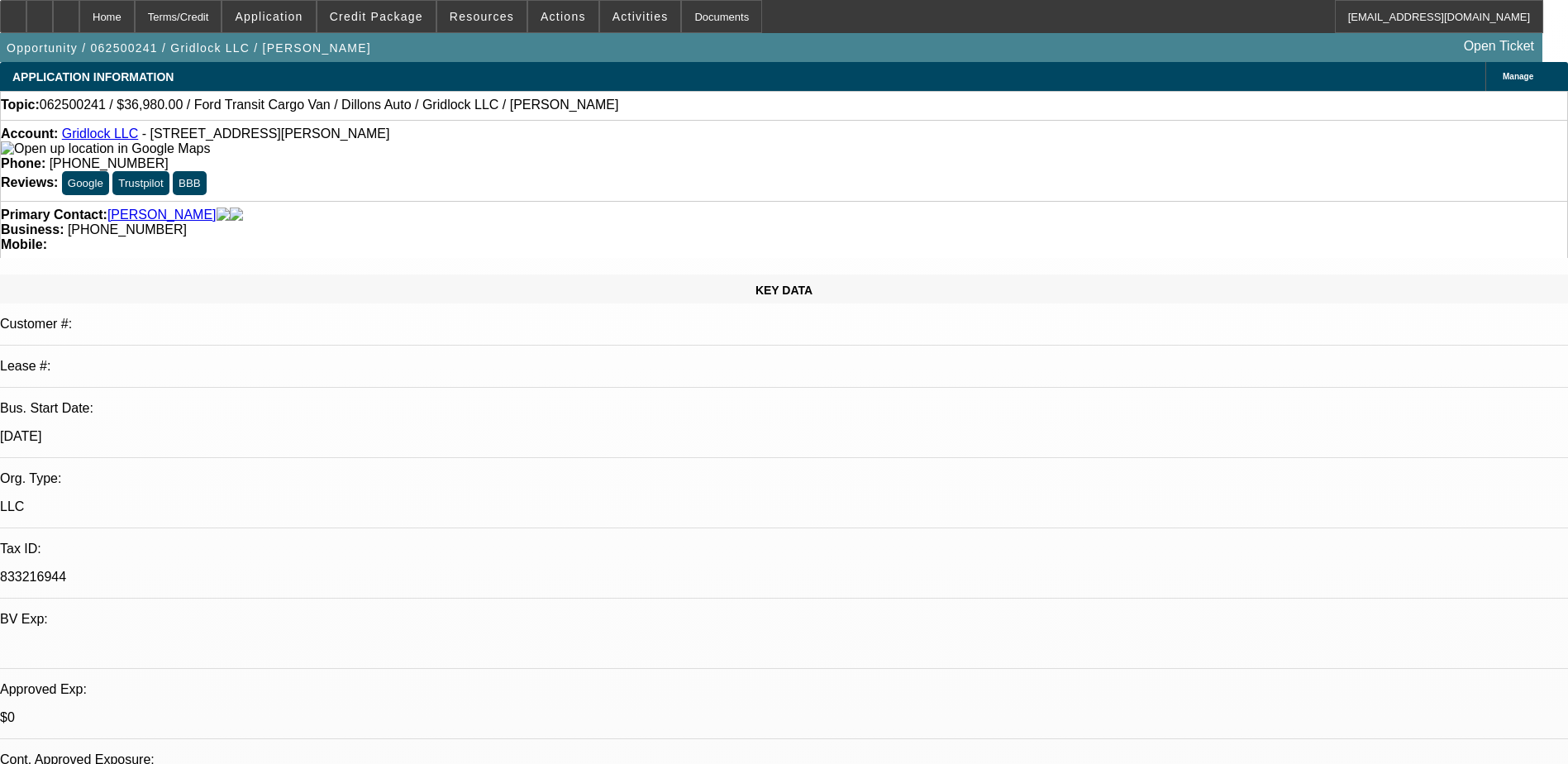
select select "1"
select select "2"
select select "6"
select select "1"
select select "2"
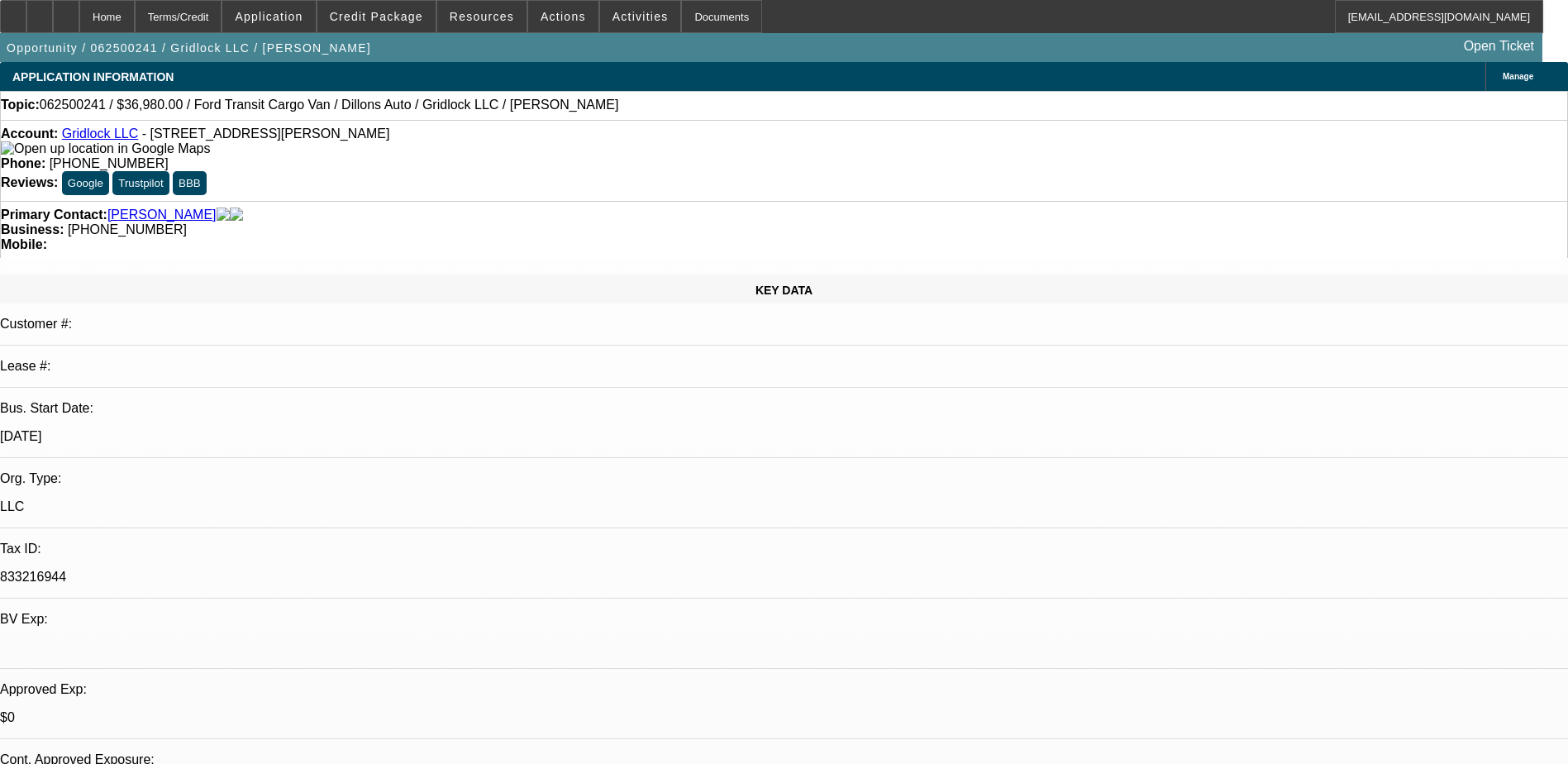
select select "1"
select select "2"
select select "1"
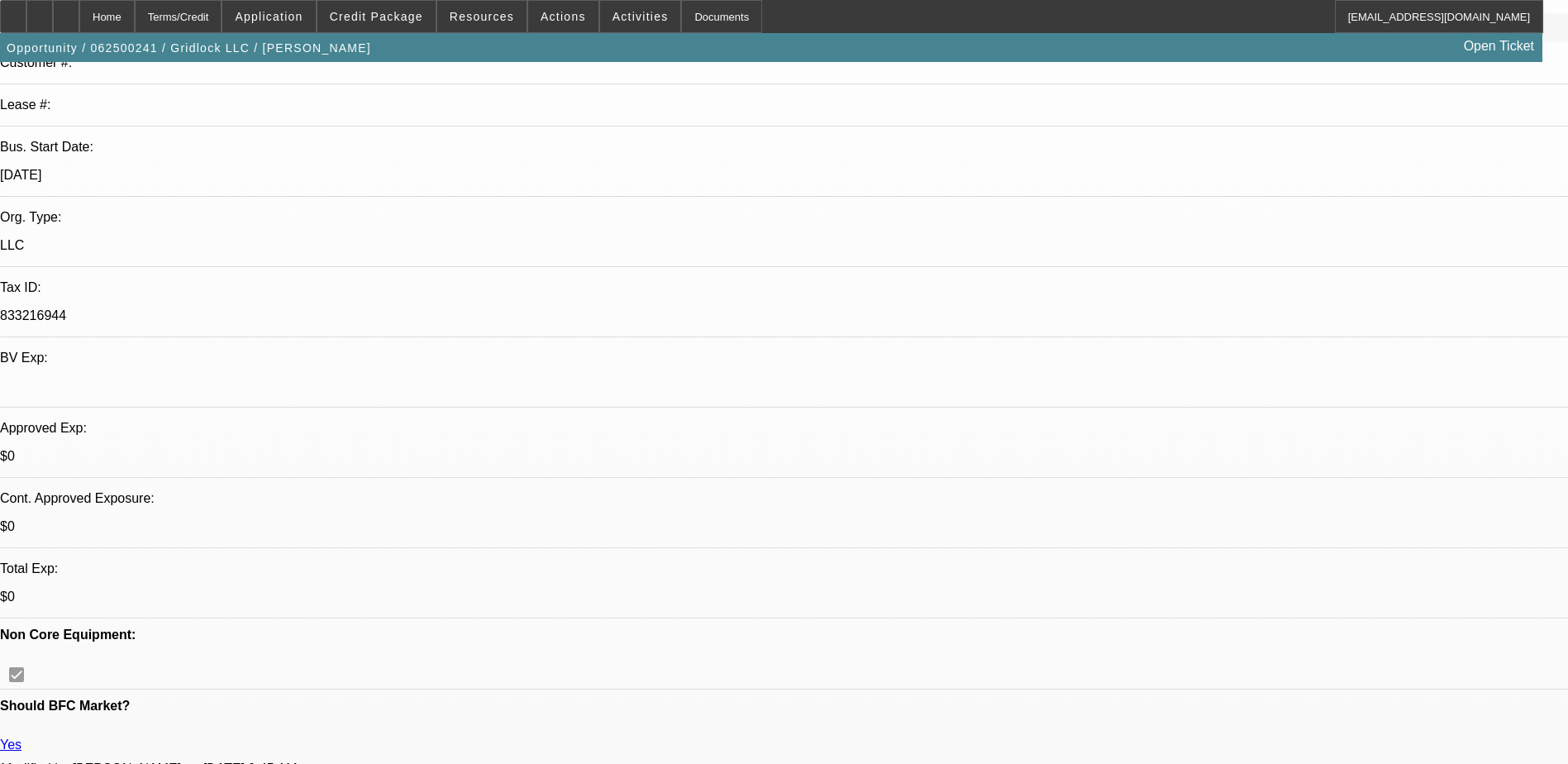
scroll to position [331, 0]
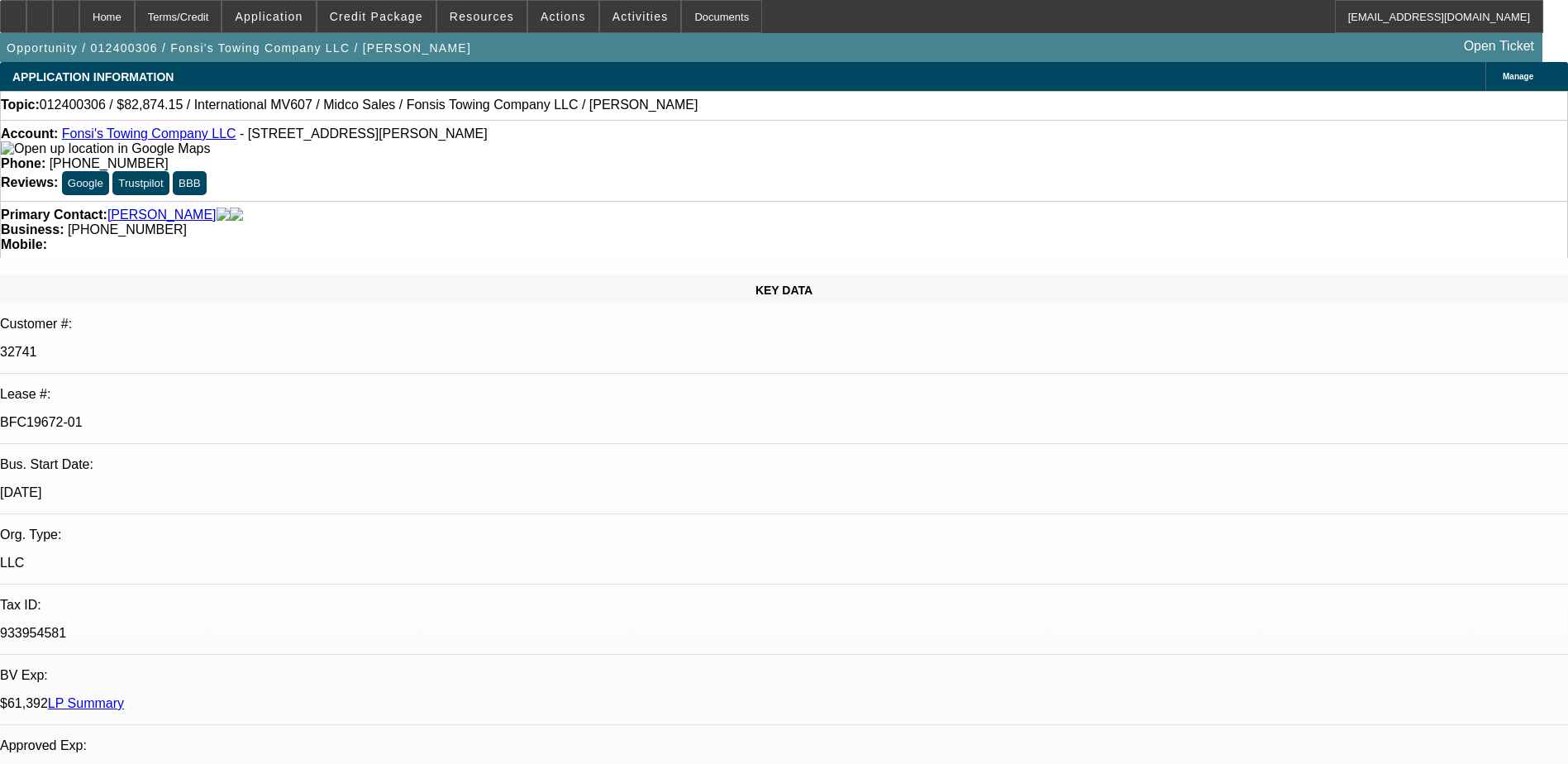
select select "0.15"
select select "2"
select select "0.1"
select select "0.15"
select select "2"
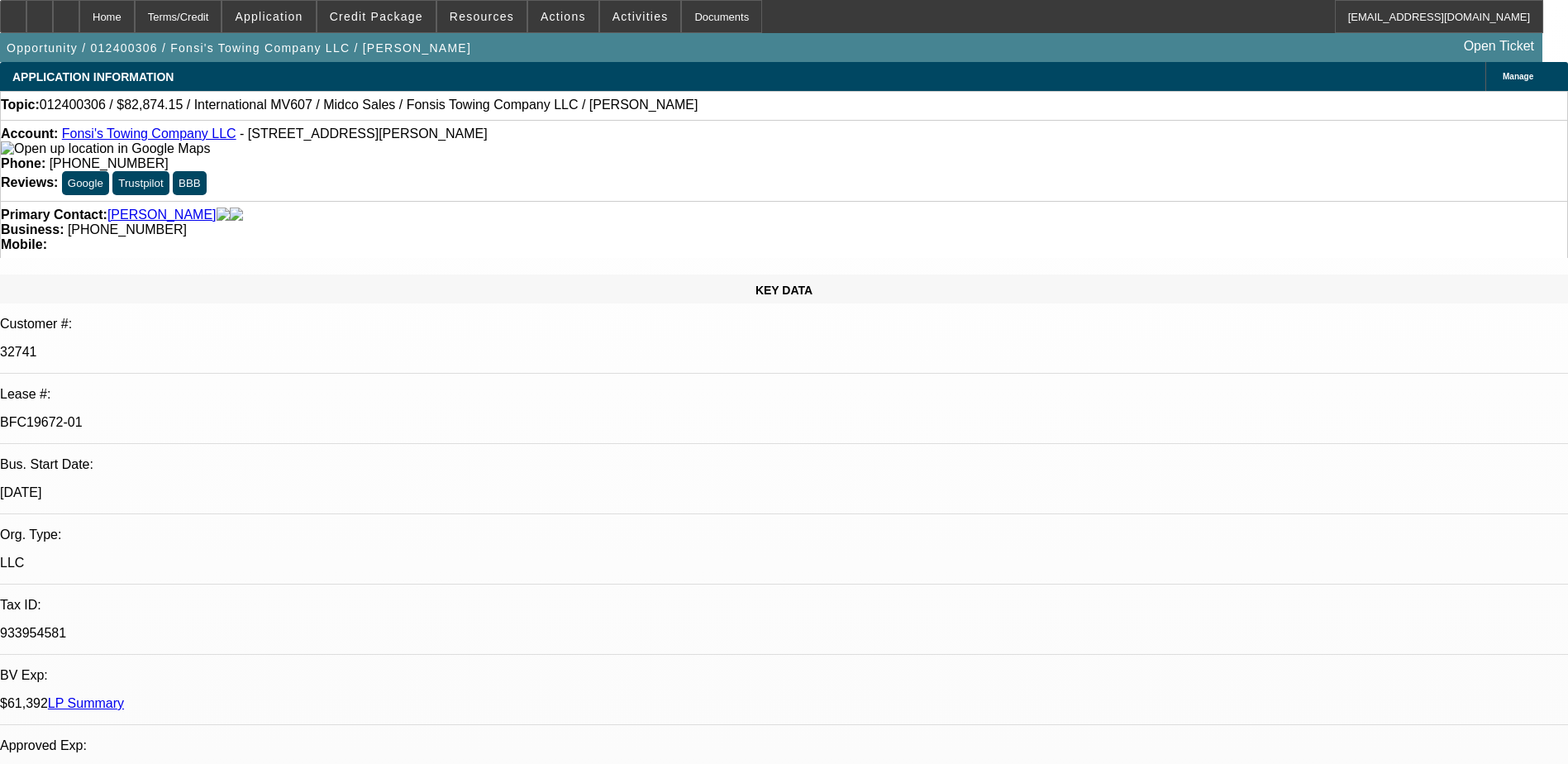
select select "0.1"
select select "2"
select select "0.1"
select select "0"
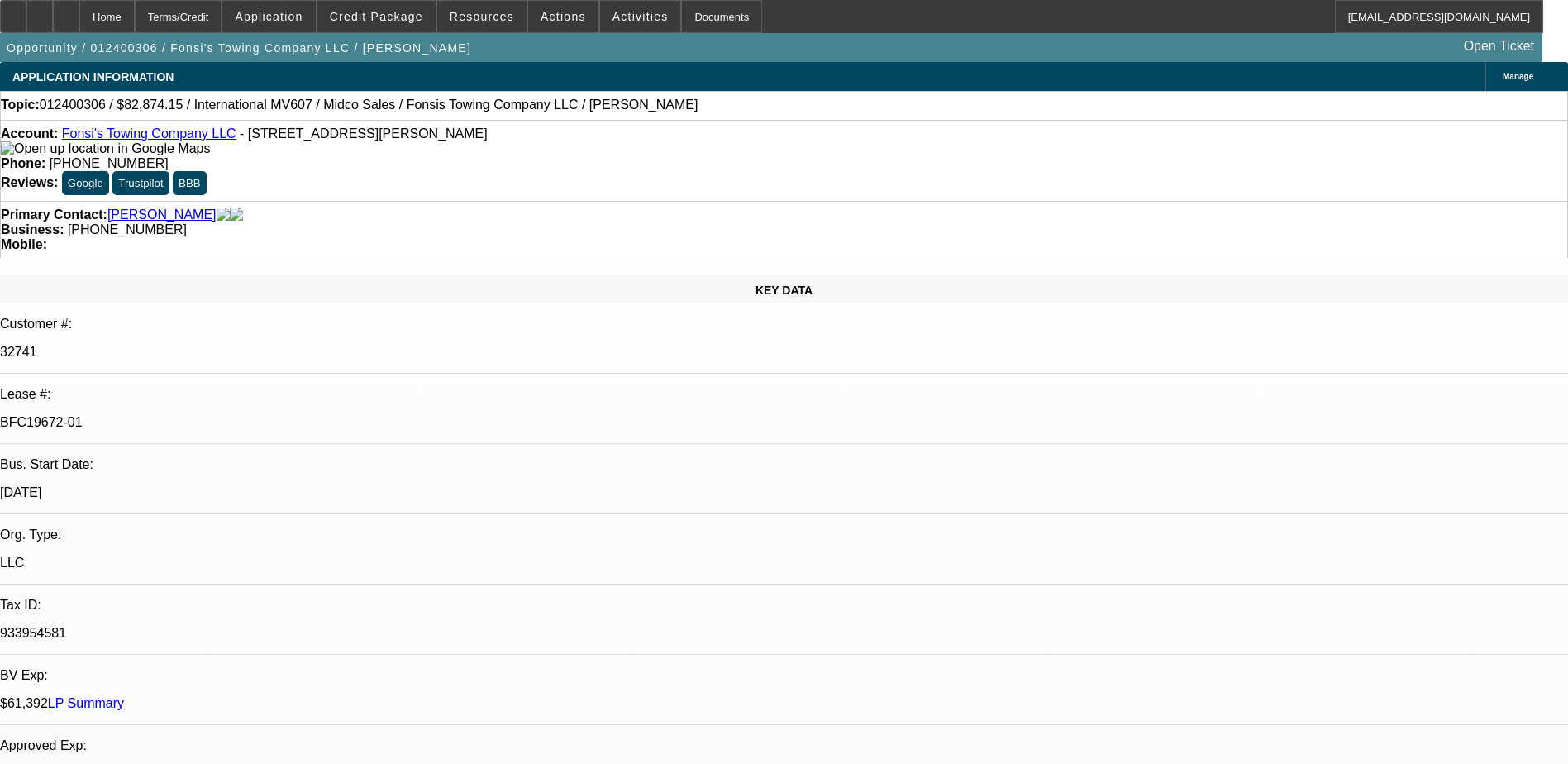
select select "2"
select select "0.1"
select select "1"
select select "2"
select select "4"
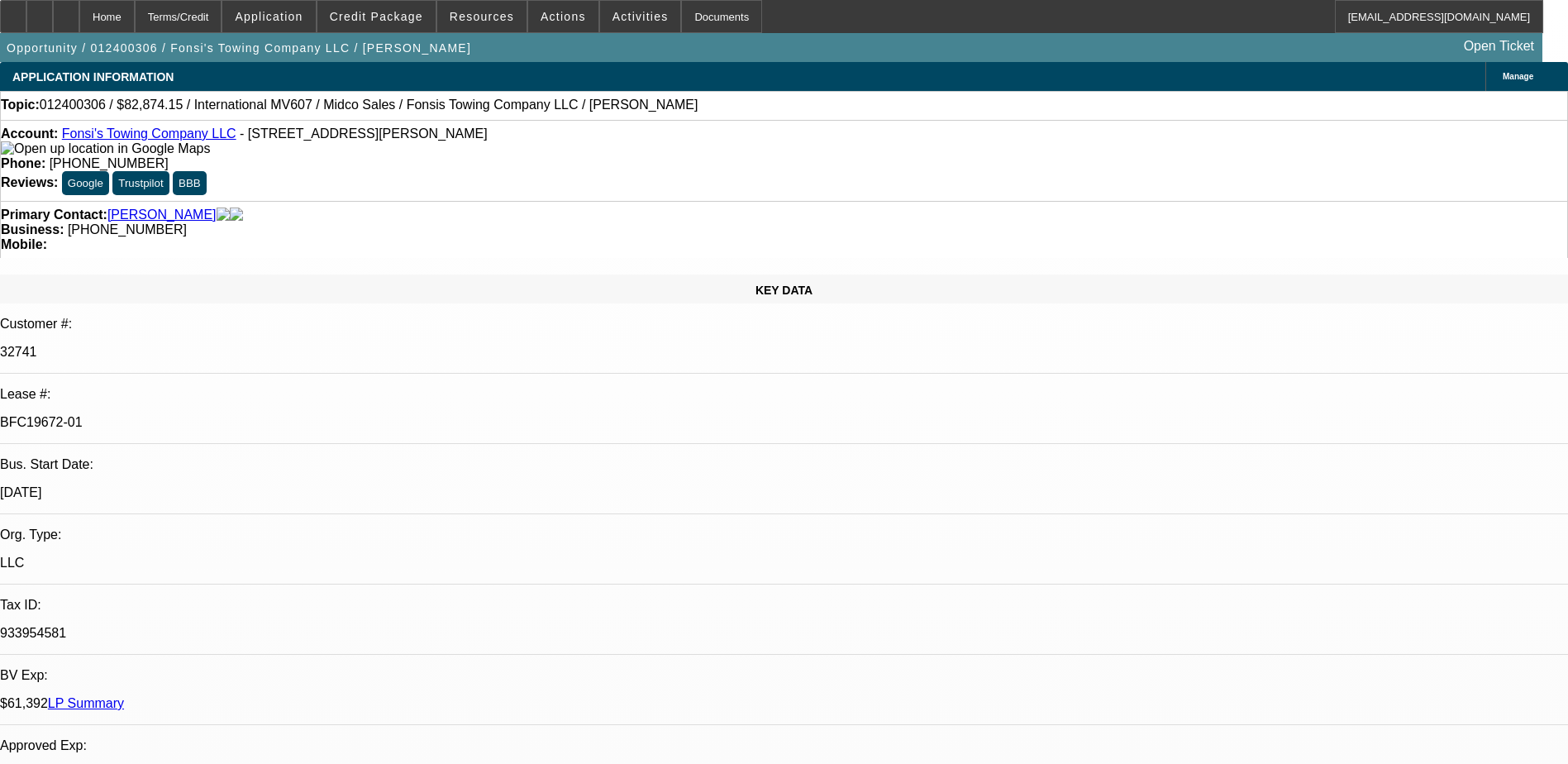
select select "1"
select select "2"
select select "4"
select select "1"
select select "2"
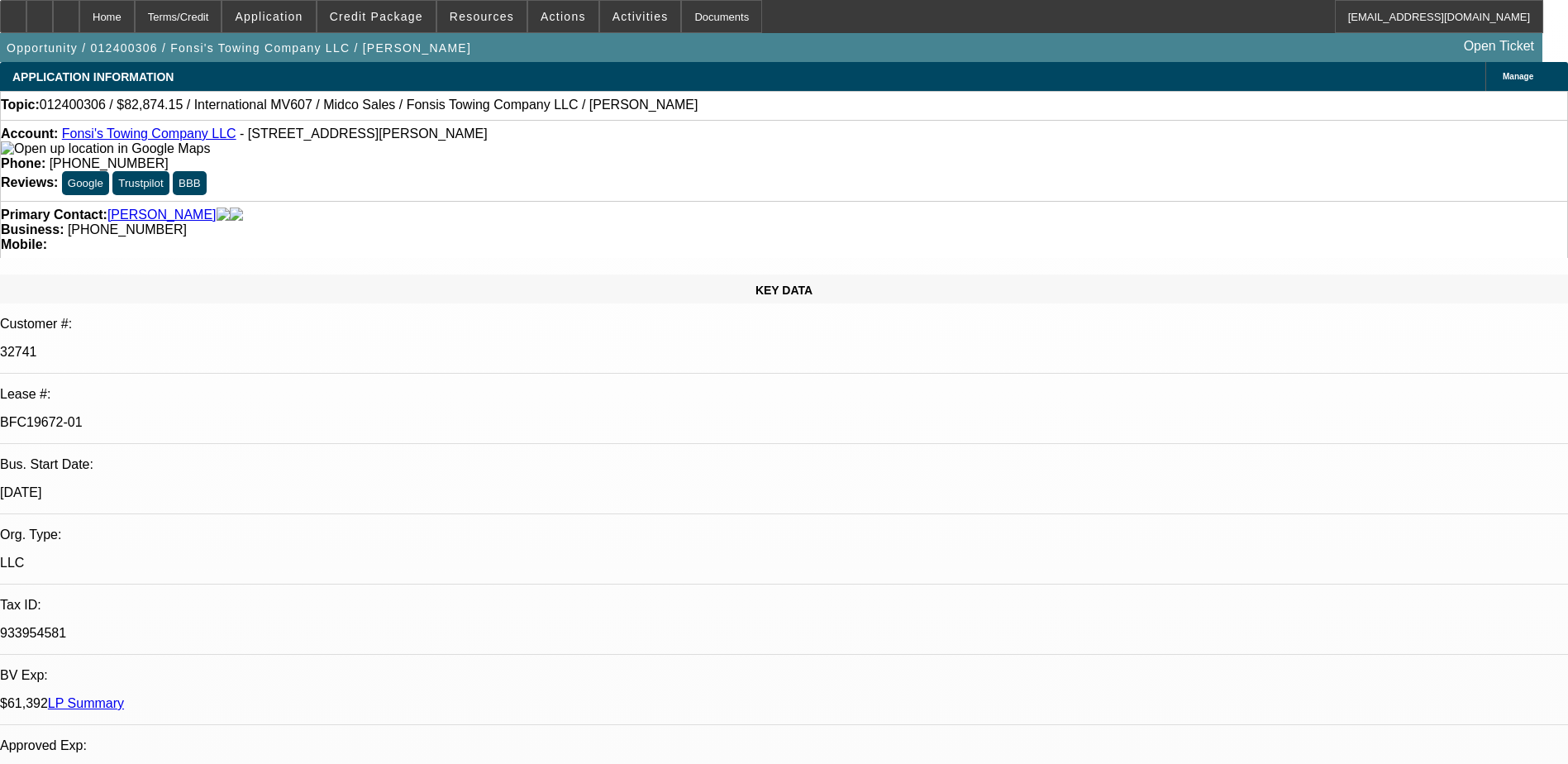
select select "4"
select select "1"
select select "2"
select select "4"
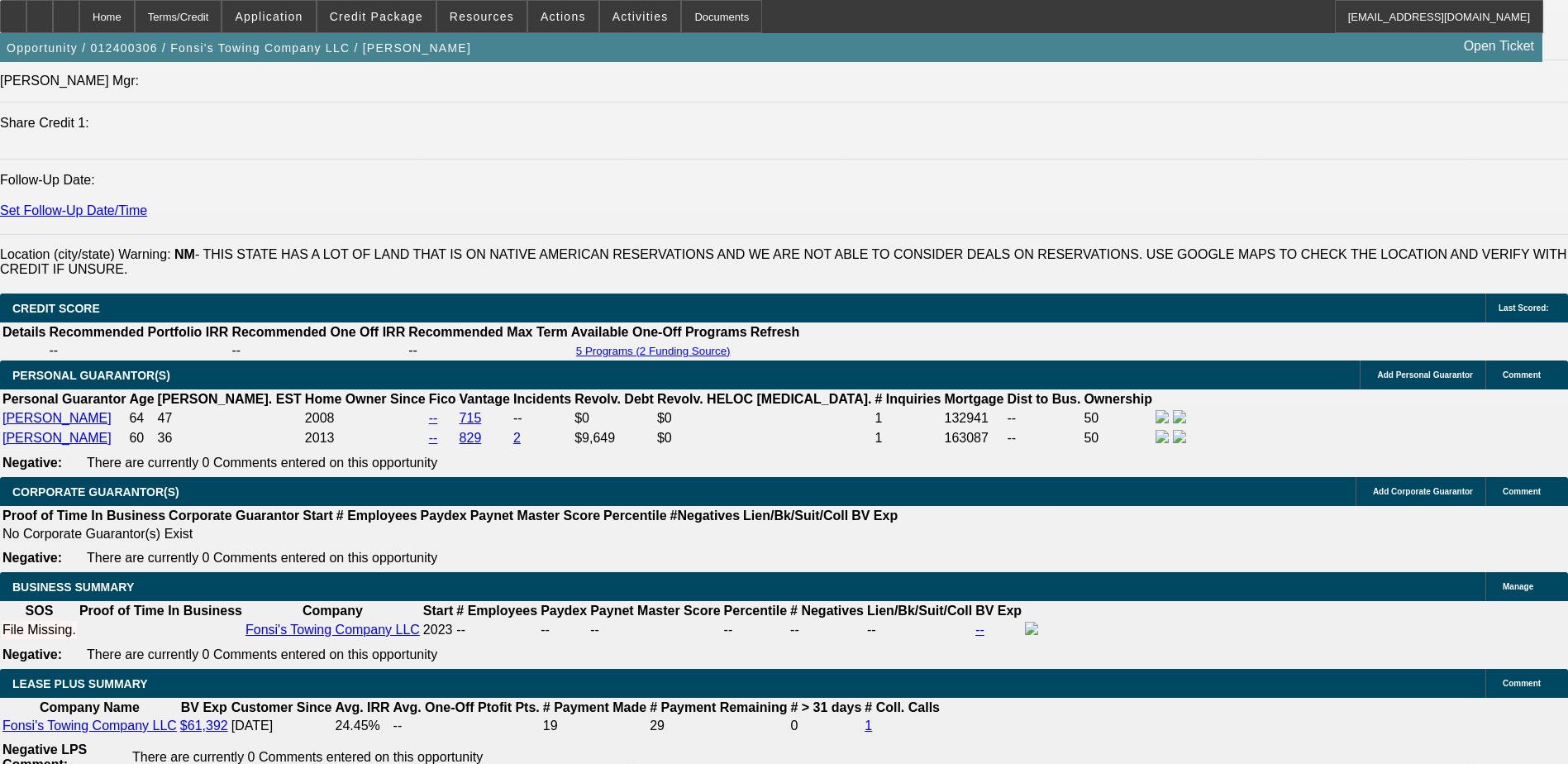
scroll to position [2315, 0]
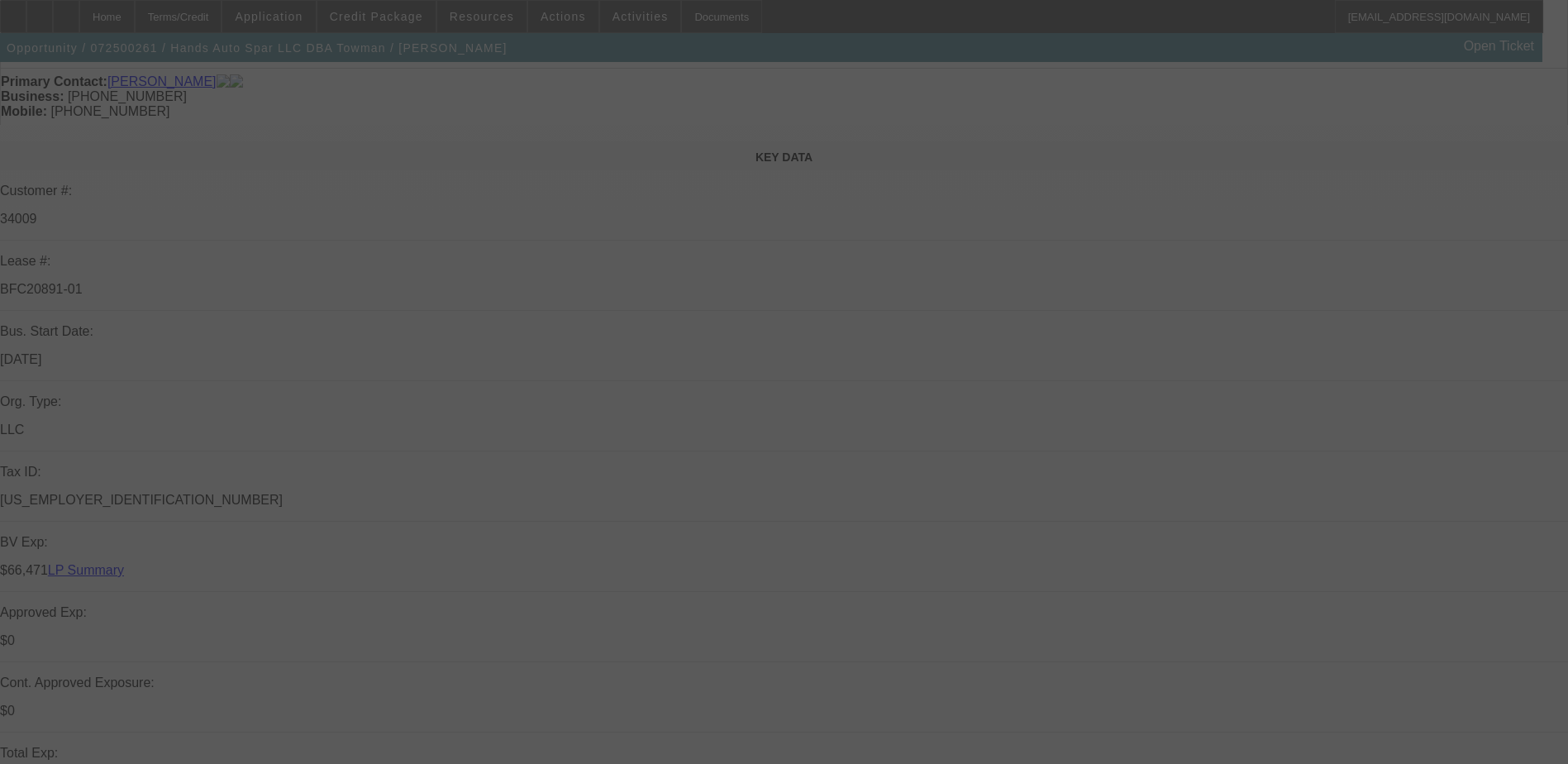
scroll to position [165, 0]
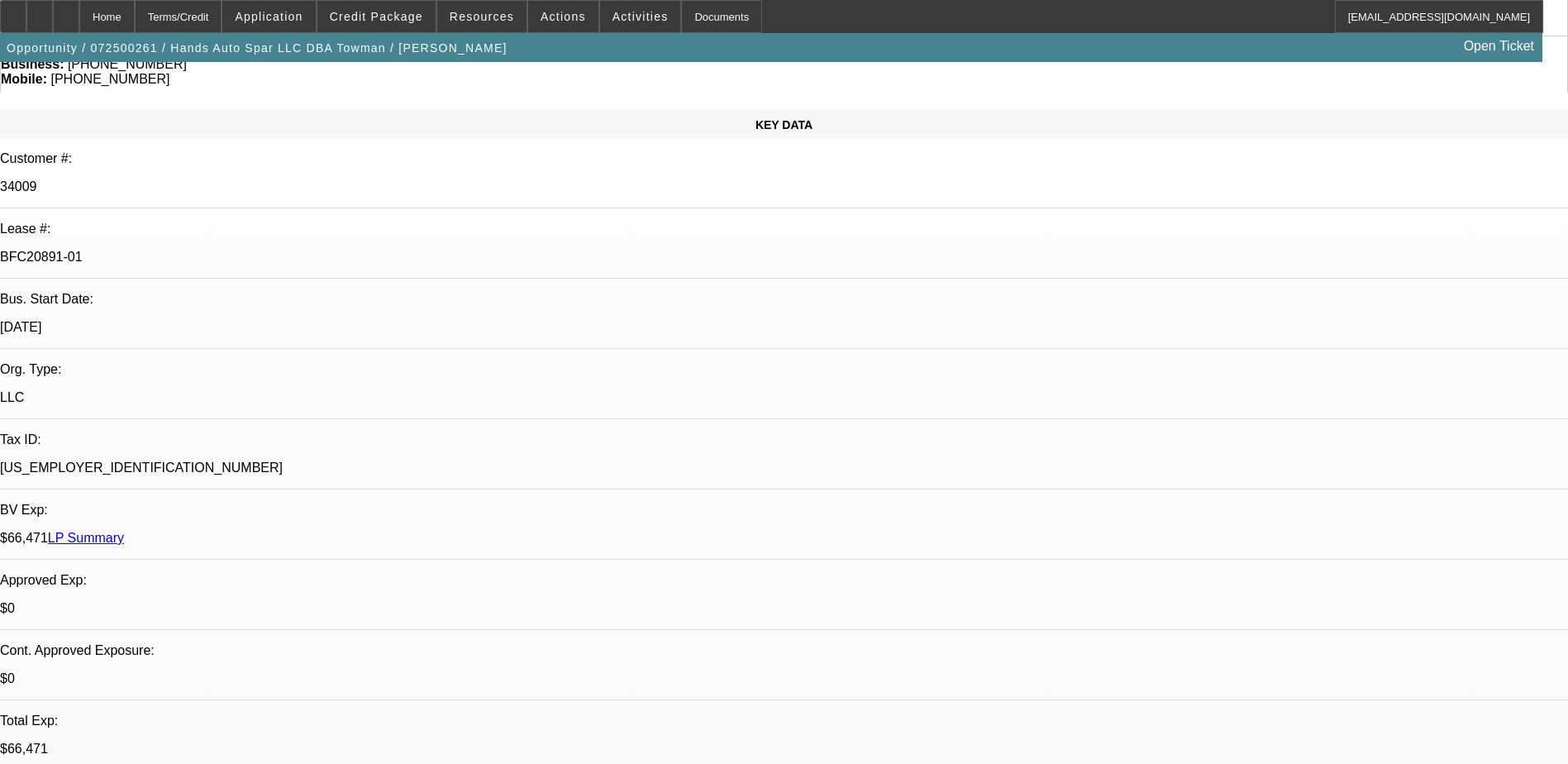
select select "0.15"
select select "2"
select select "0"
select select "0.15"
select select "2"
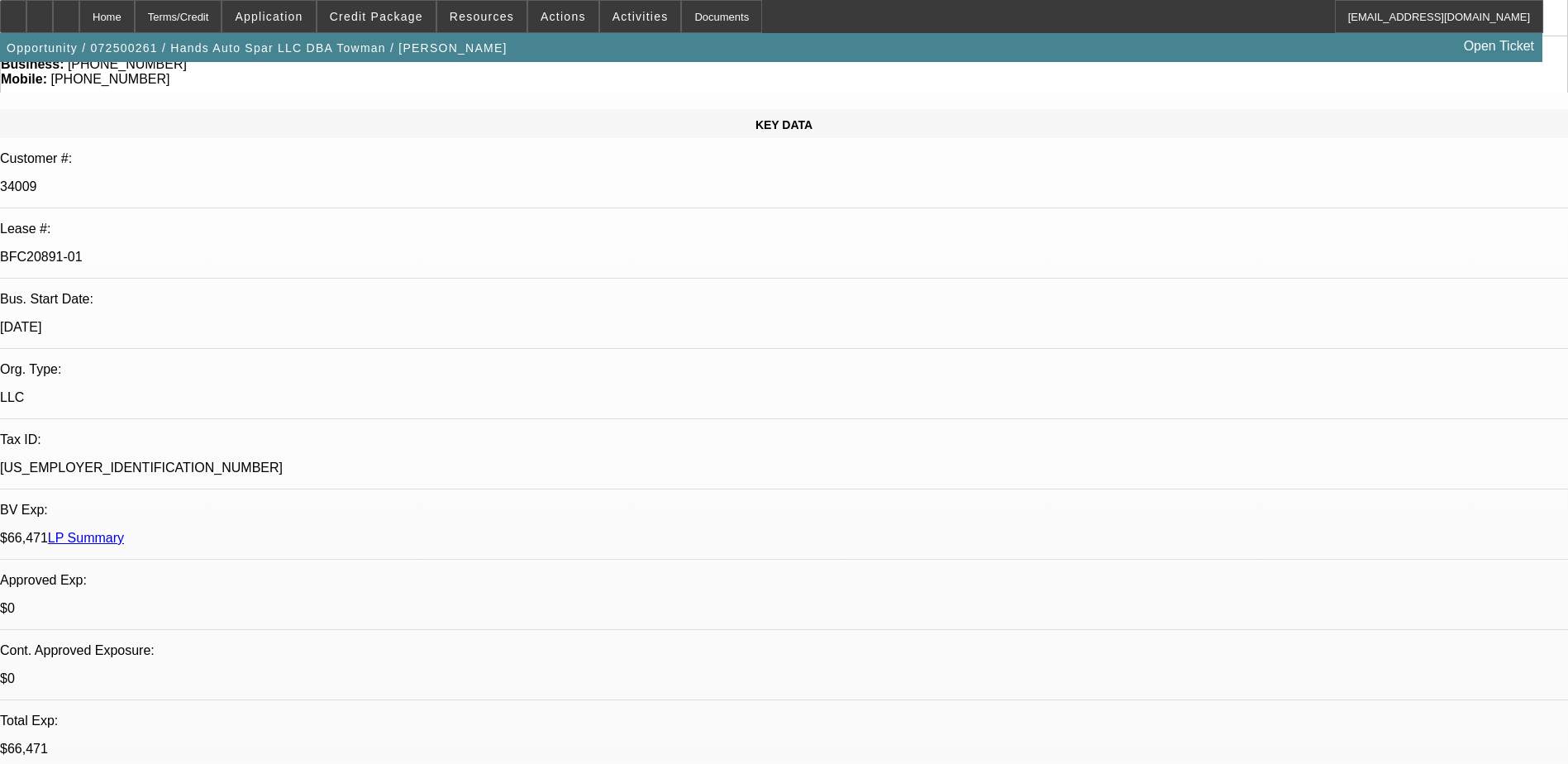
select select "0.1"
select select "0.15"
select select "2"
select select "0.1"
select select "0.15"
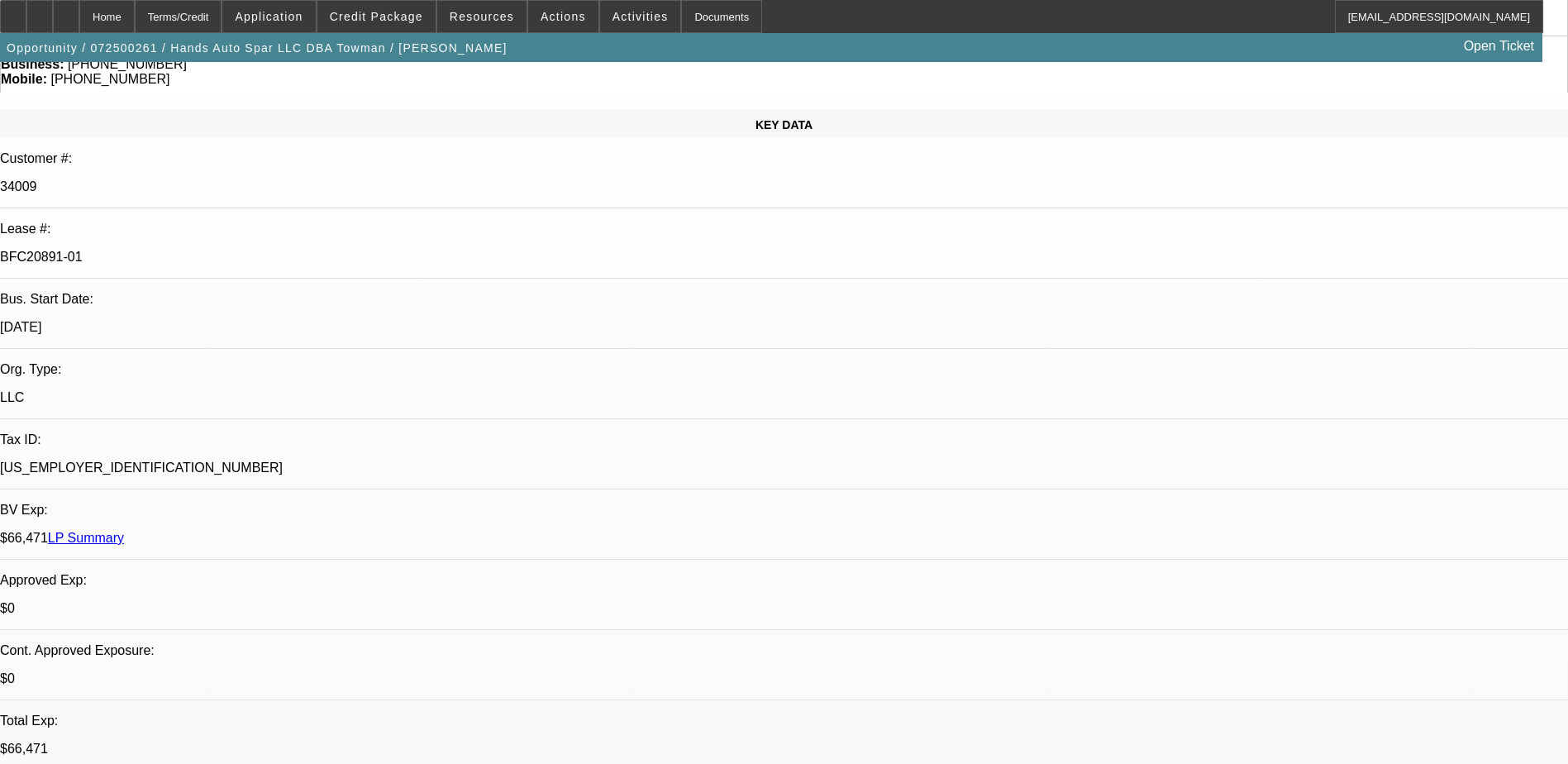
select select "2"
select select "0.1"
select select "1"
select select "2"
select select "6"
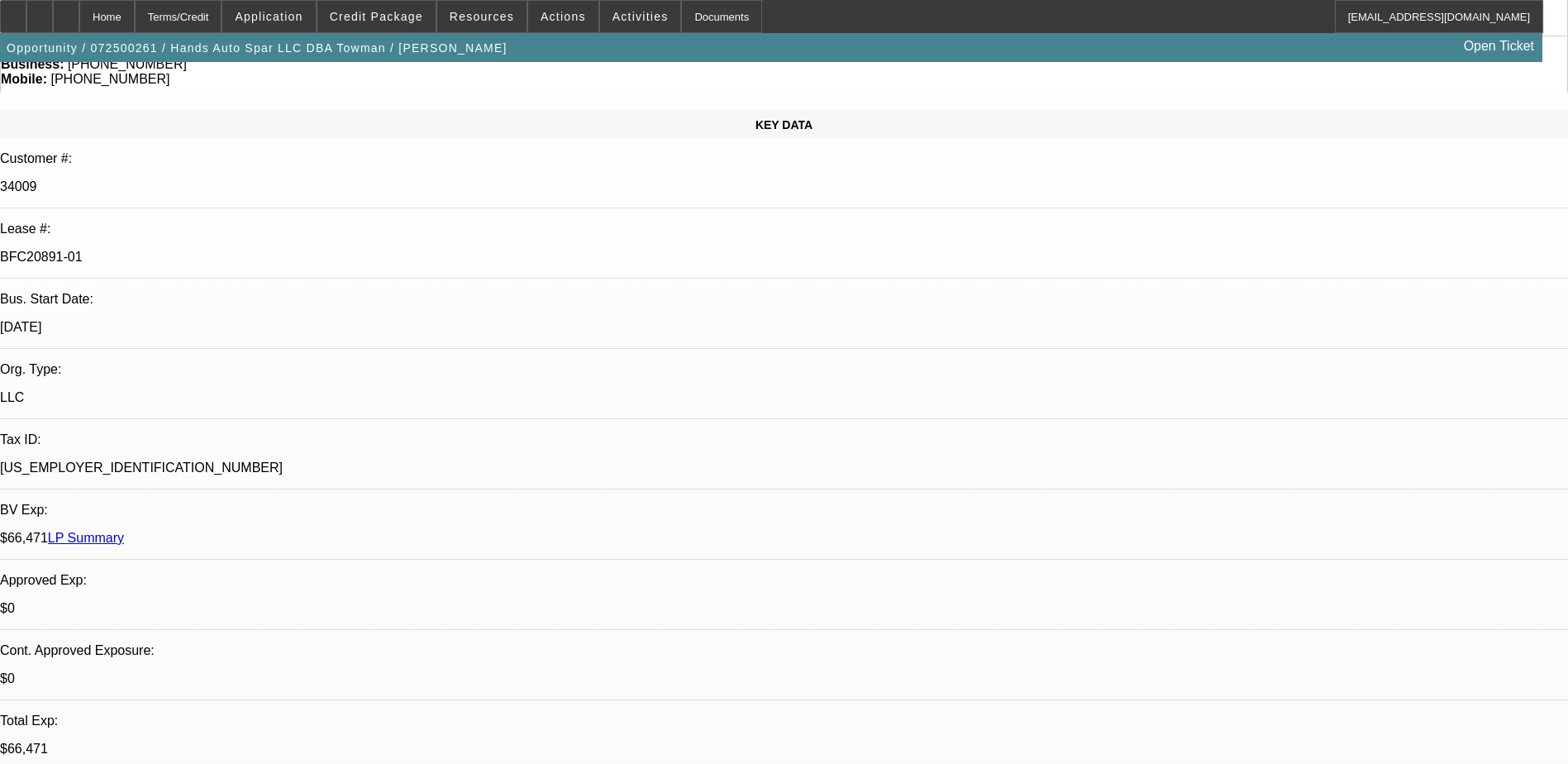
select select "1"
select select "2"
select select "4"
select select "1"
select select "2"
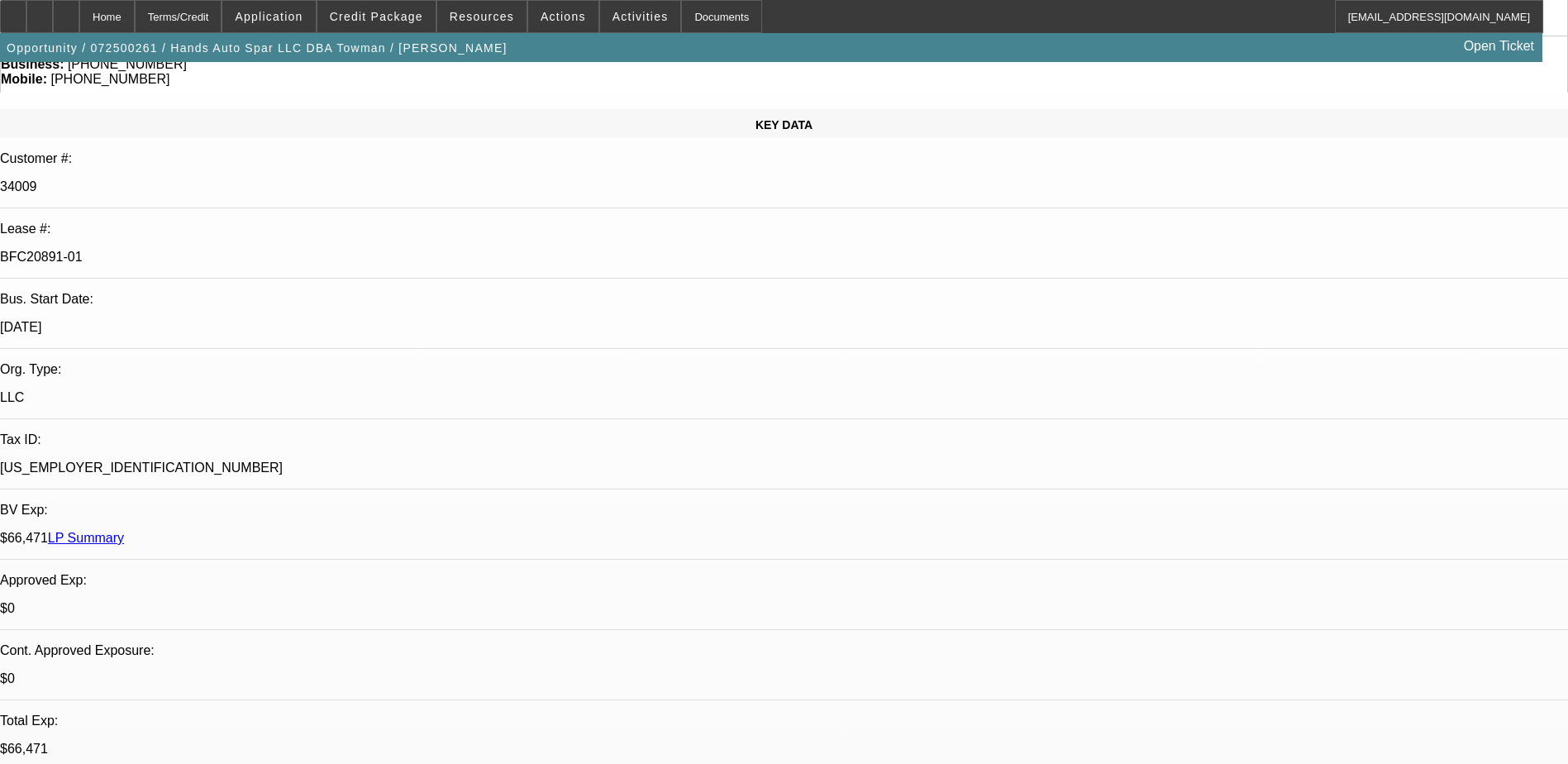
select select "4"
select select "1"
select select "2"
select select "4"
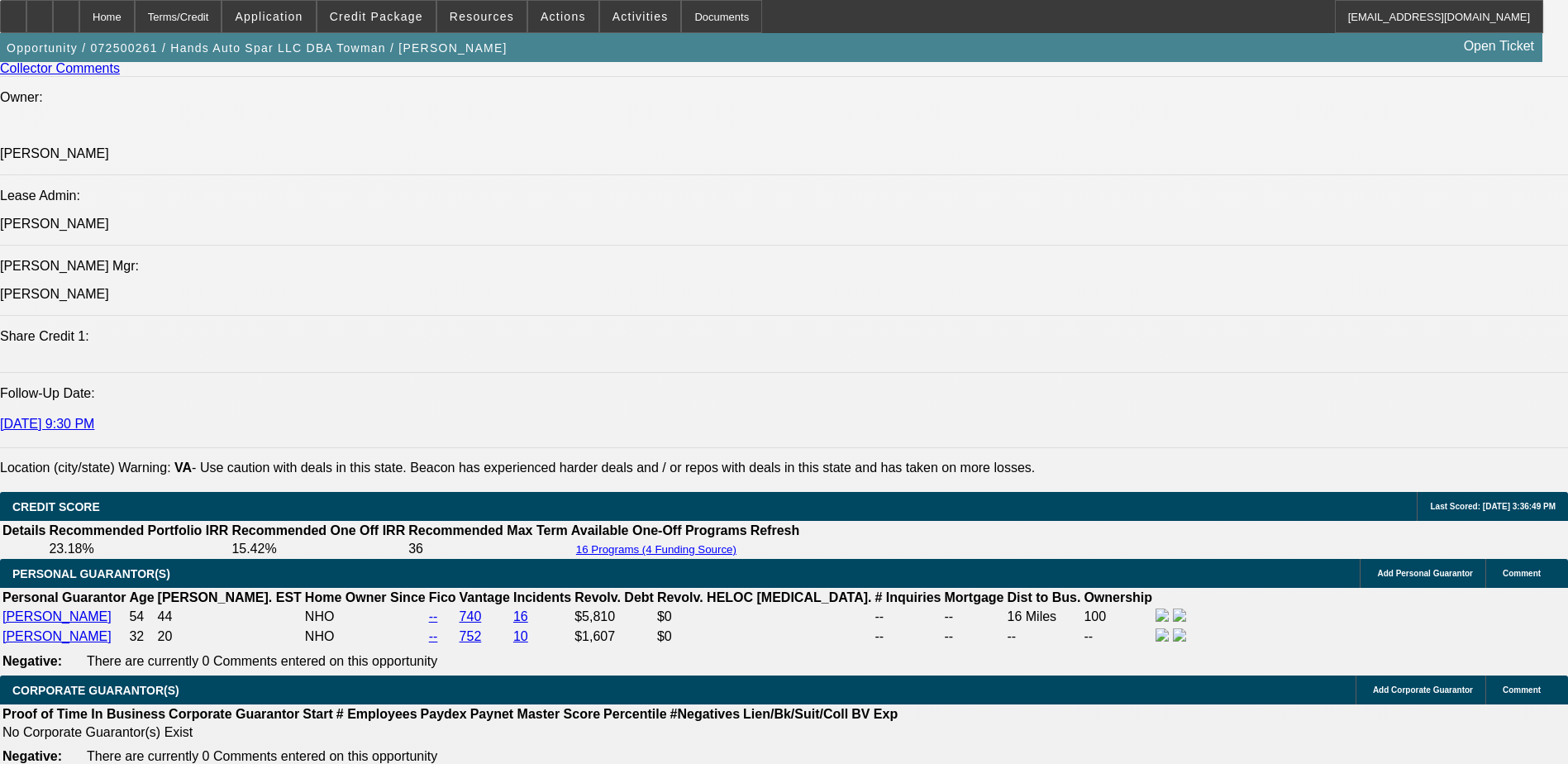
scroll to position [2150, 0]
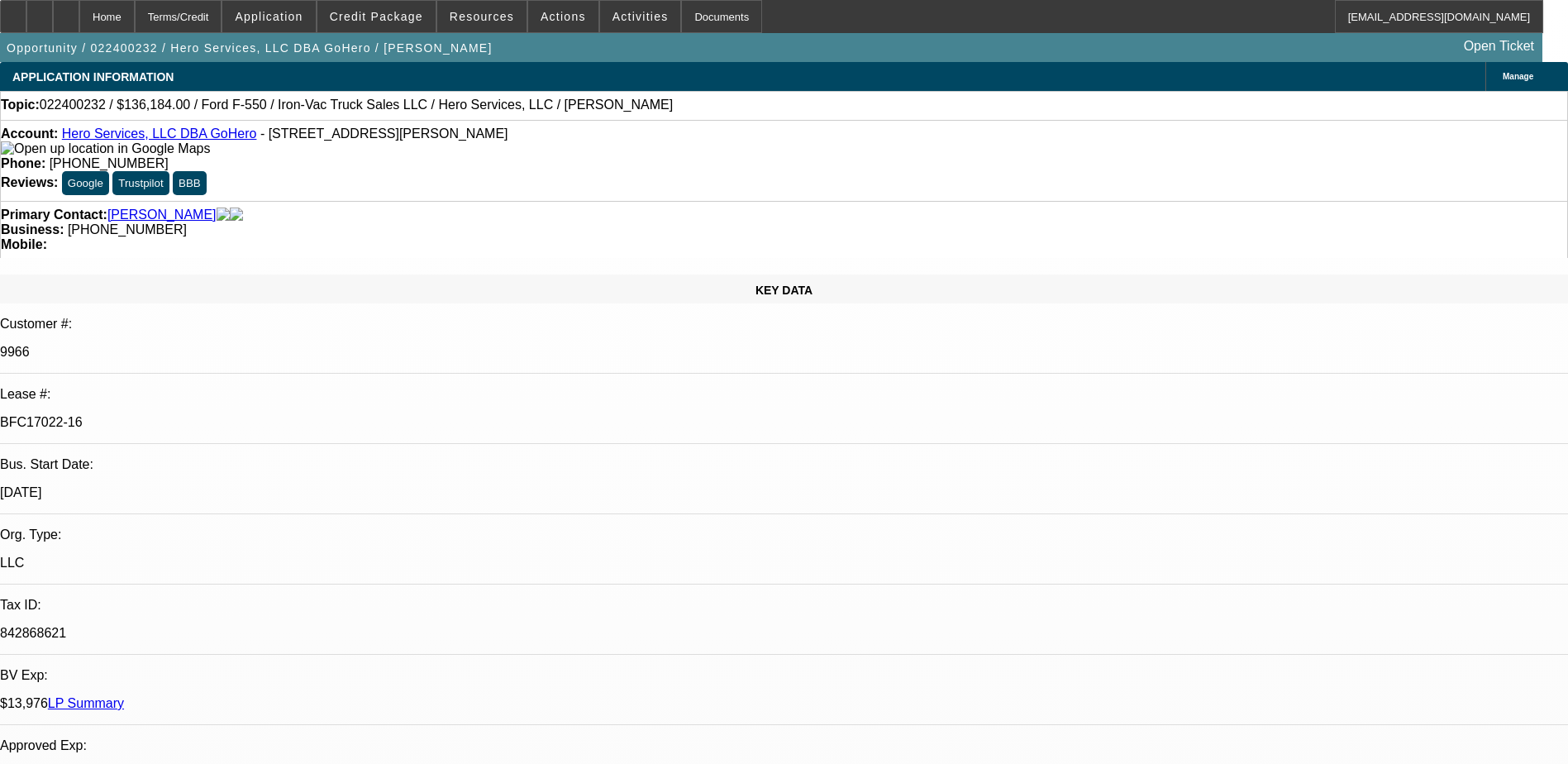
select select "0"
select select "6"
select select "0"
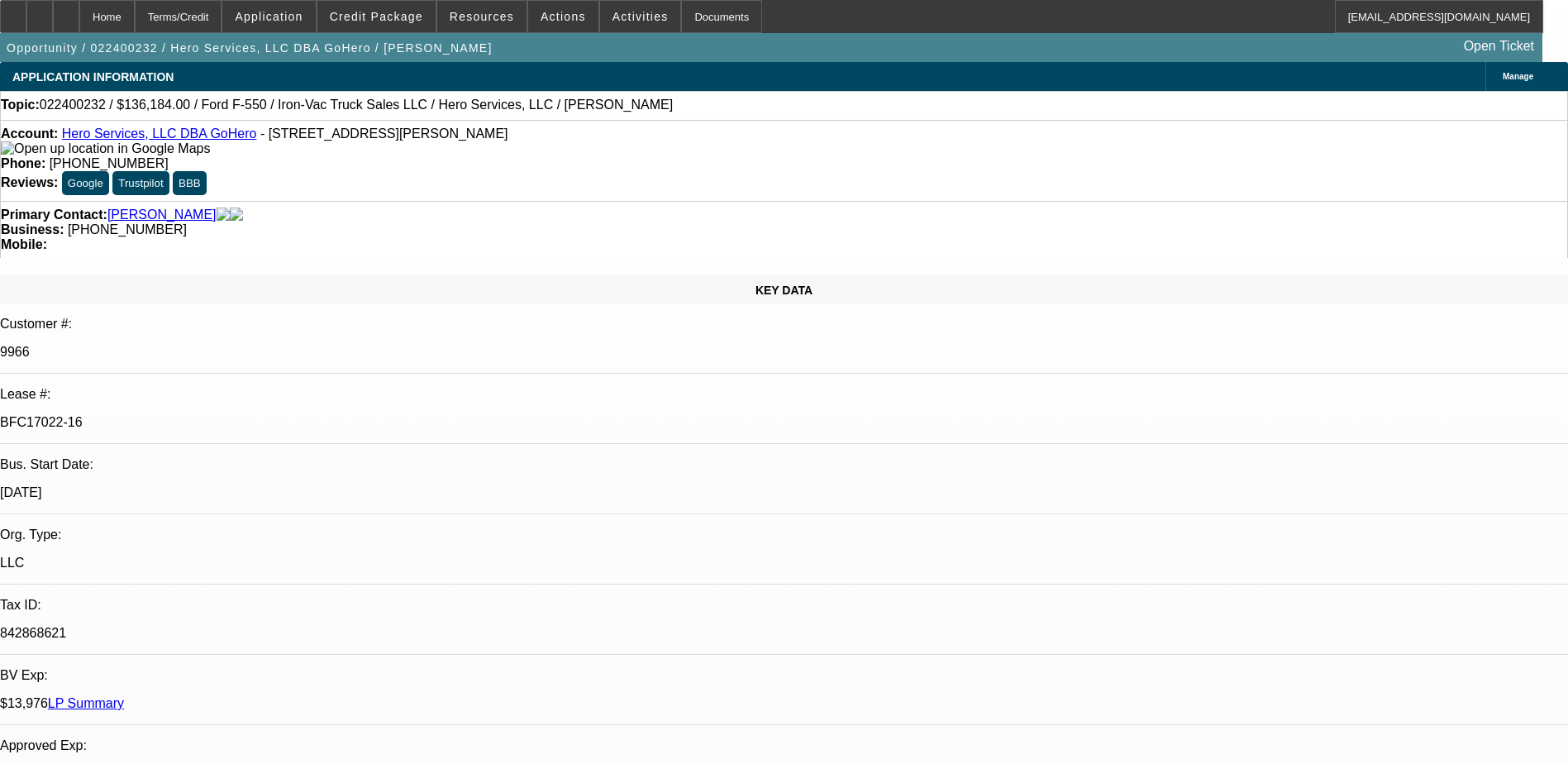
select select "0"
select select "6"
select select "0"
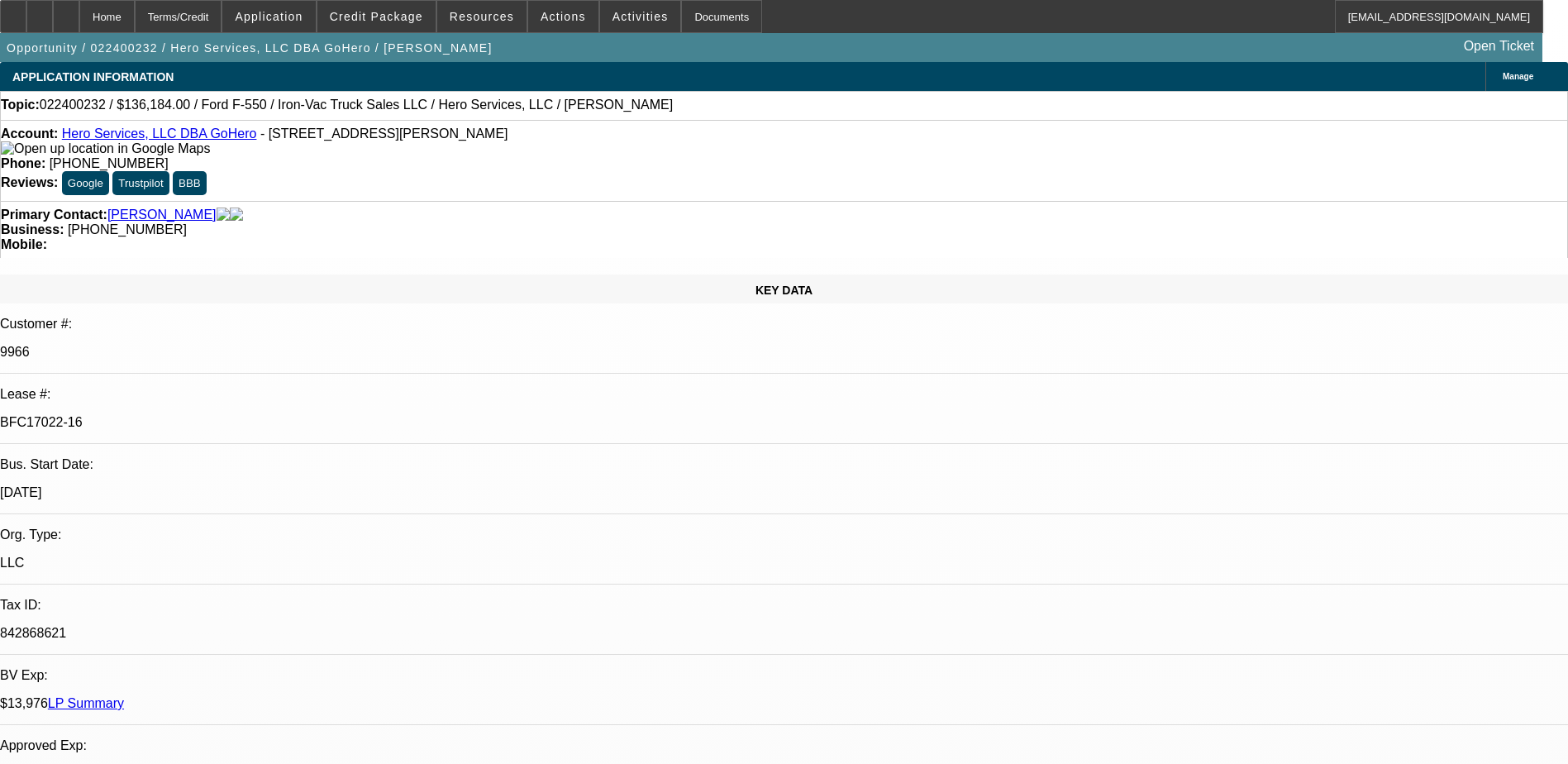
select select "0"
select select "6"
select select "0"
select select "2"
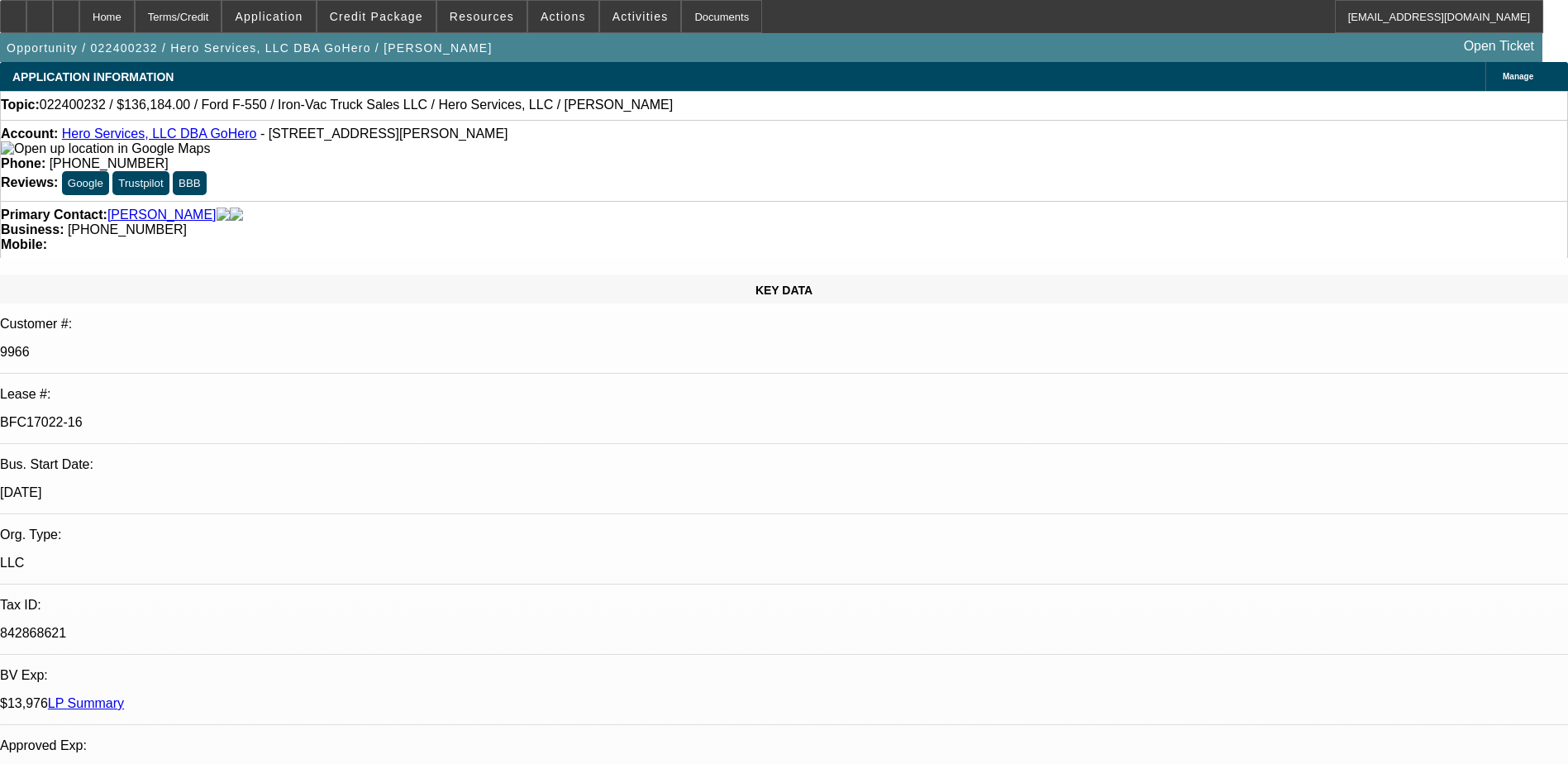
select select "0"
select select "6"
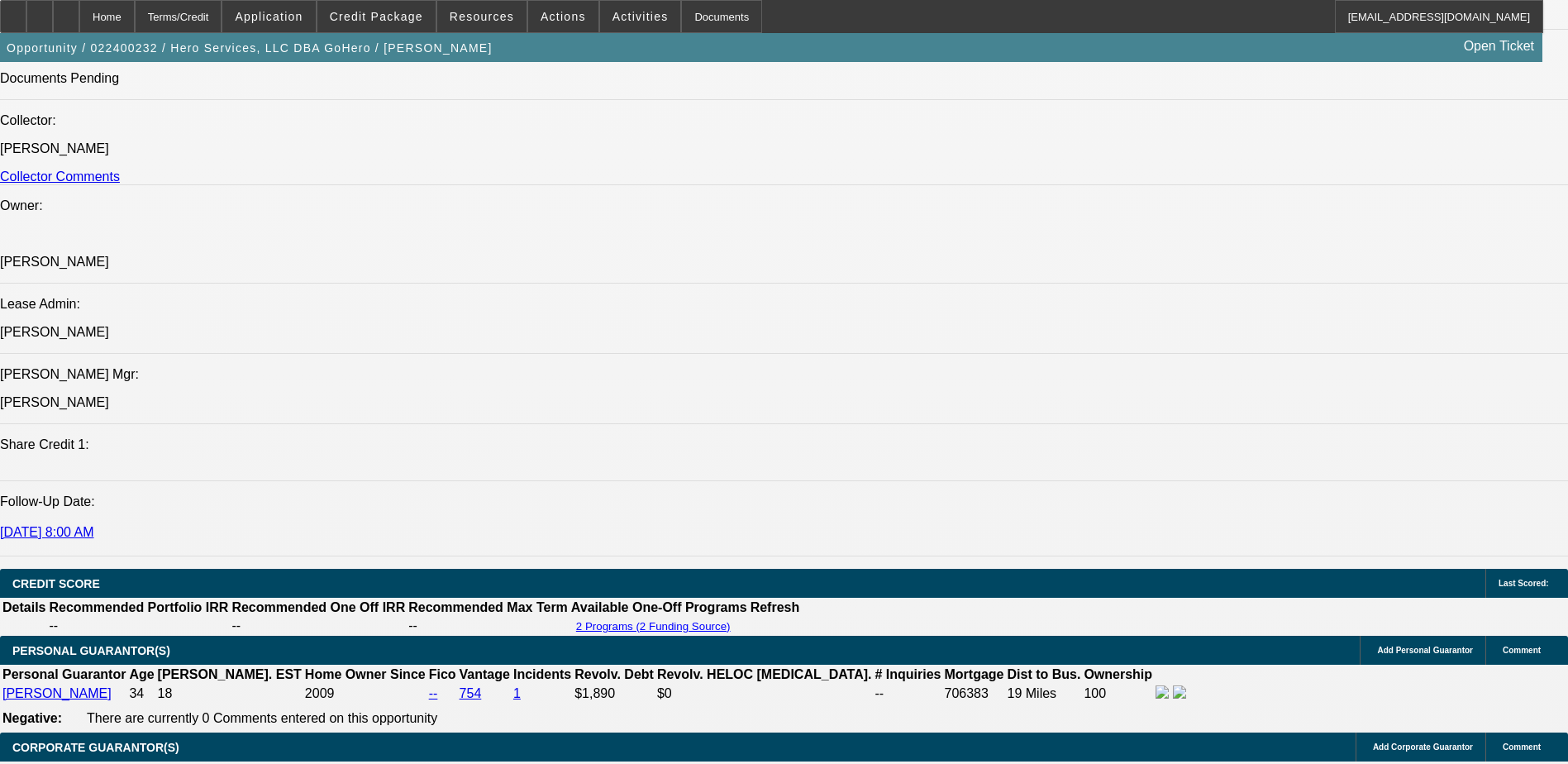
scroll to position [1984, 0]
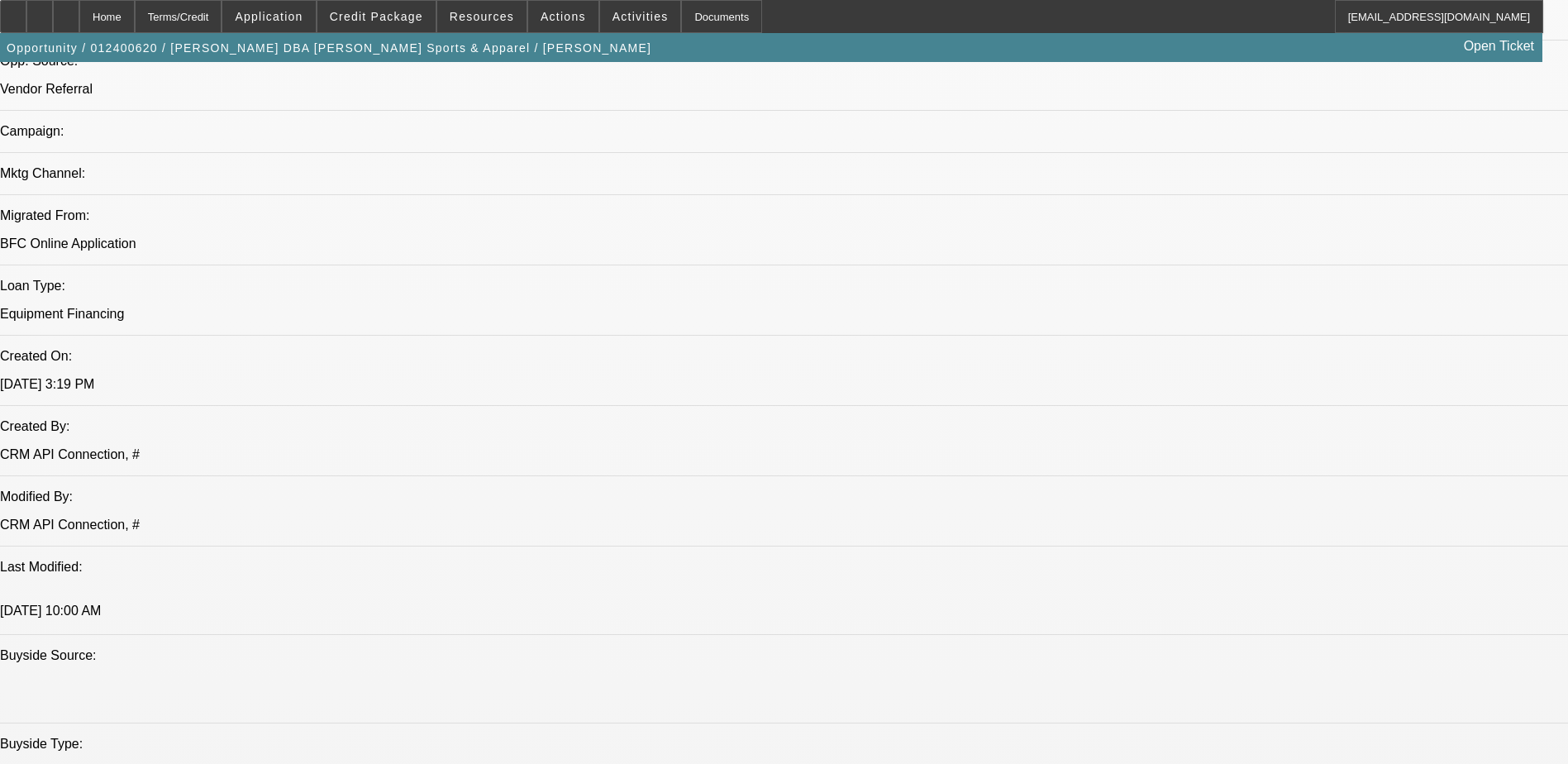
select select "0"
select select "2"
select select "0.1"
select select "0"
select select "2"
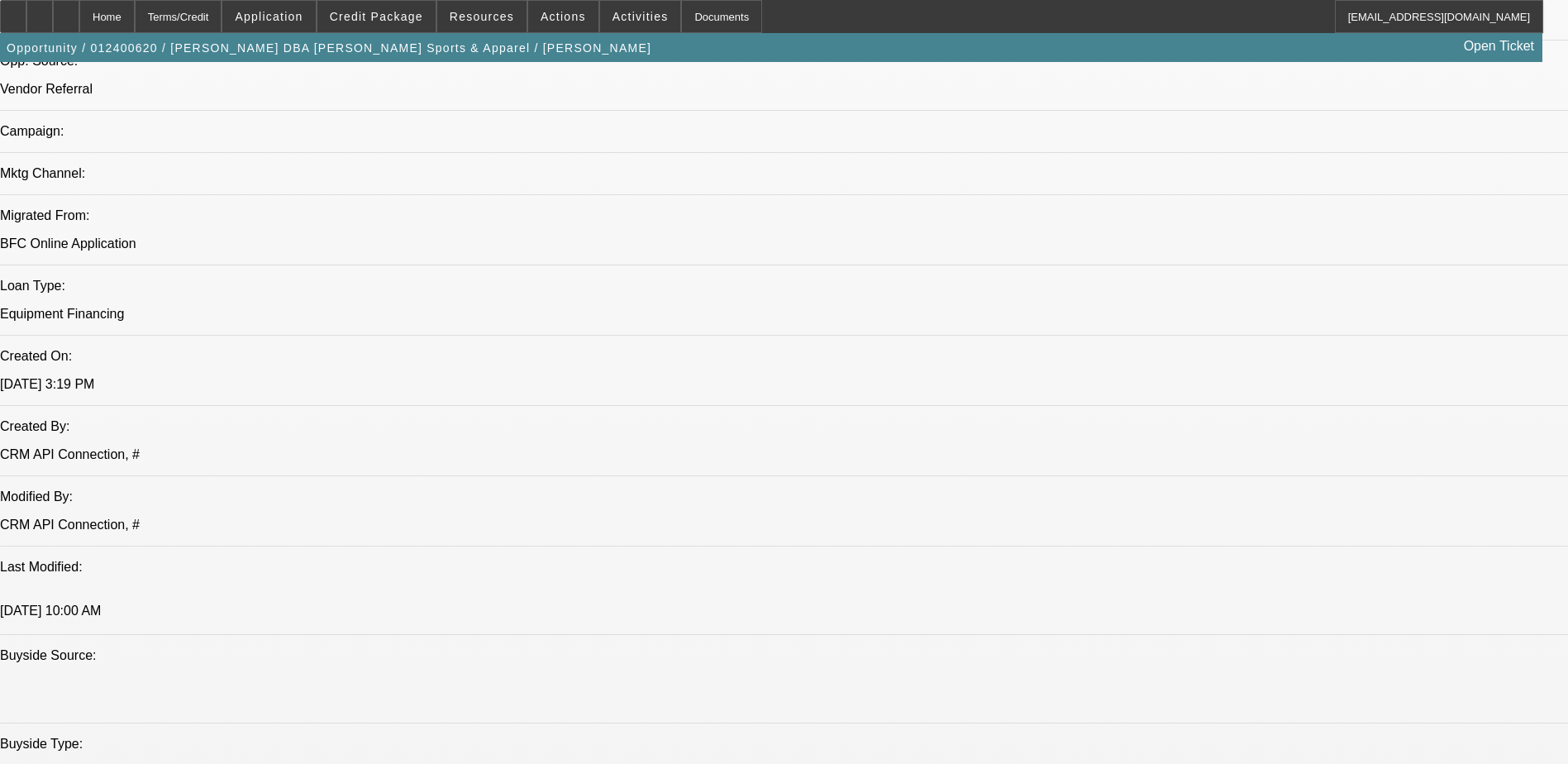
select select "0"
select select "2"
select select "0.1"
select select "0"
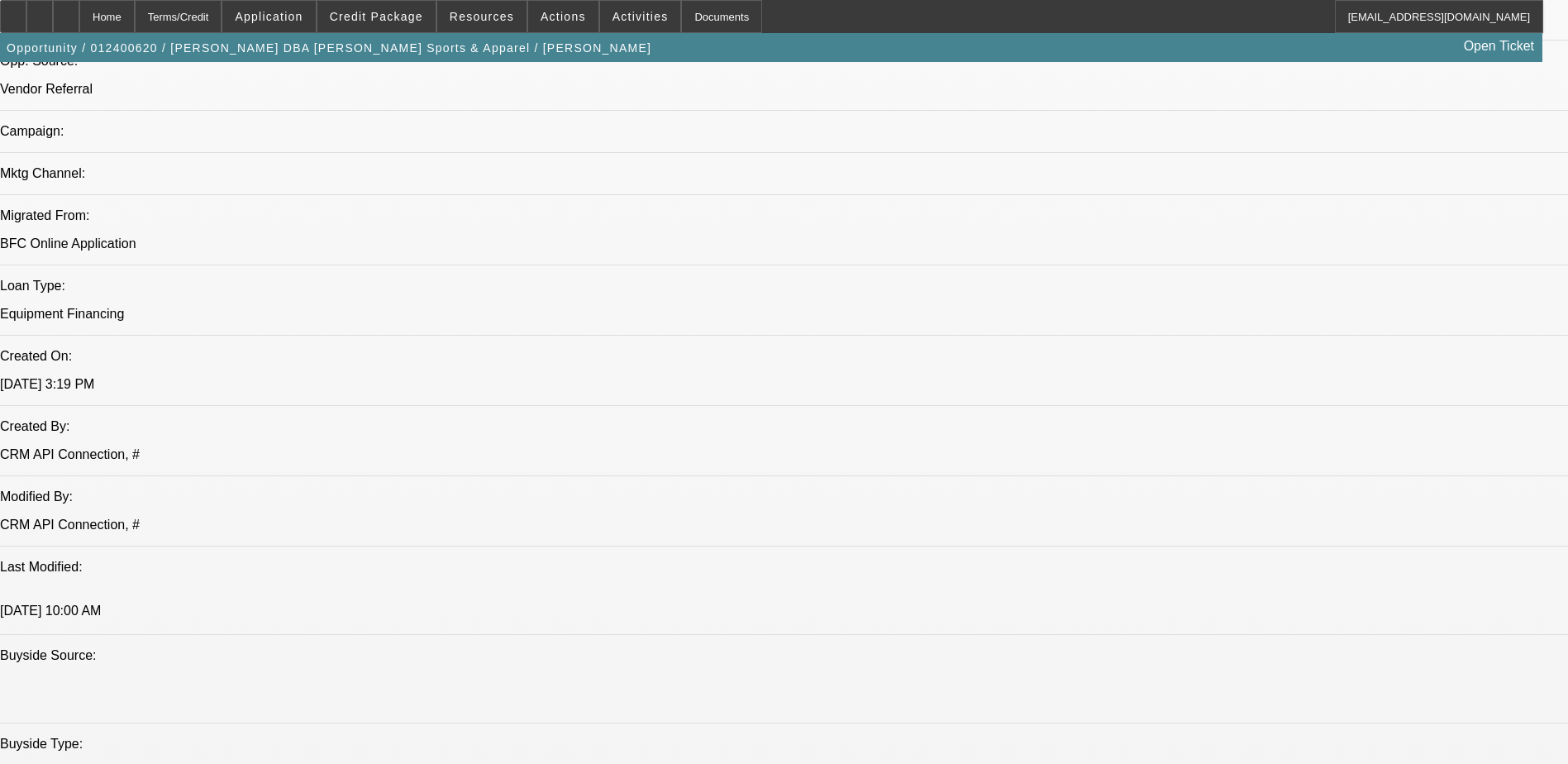
select select "2"
select select "0"
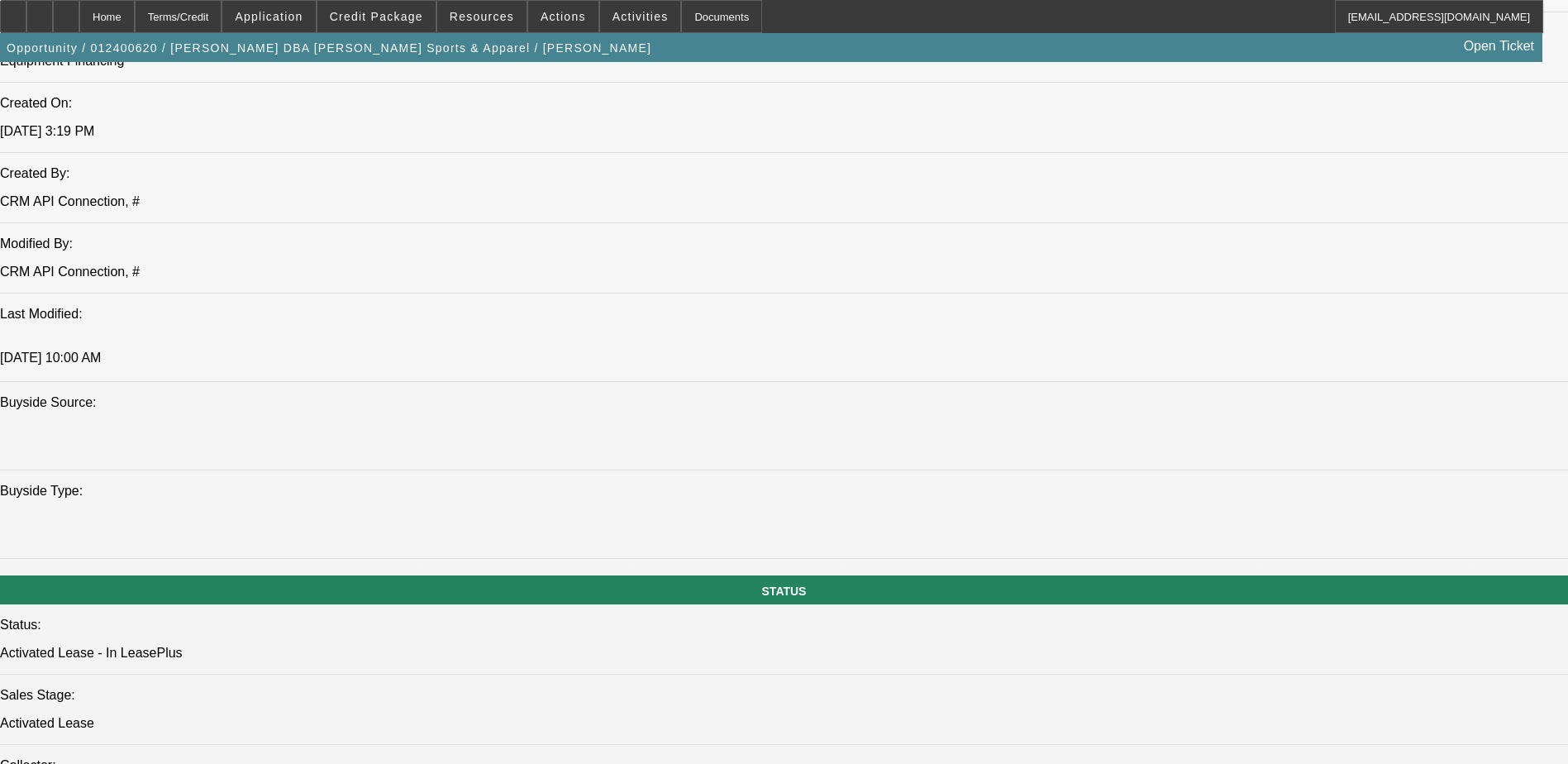
select select "1"
select select "2"
select select "4"
select select "1"
select select "2"
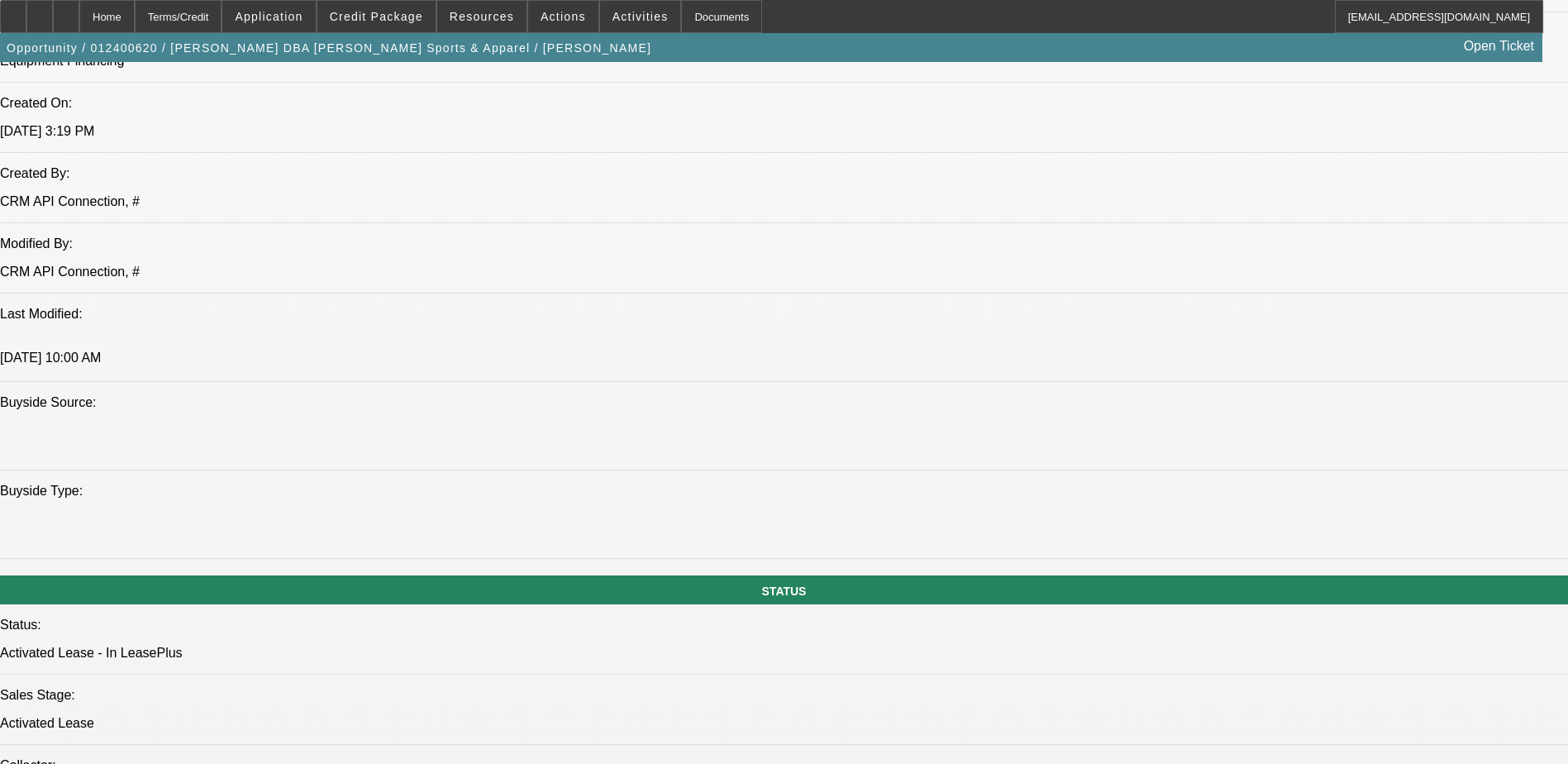
select select "6"
select select "1"
select select "2"
select select "4"
select select "1"
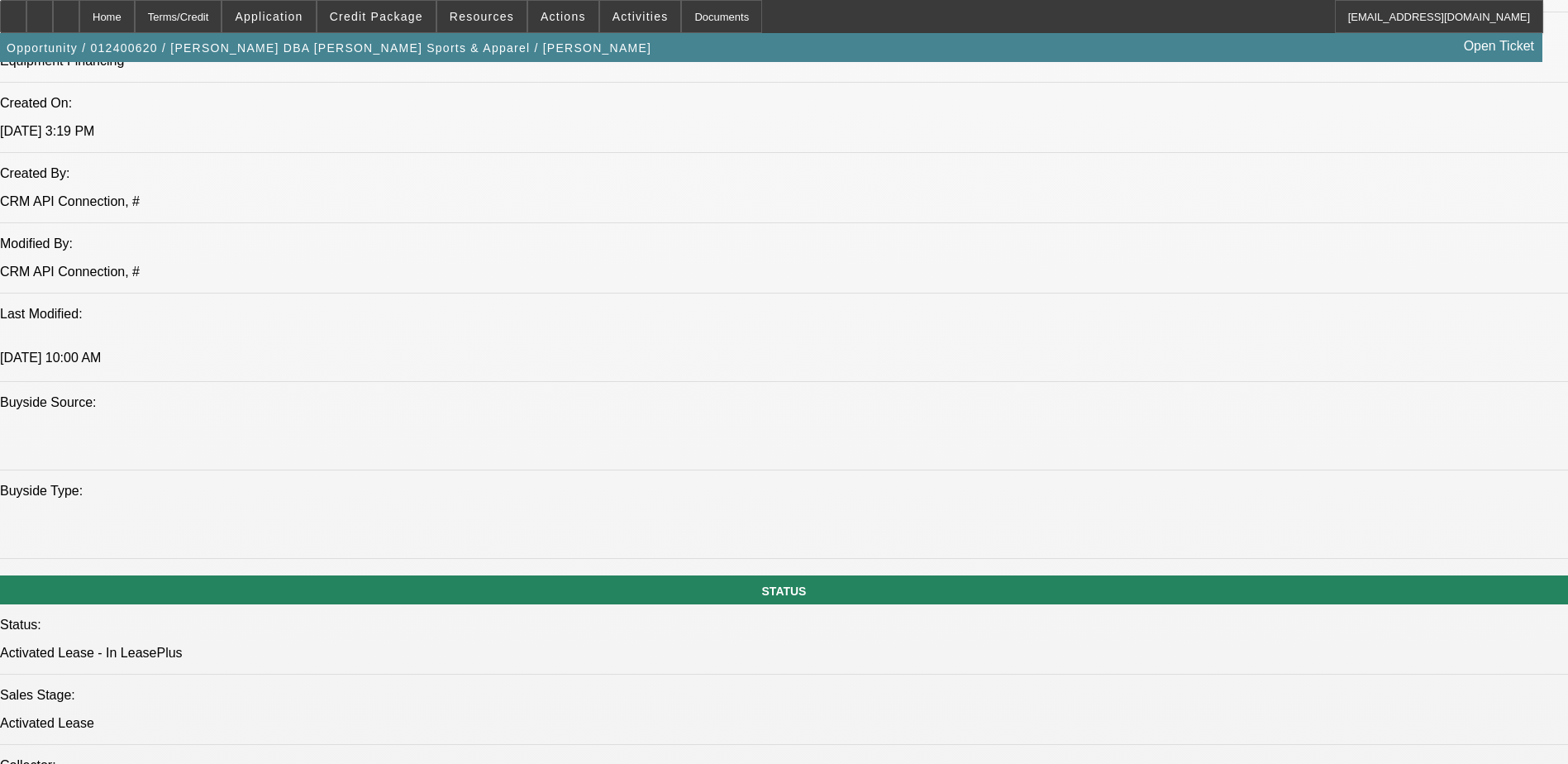
select select "2"
select select "6"
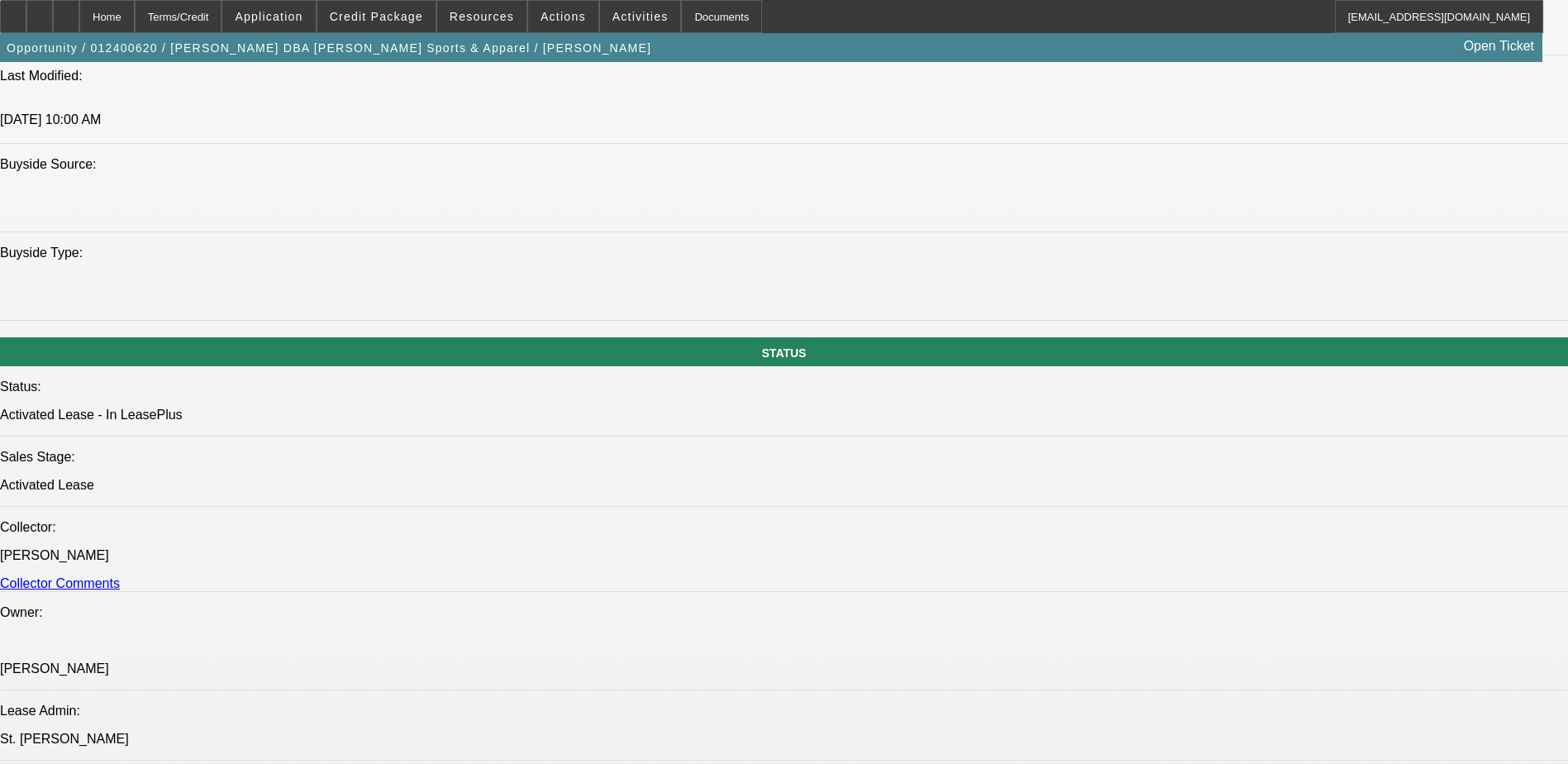
scroll to position [1737, 0]
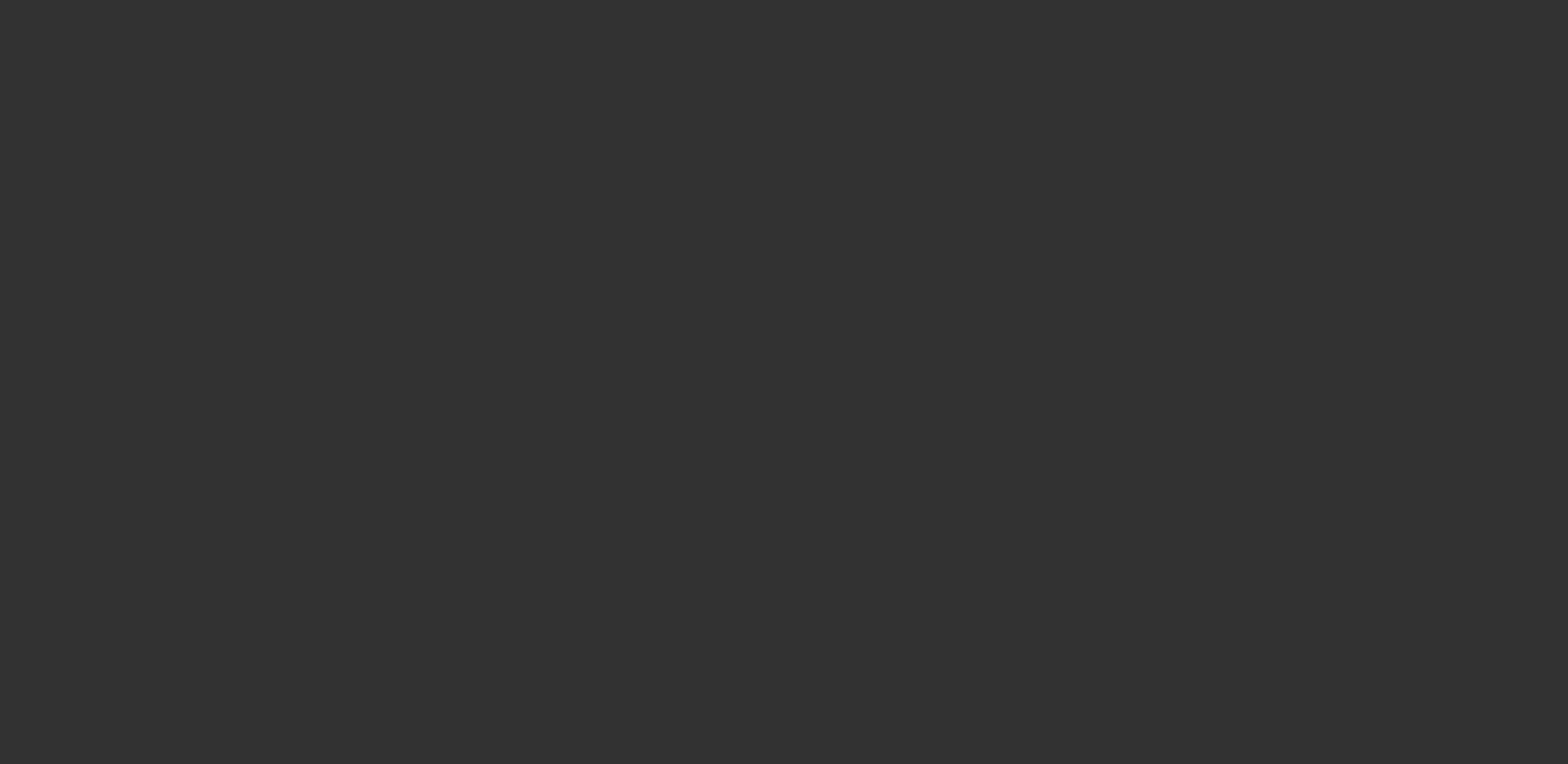
scroll to position [1568, 0]
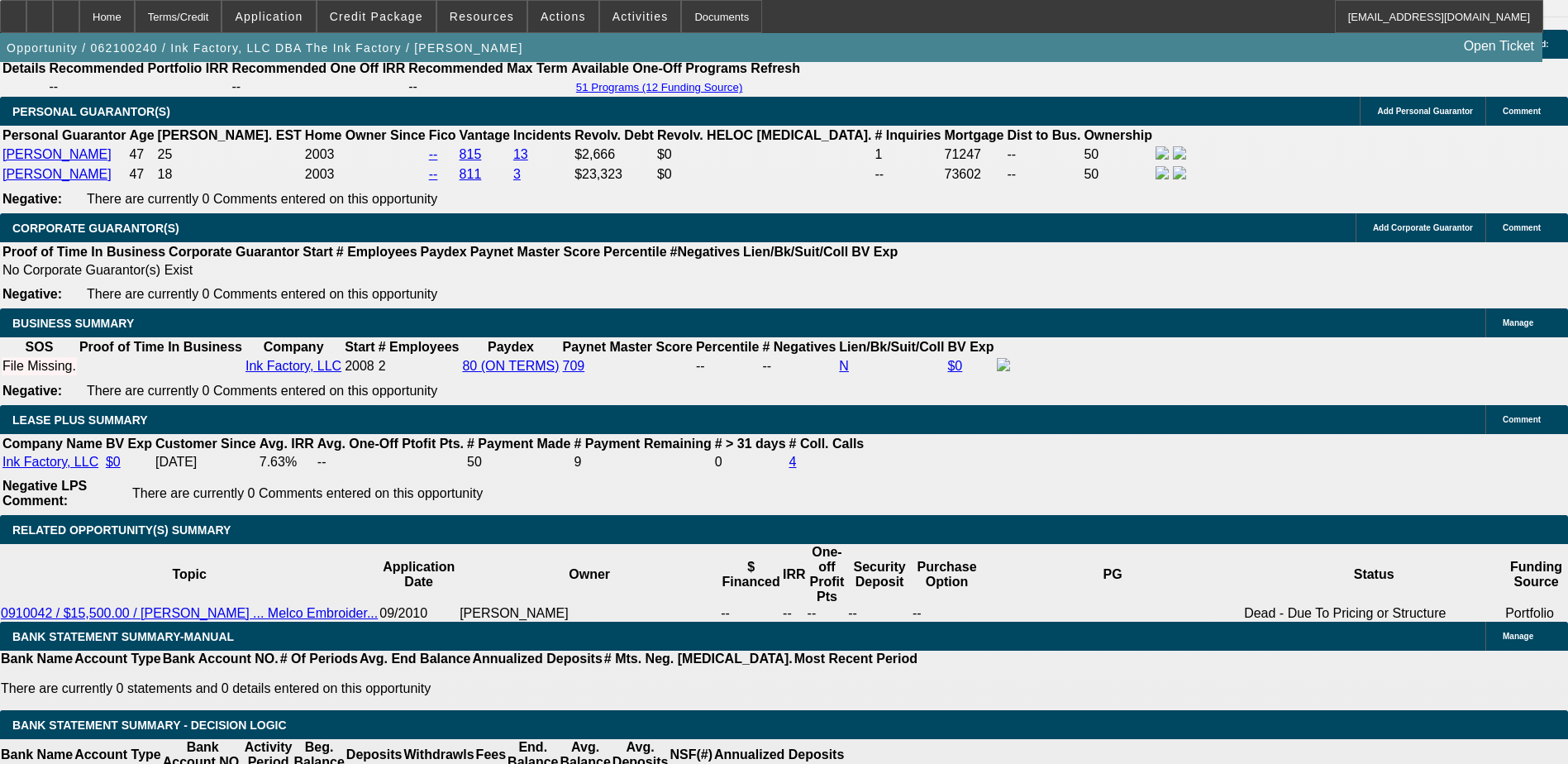
select select "0"
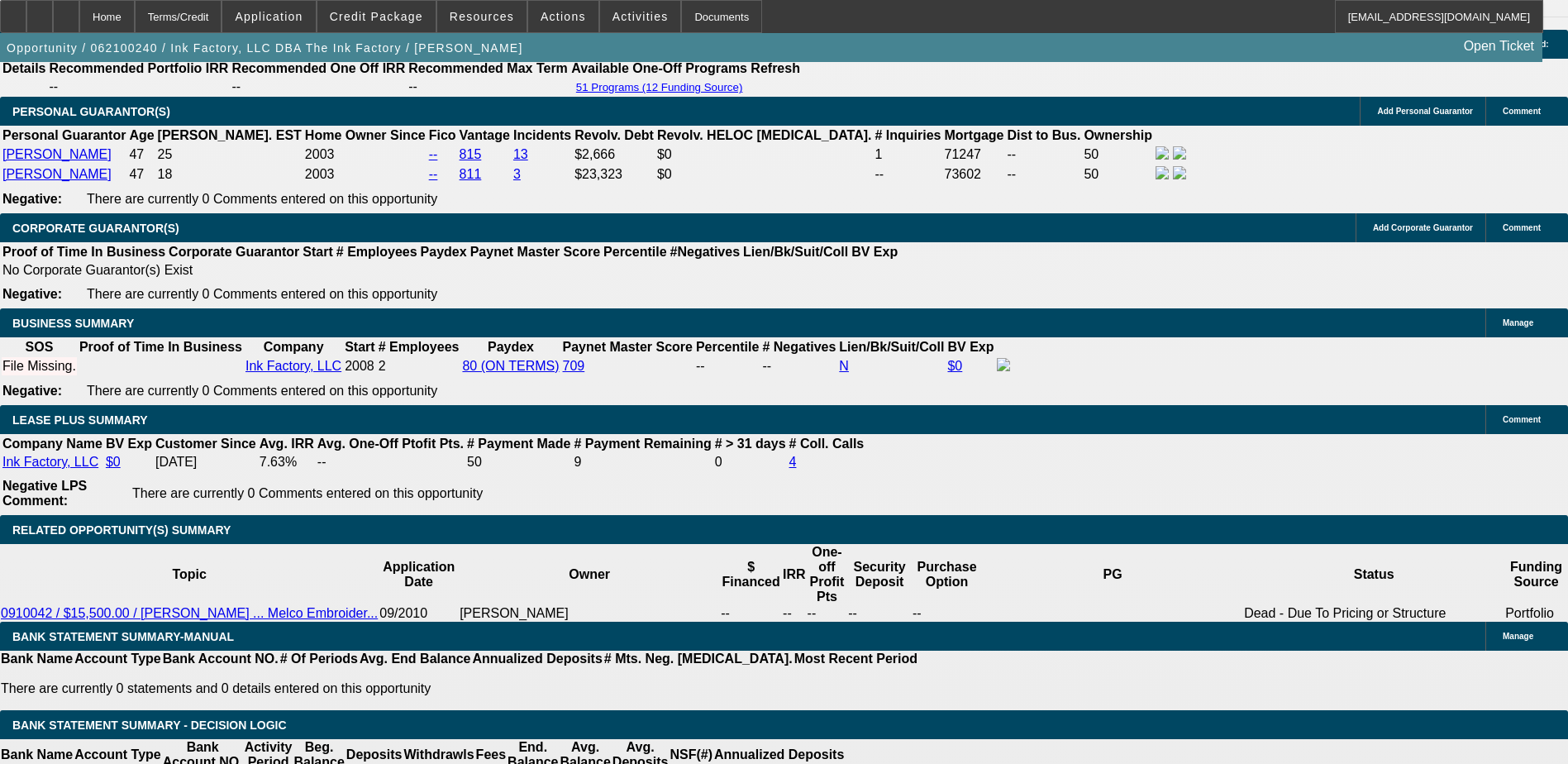
select select "0"
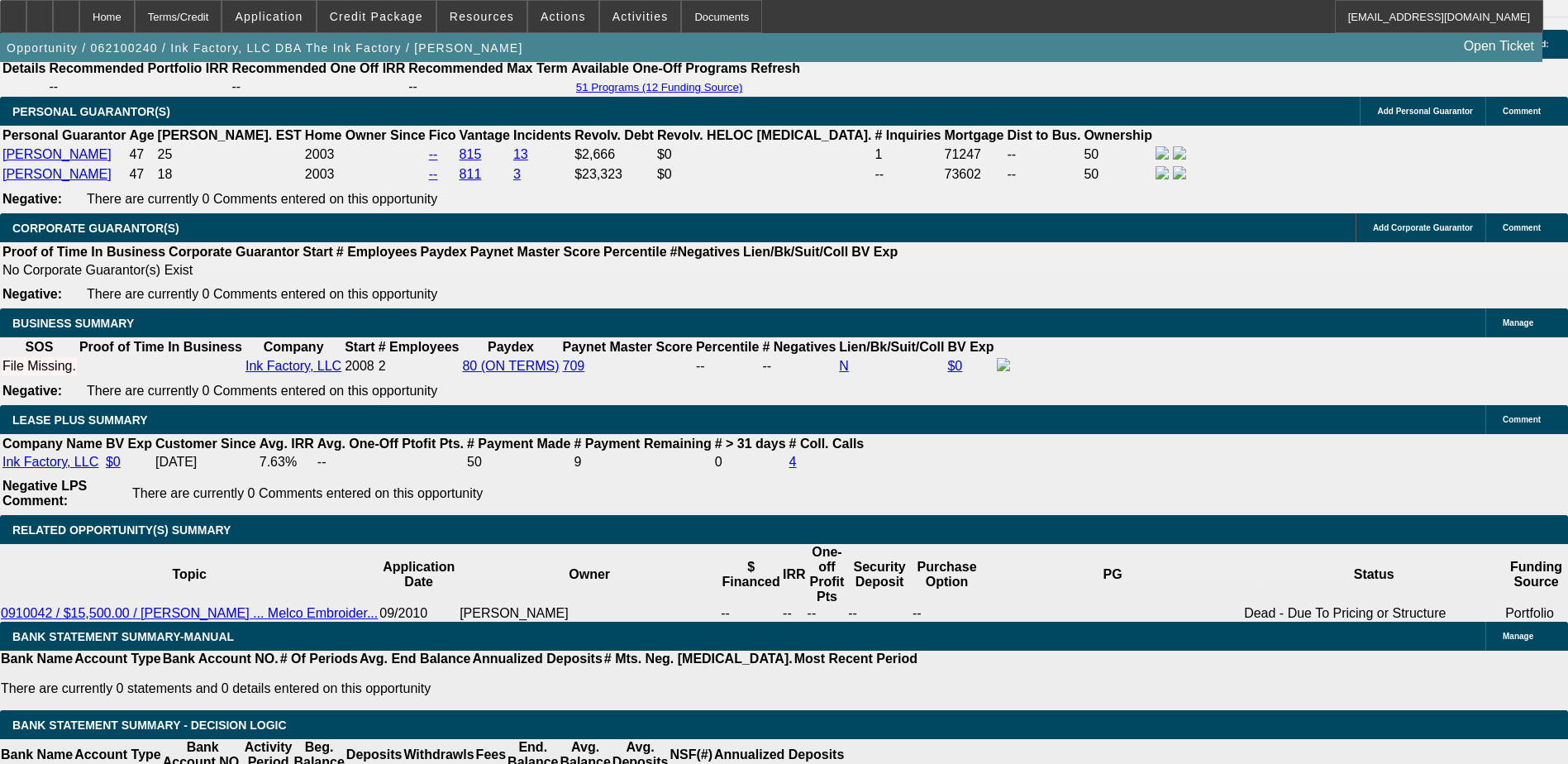
select select "0"
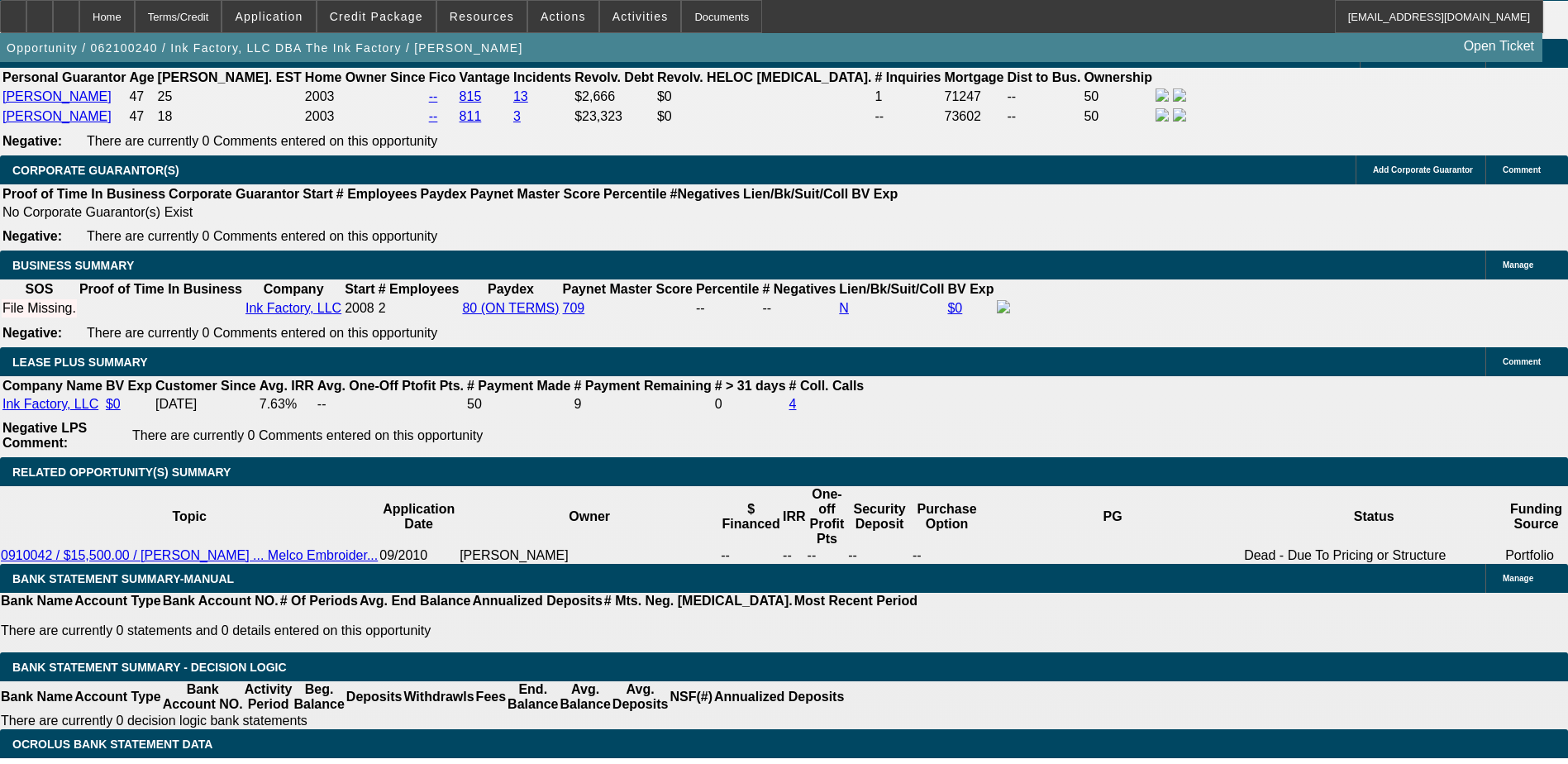
select select "1"
select select "2"
select select "1"
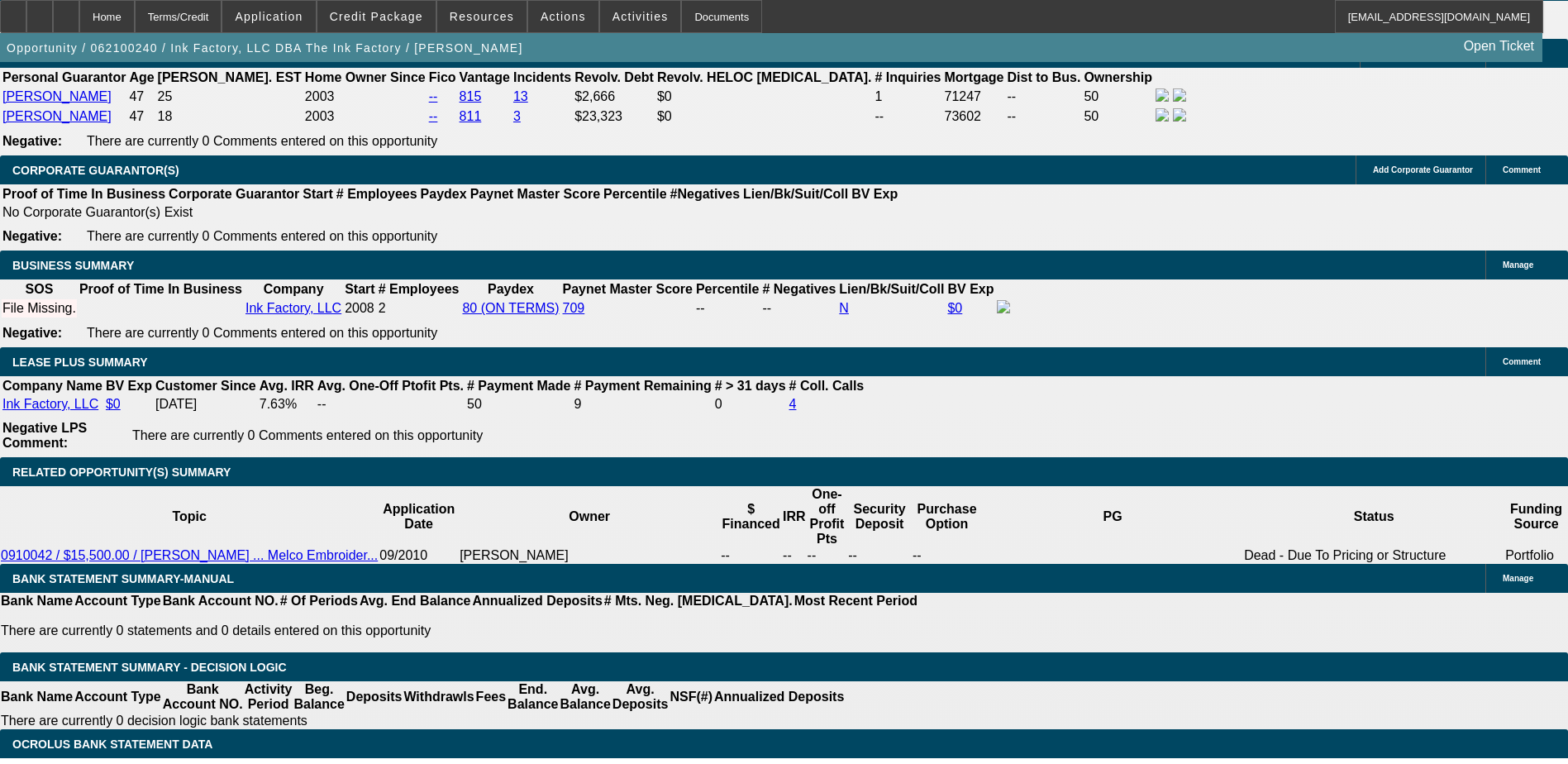
select select "2"
select select "1"
select select "2"
select select "1"
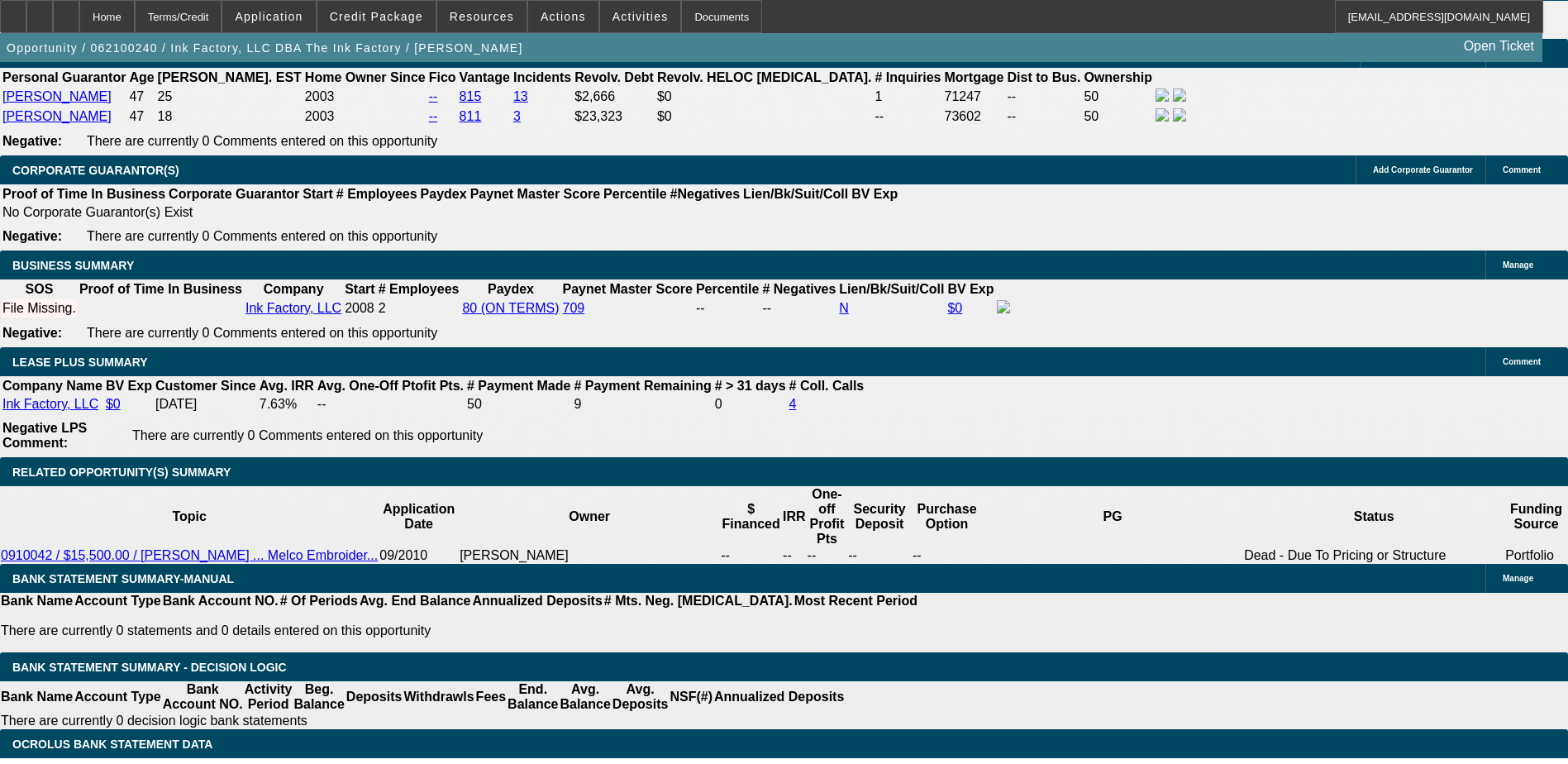
select select "1"
select select "2"
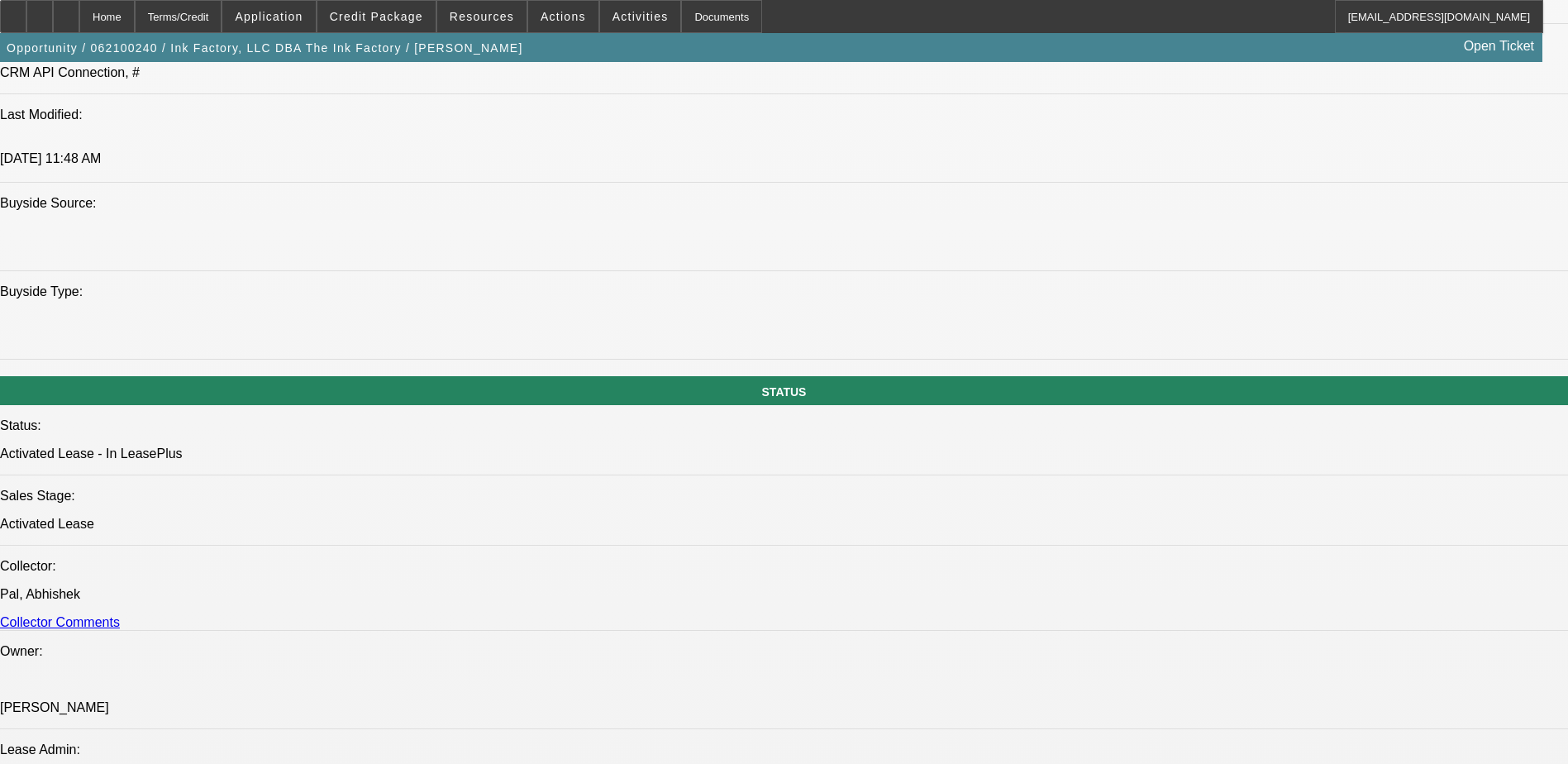
scroll to position [1530, 0]
